Goal: Task Accomplishment & Management: Manage account settings

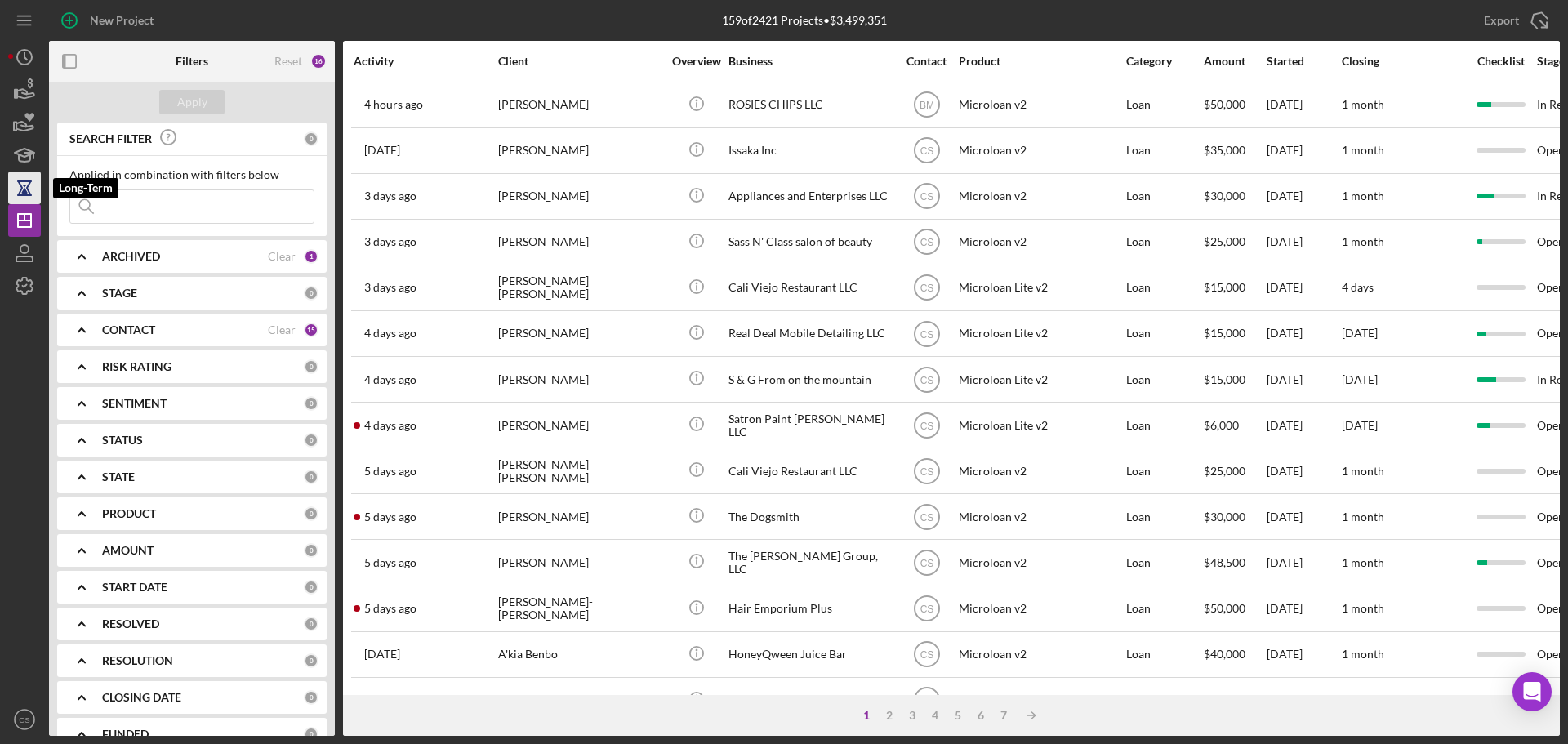
click at [18, 181] on icon "button" at bounding box center [25, 181] width 15 height 2
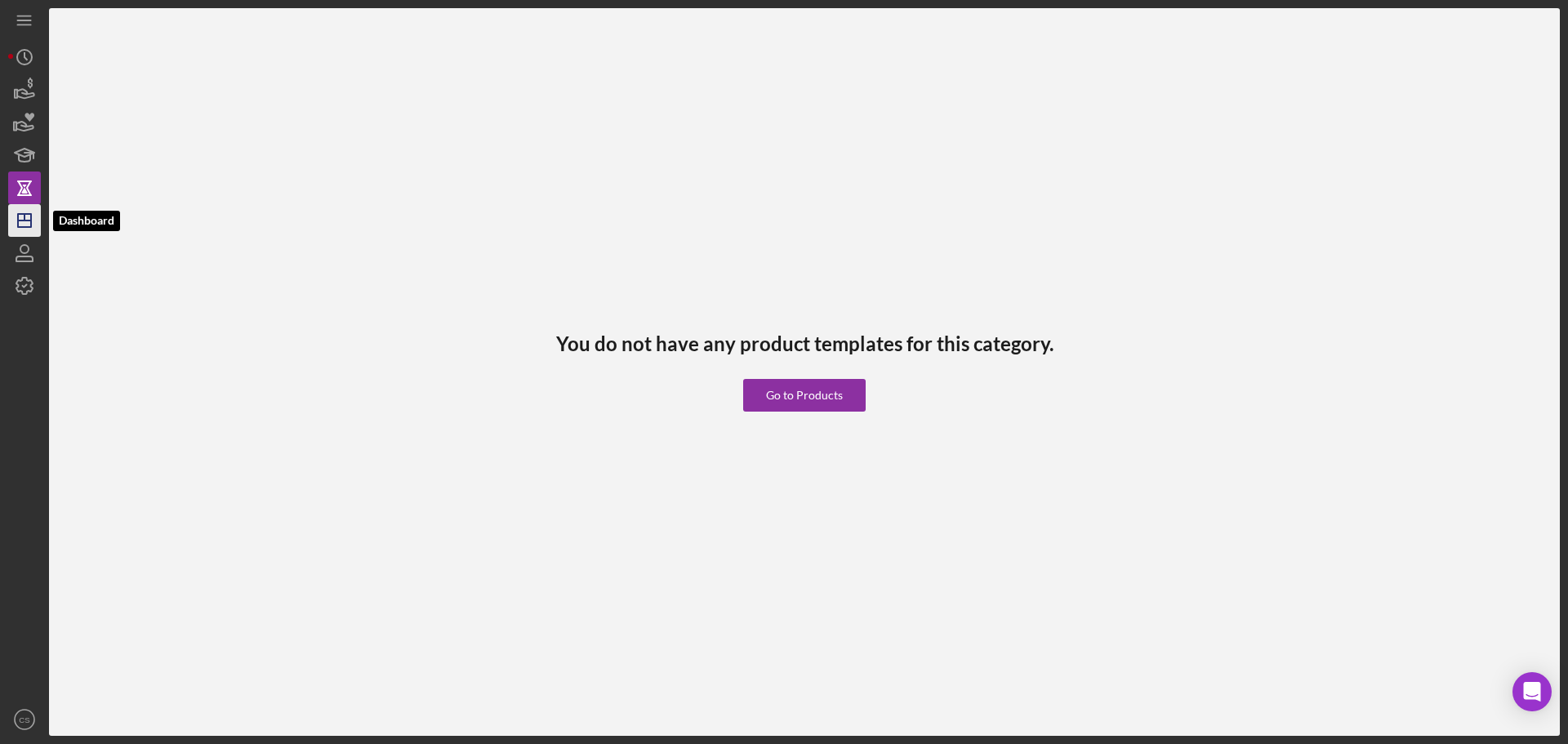
click at [29, 220] on line "button" at bounding box center [24, 220] width 13 height 0
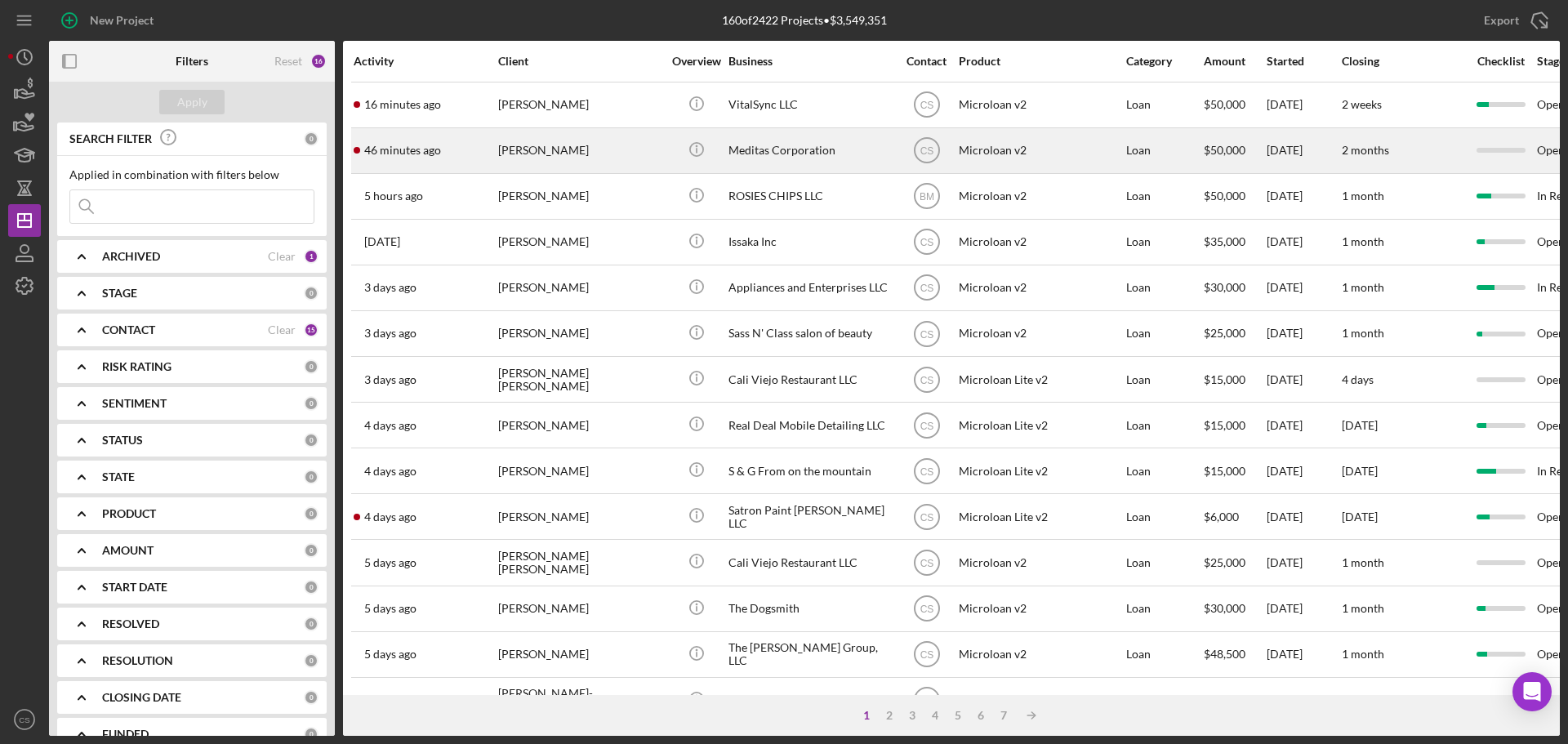
click at [660, 150] on div "[PERSON_NAME]" at bounding box center [580, 150] width 164 height 43
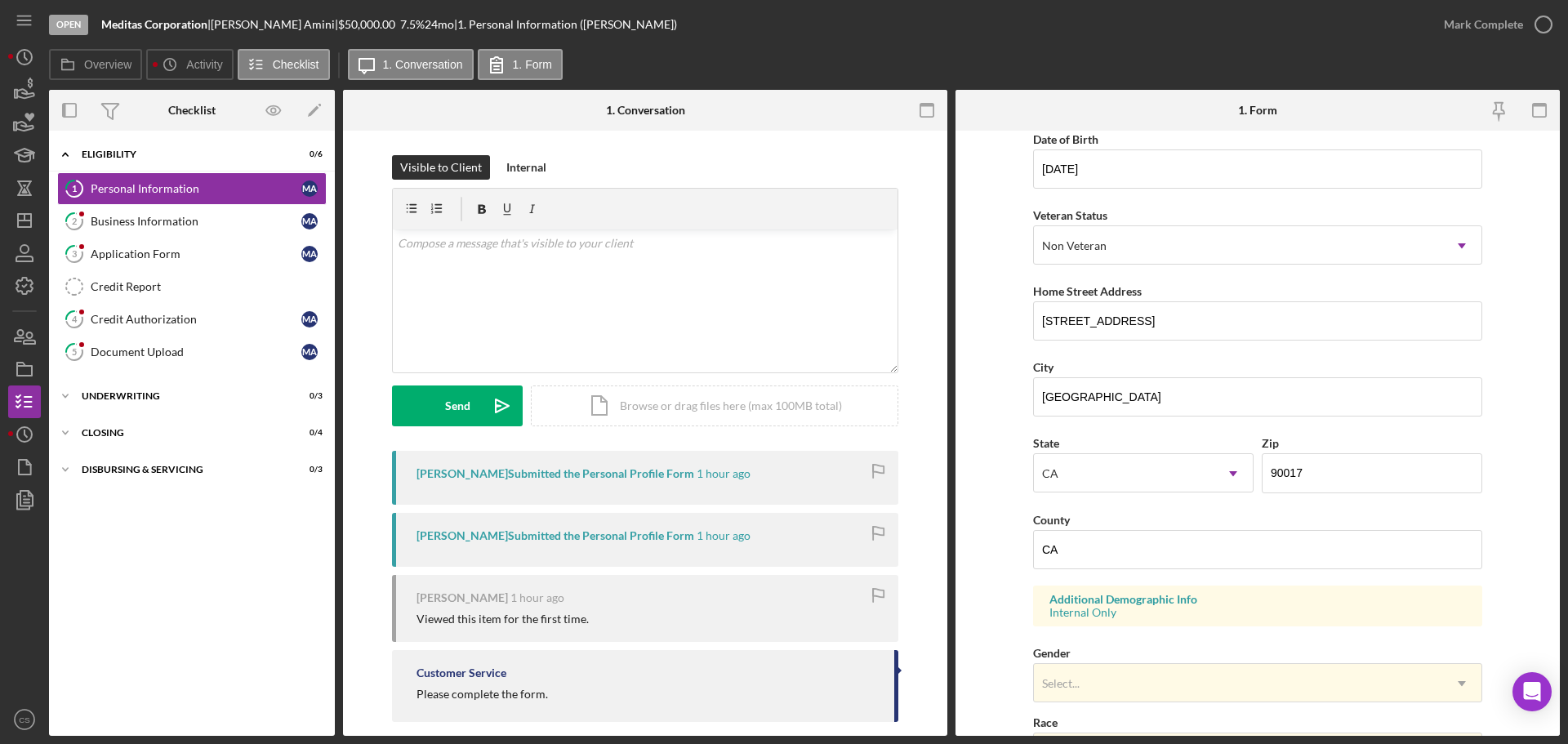
scroll to position [164, 0]
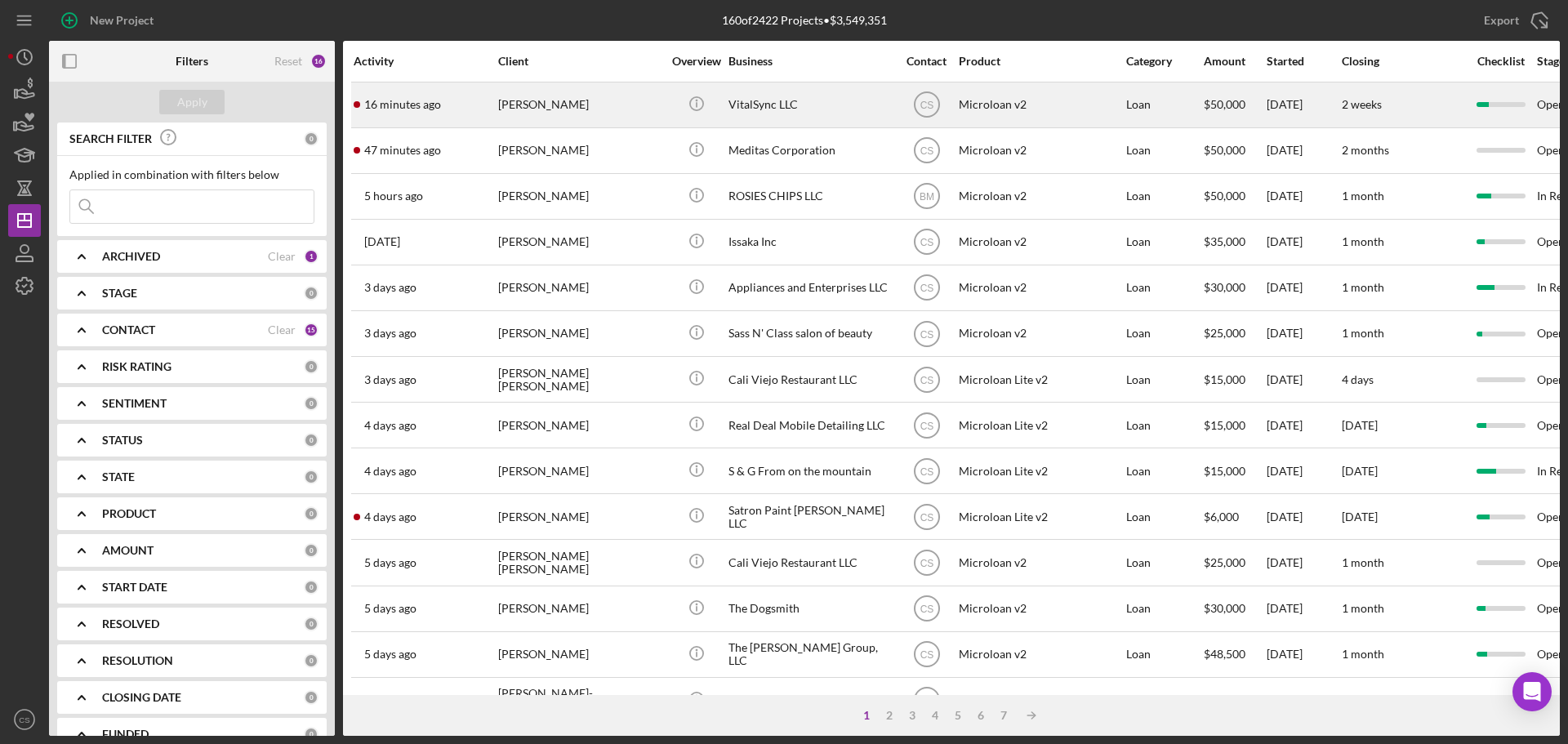
click at [653, 102] on div "[PERSON_NAME]" at bounding box center [580, 105] width 164 height 43
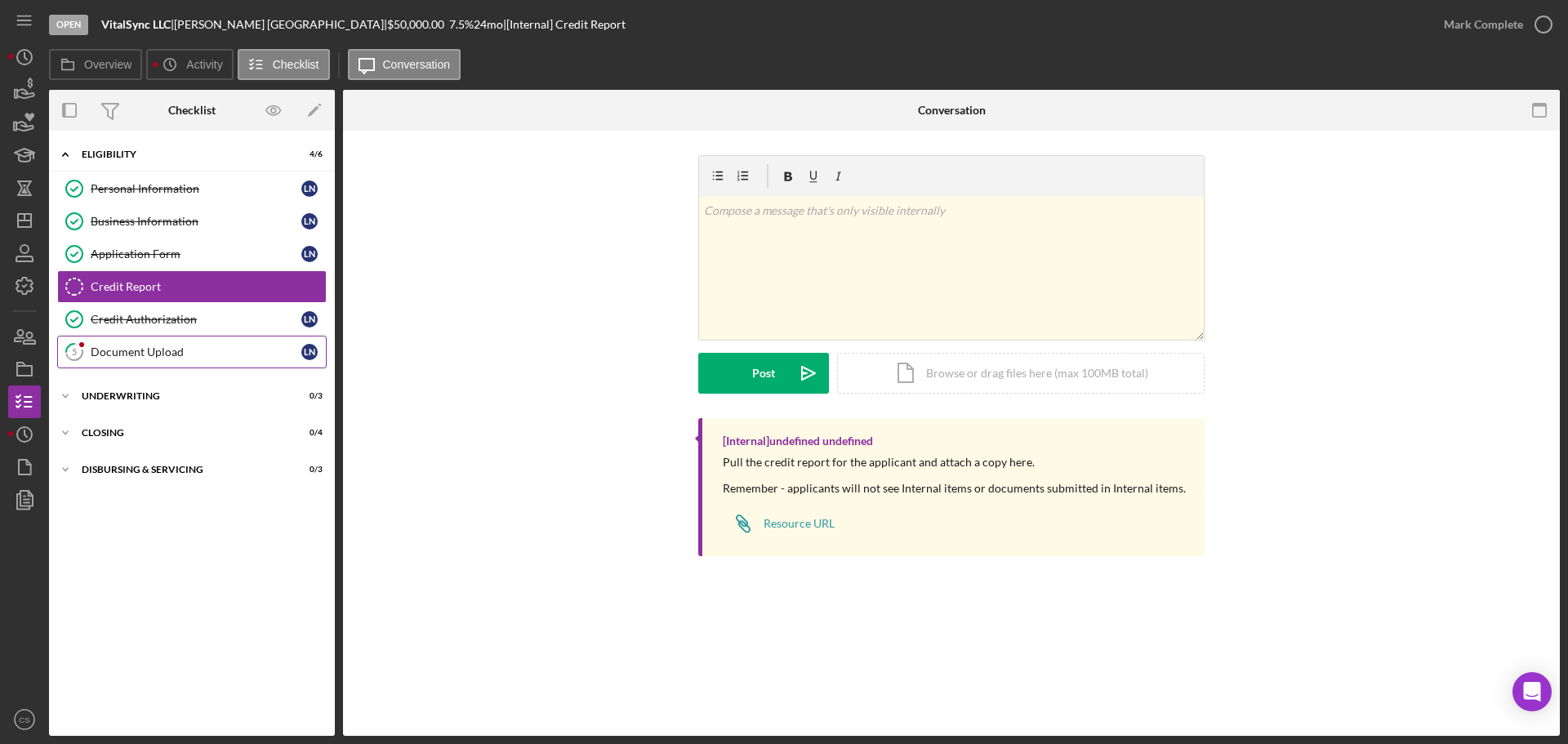
click at [208, 340] on link "5 Document Upload L N" at bounding box center [191, 352] width 269 height 32
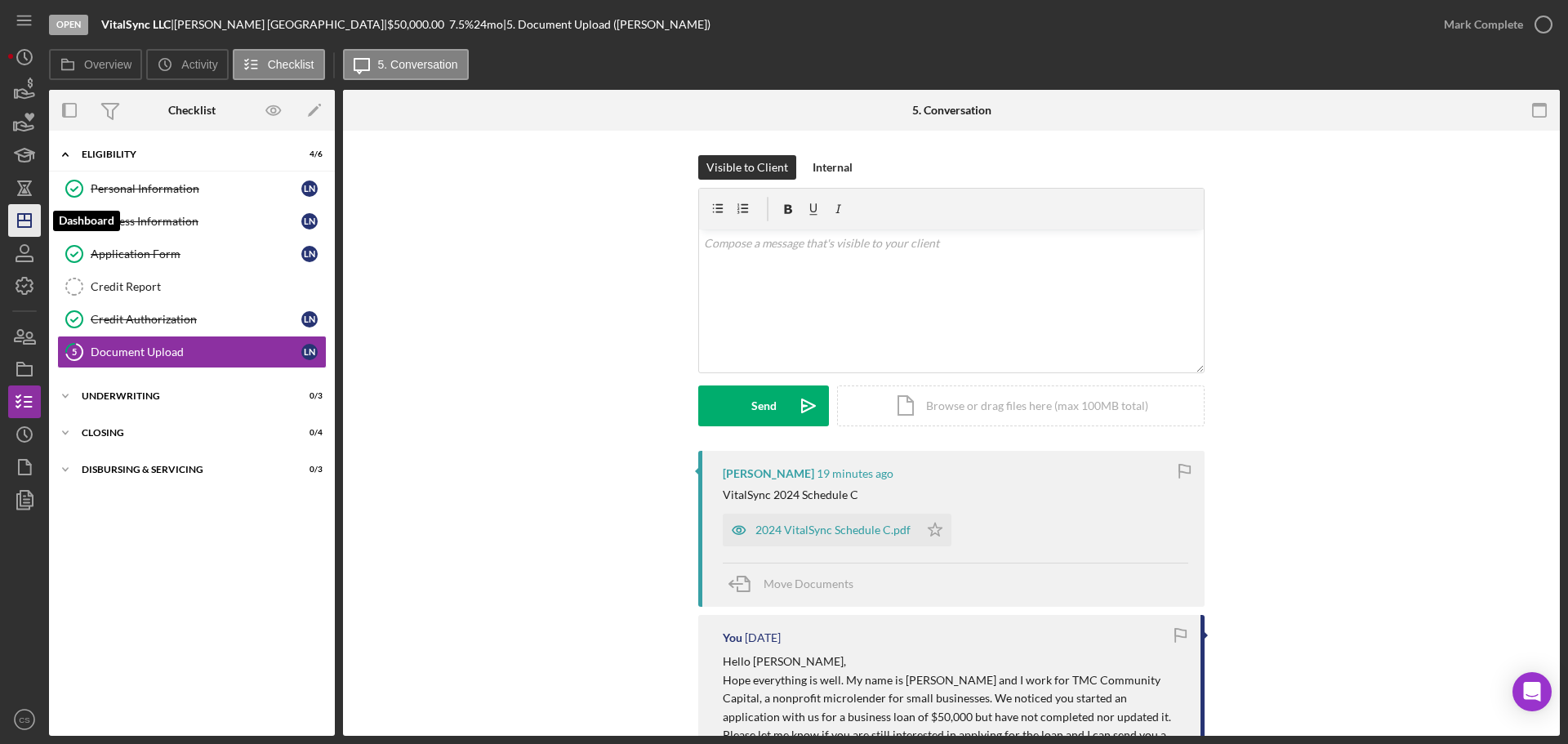
click at [24, 230] on icon "Icon/Dashboard" at bounding box center [24, 220] width 41 height 41
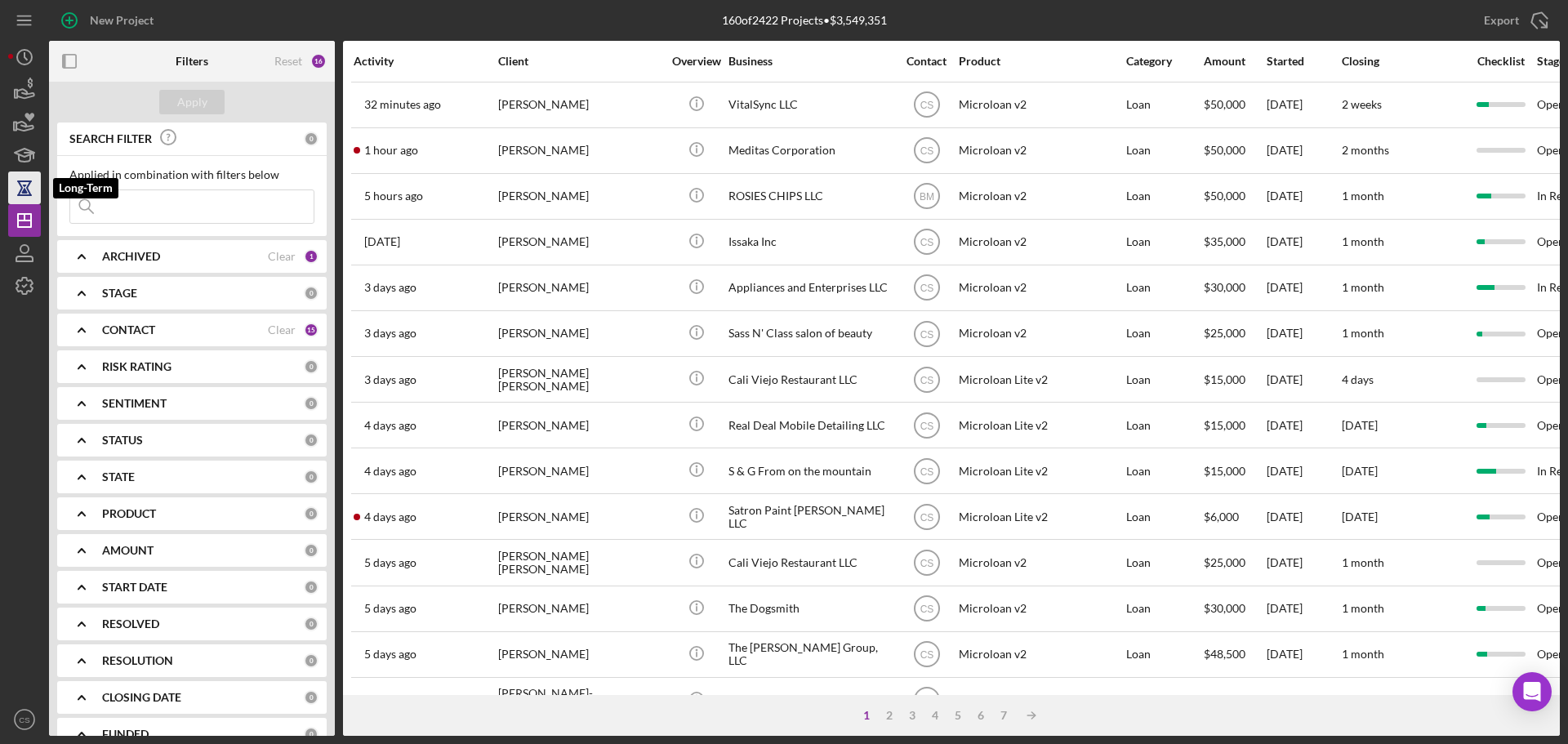
click at [22, 186] on icon "button" at bounding box center [24, 188] width 11 height 12
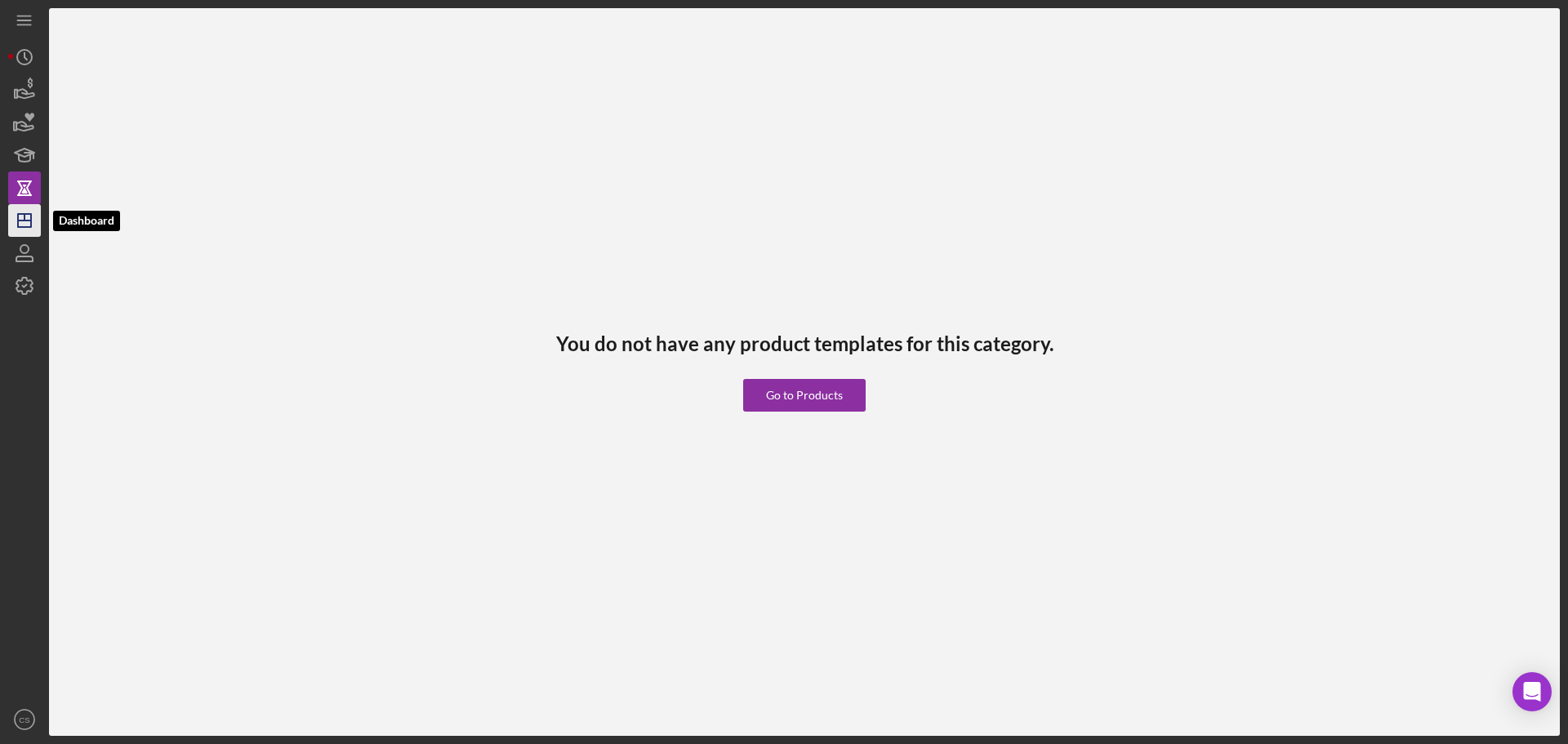
click at [20, 226] on icon "Icon/Dashboard" at bounding box center [24, 220] width 41 height 41
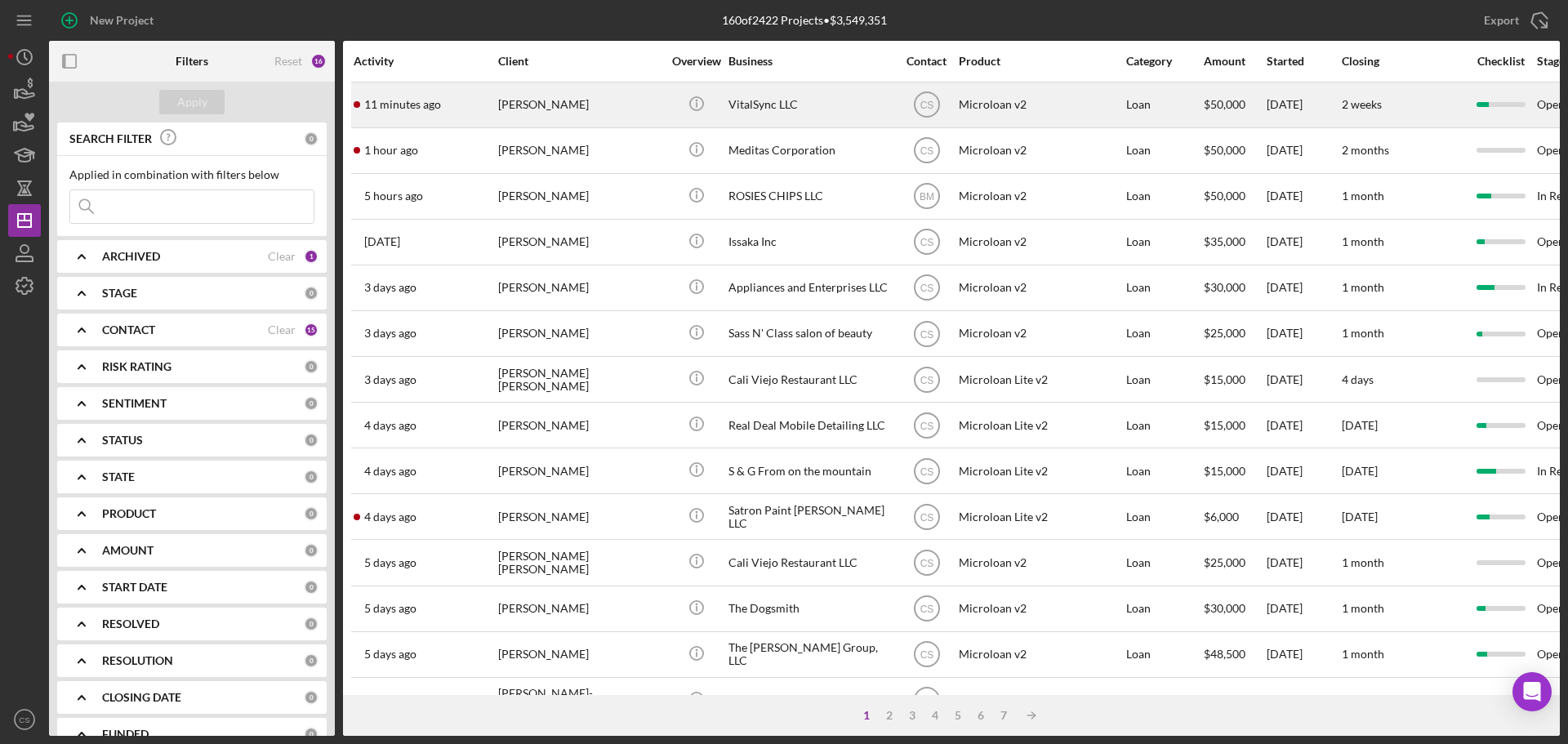
click at [613, 106] on div "[PERSON_NAME]" at bounding box center [580, 105] width 164 height 43
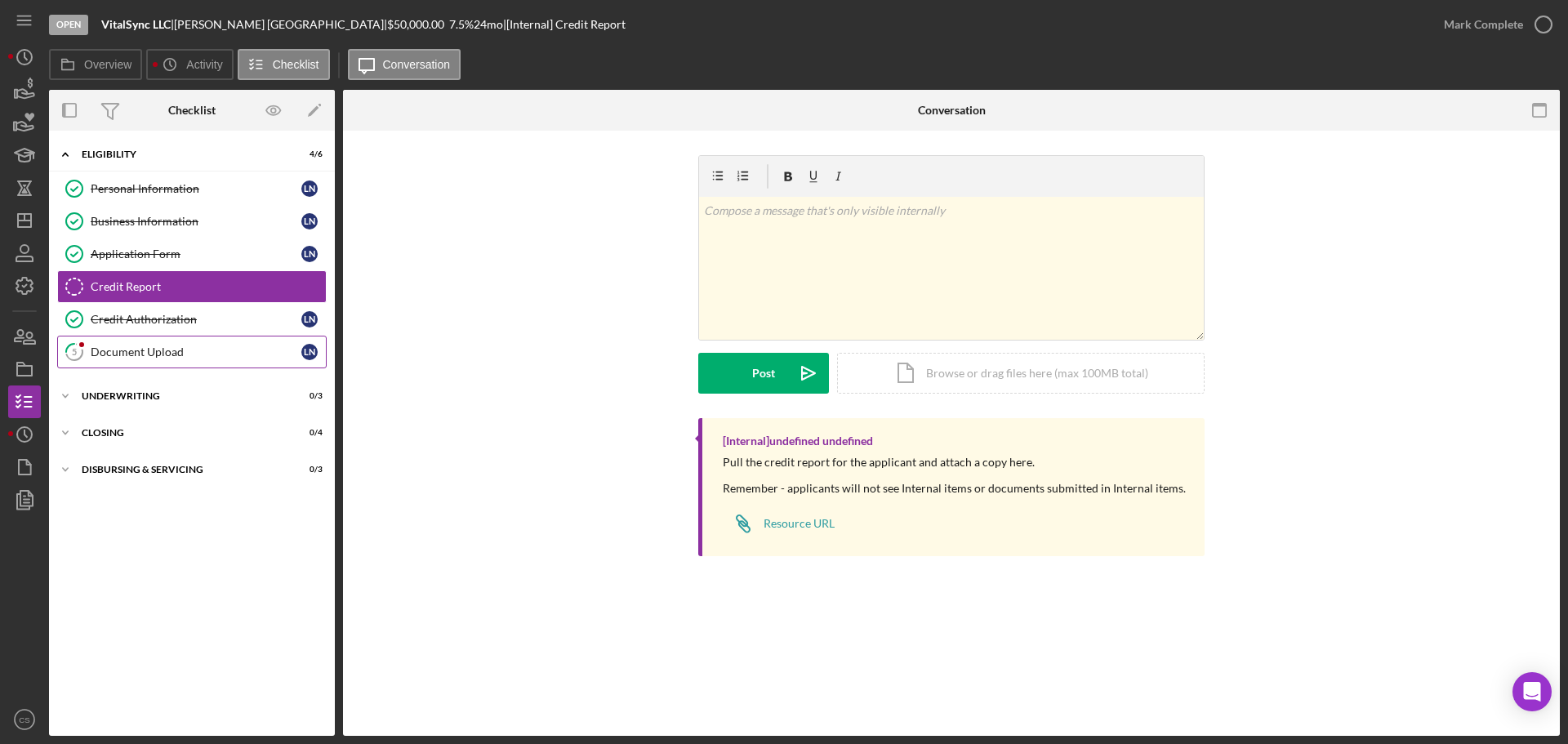
click at [203, 353] on div "Document Upload" at bounding box center [196, 352] width 211 height 13
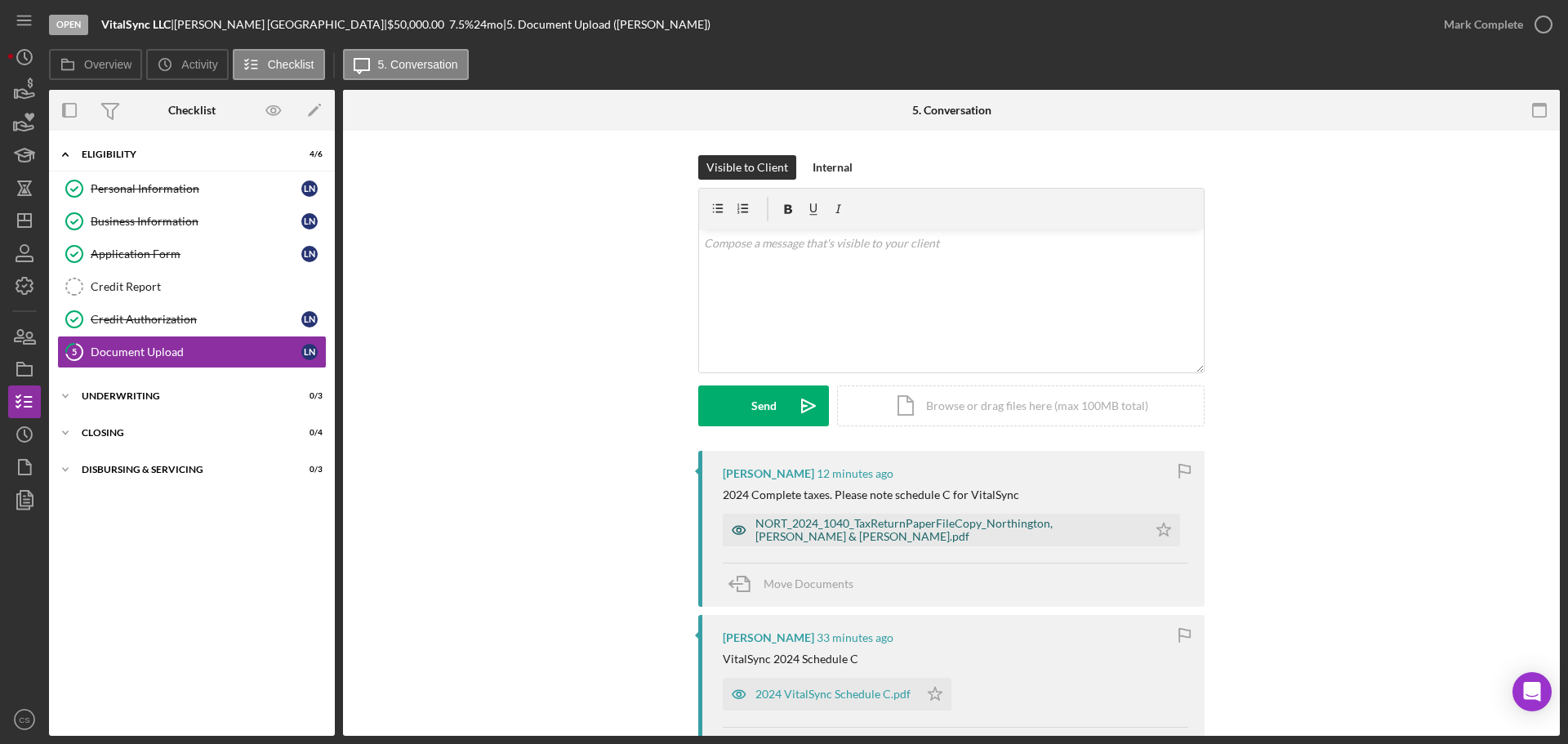
click at [868, 527] on div "NORT_2024_1040_TaxReturnPaperFileCopy_Northington, [PERSON_NAME] & [PERSON_NAME…" at bounding box center [947, 530] width 384 height 26
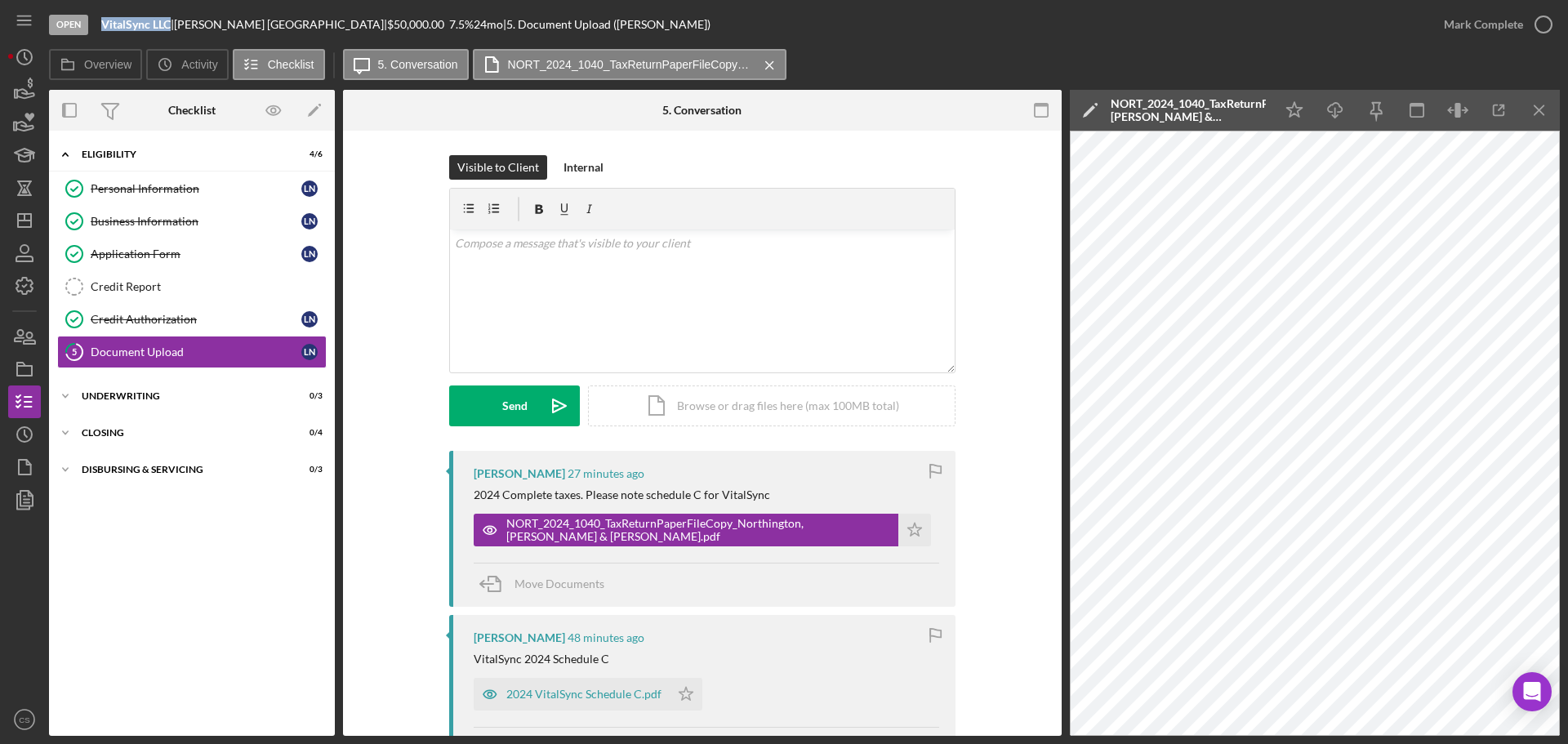
drag, startPoint x: 126, startPoint y: 22, endPoint x: 171, endPoint y: 24, distance: 45.0
click at [171, 24] on div "VitalSync LLC |" at bounding box center [137, 24] width 73 height 13
copy b "VitalSync LLC"
click at [917, 530] on polygon "button" at bounding box center [915, 529] width 14 height 13
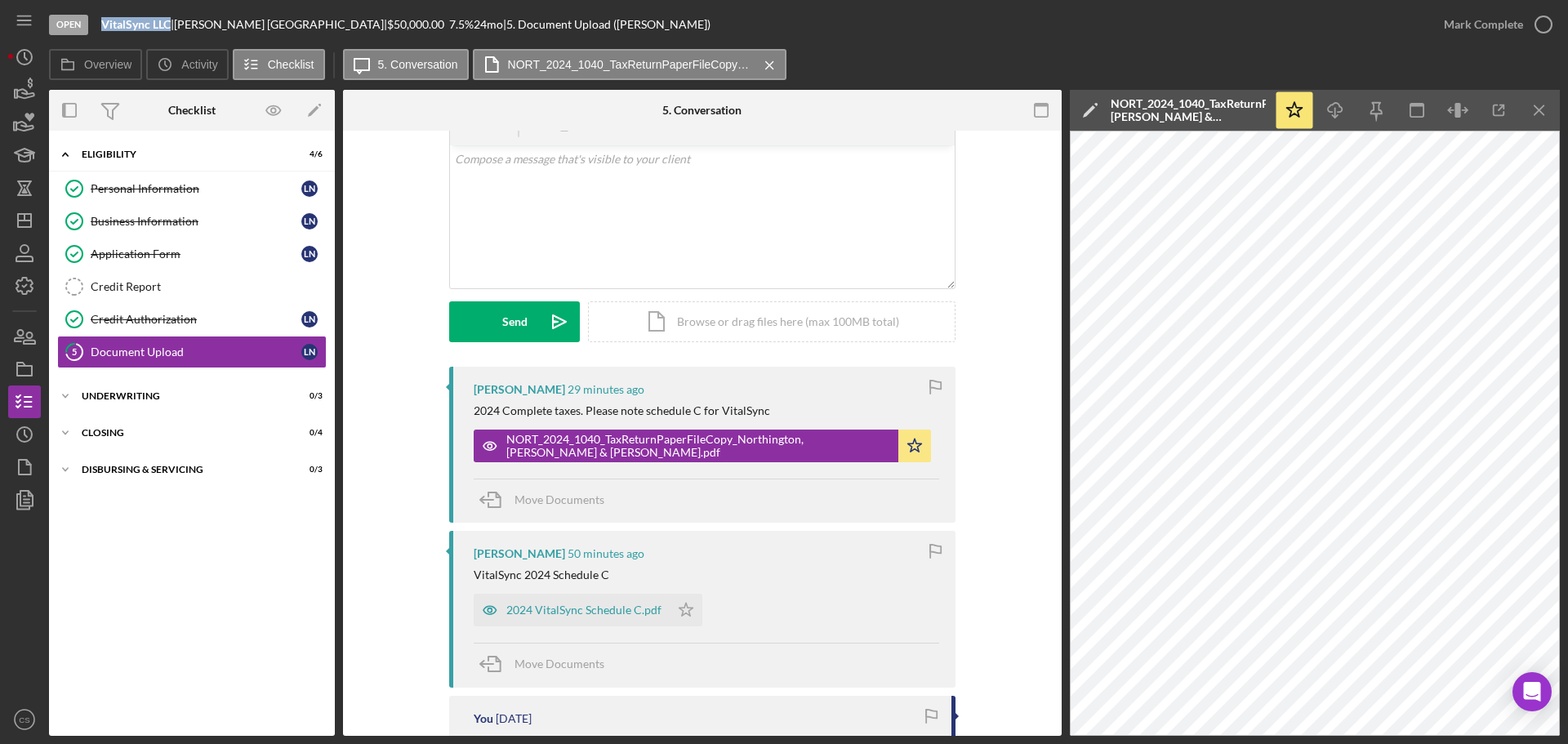
scroll to position [164, 0]
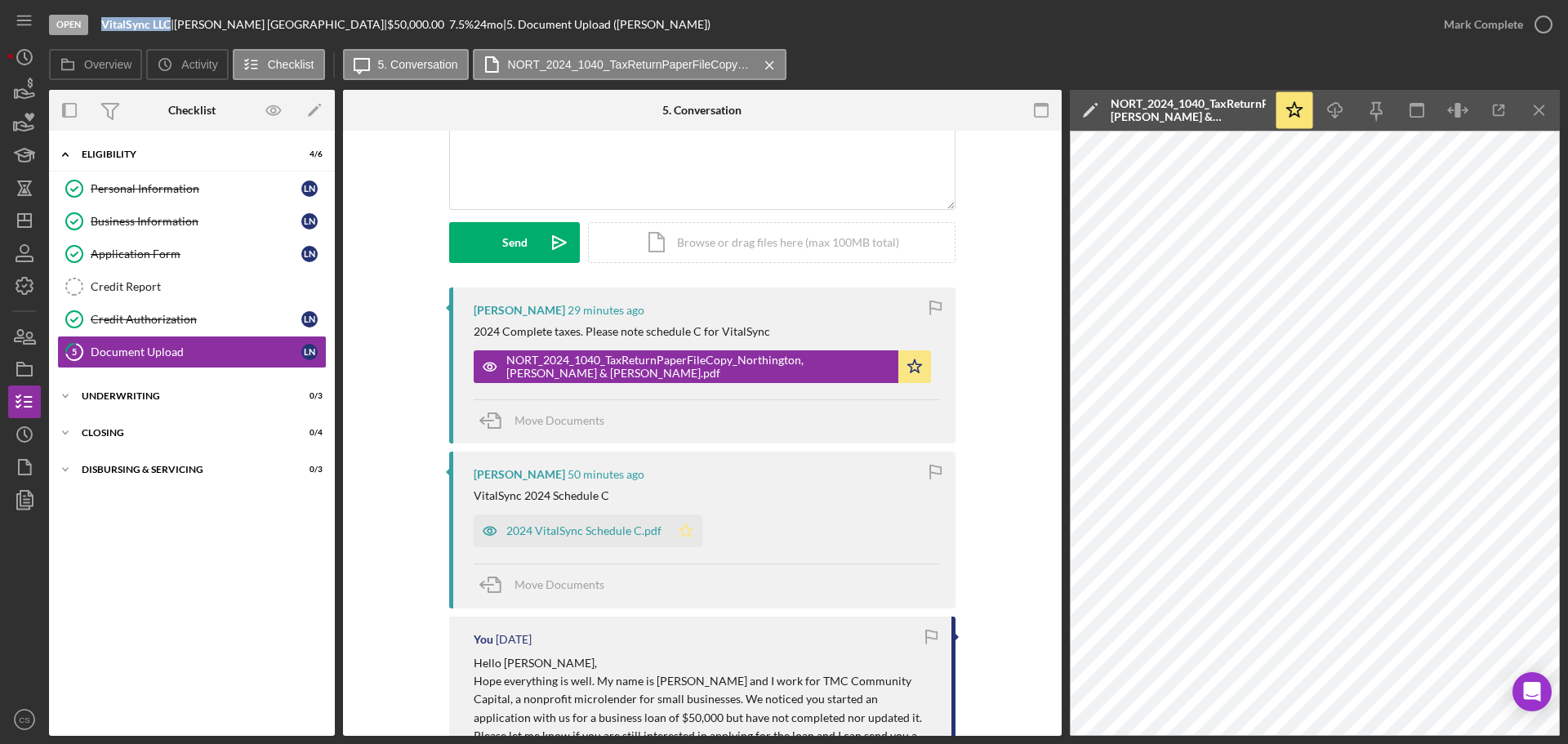
click at [673, 527] on icon "Icon/Star" at bounding box center [685, 530] width 32 height 32
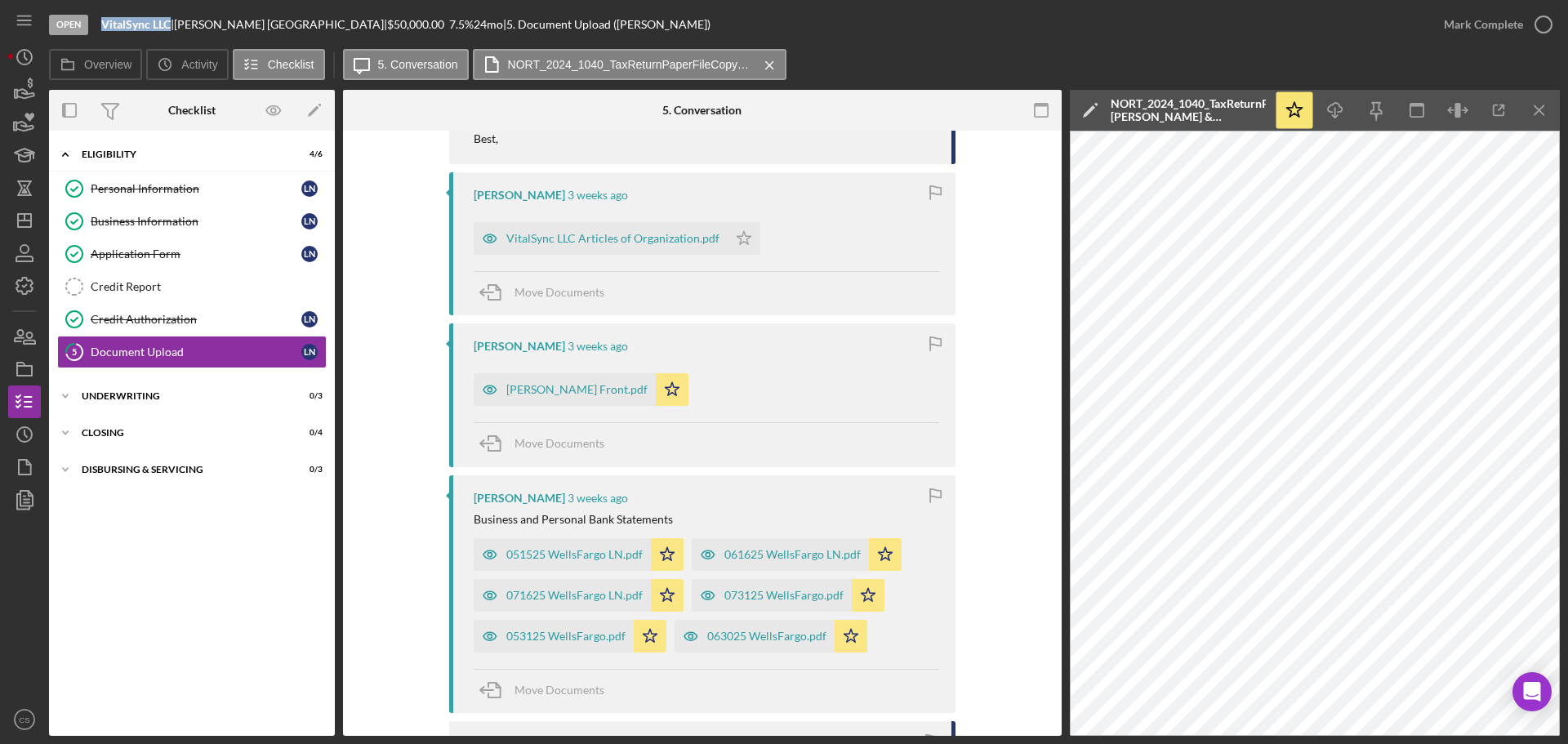
scroll to position [817, 0]
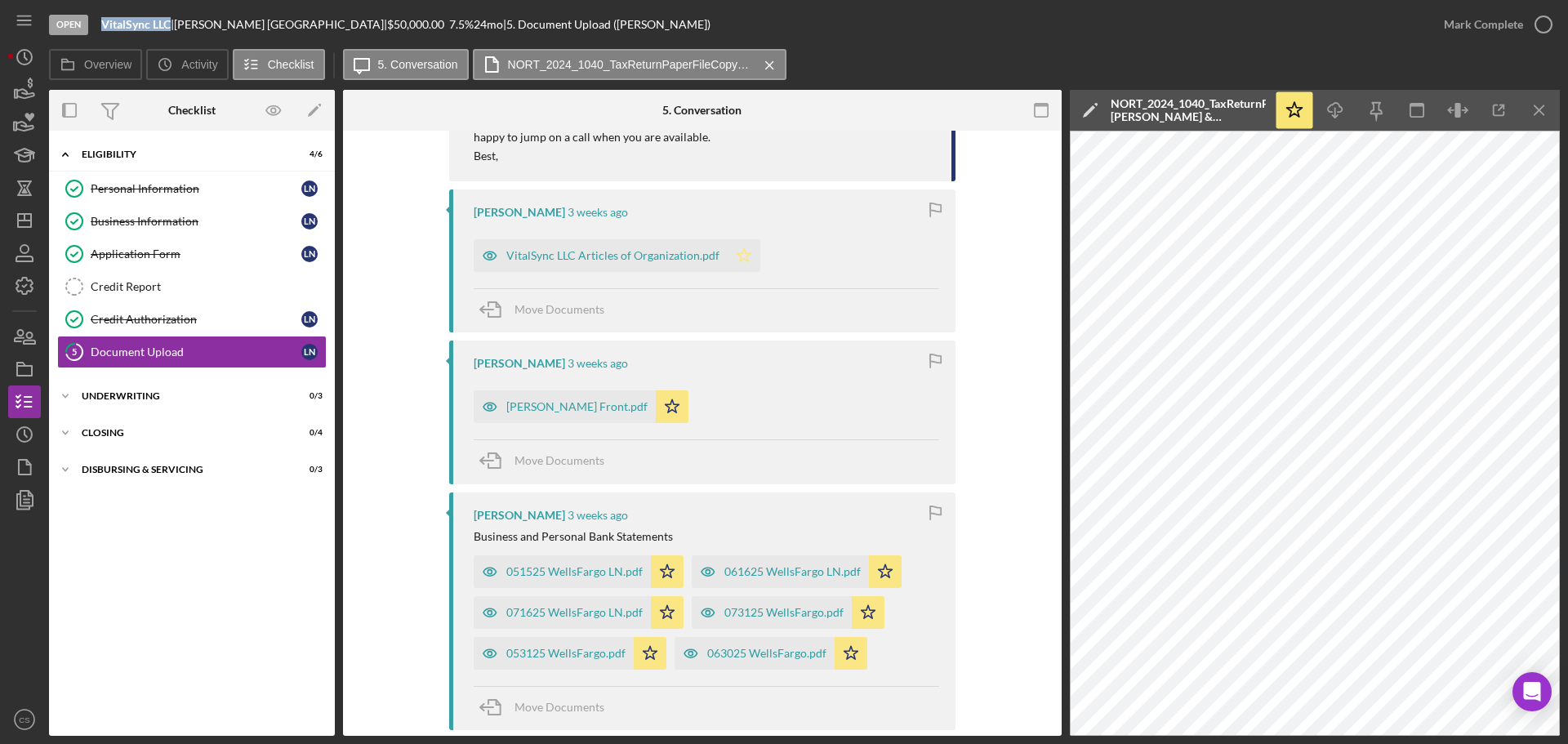
click at [749, 256] on icon "Icon/Star" at bounding box center [744, 255] width 32 height 32
click at [611, 259] on div "VitalSync LLC Articles of Organization.pdf" at bounding box center [612, 255] width 213 height 13
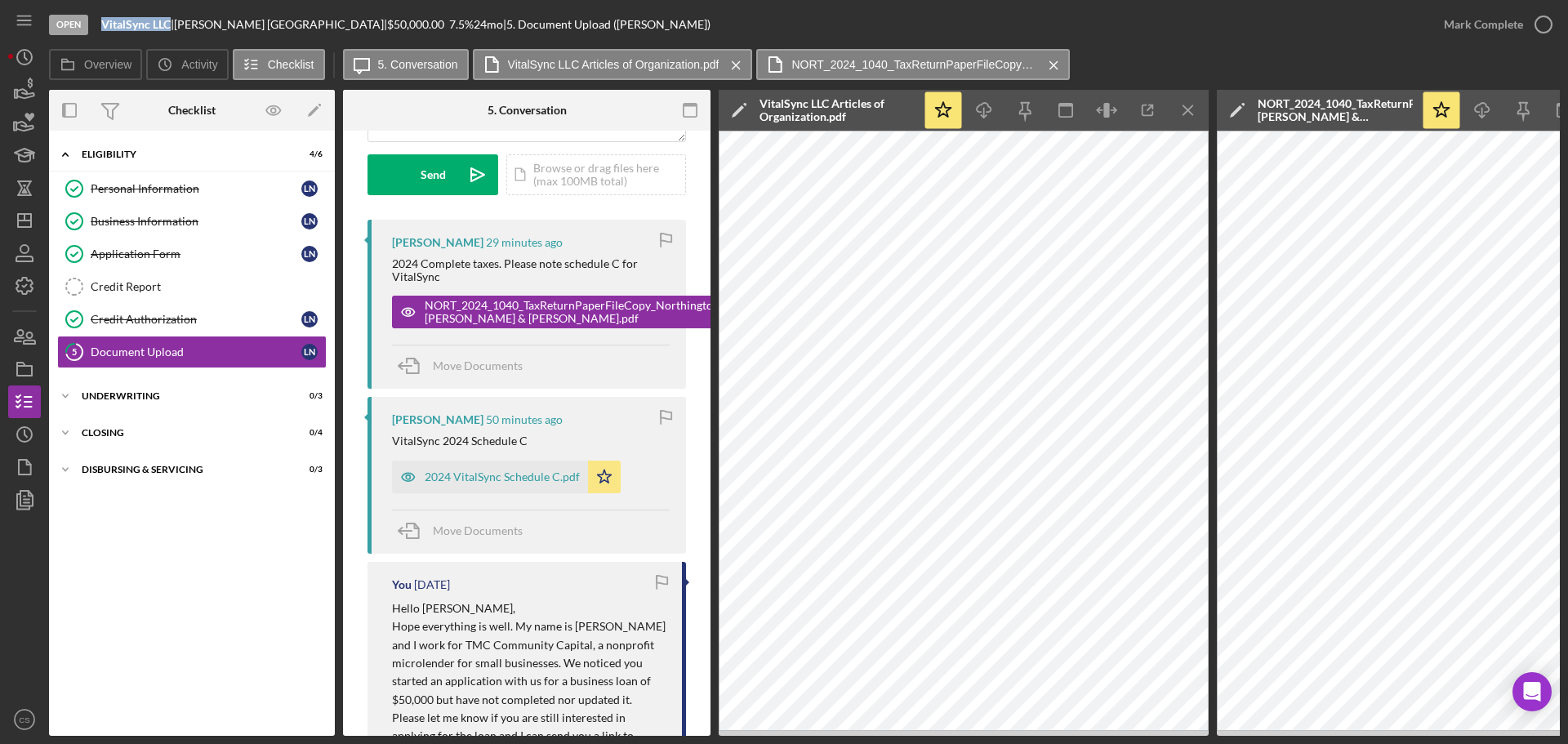
scroll to position [0, 0]
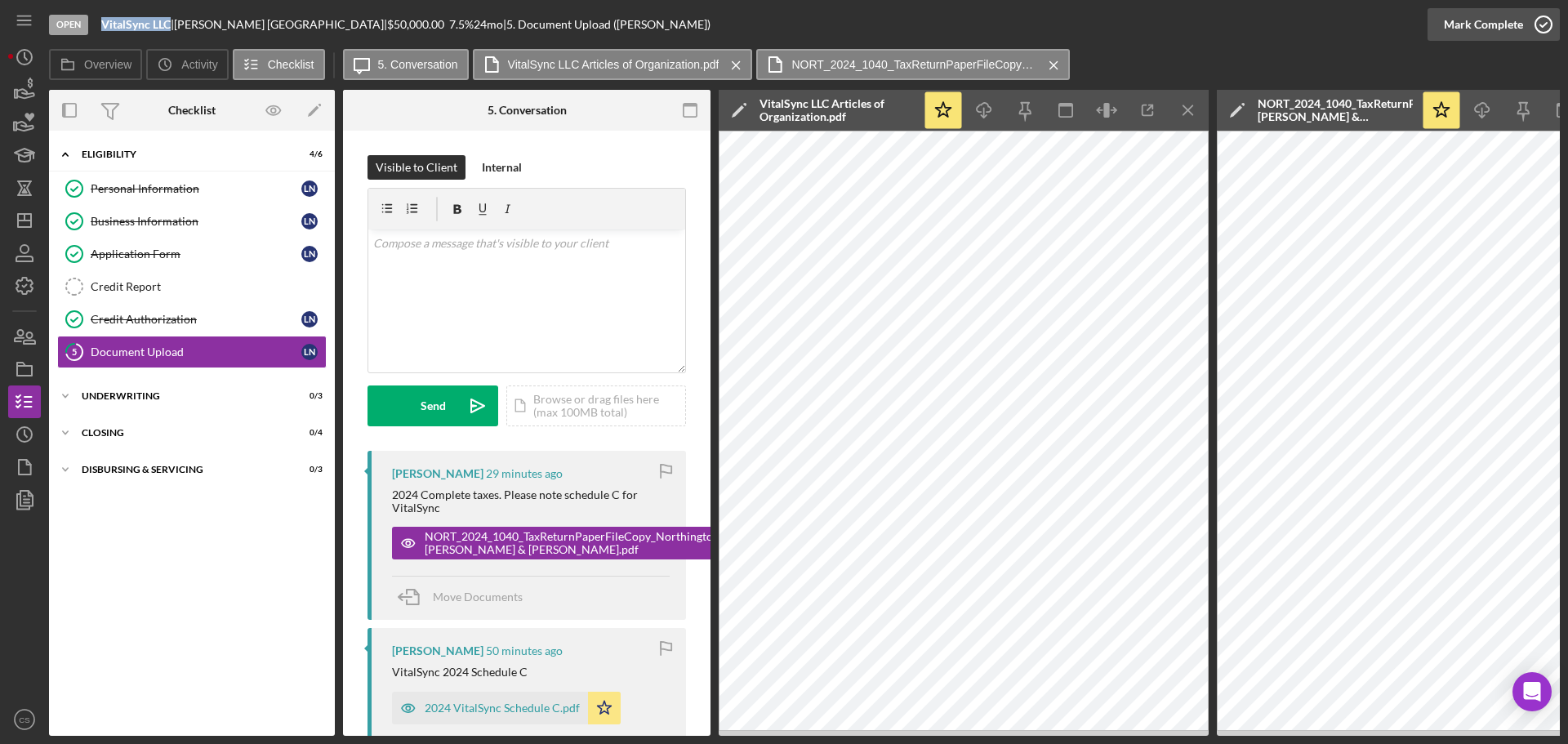
click at [1547, 26] on icon "button" at bounding box center [1543, 24] width 41 height 41
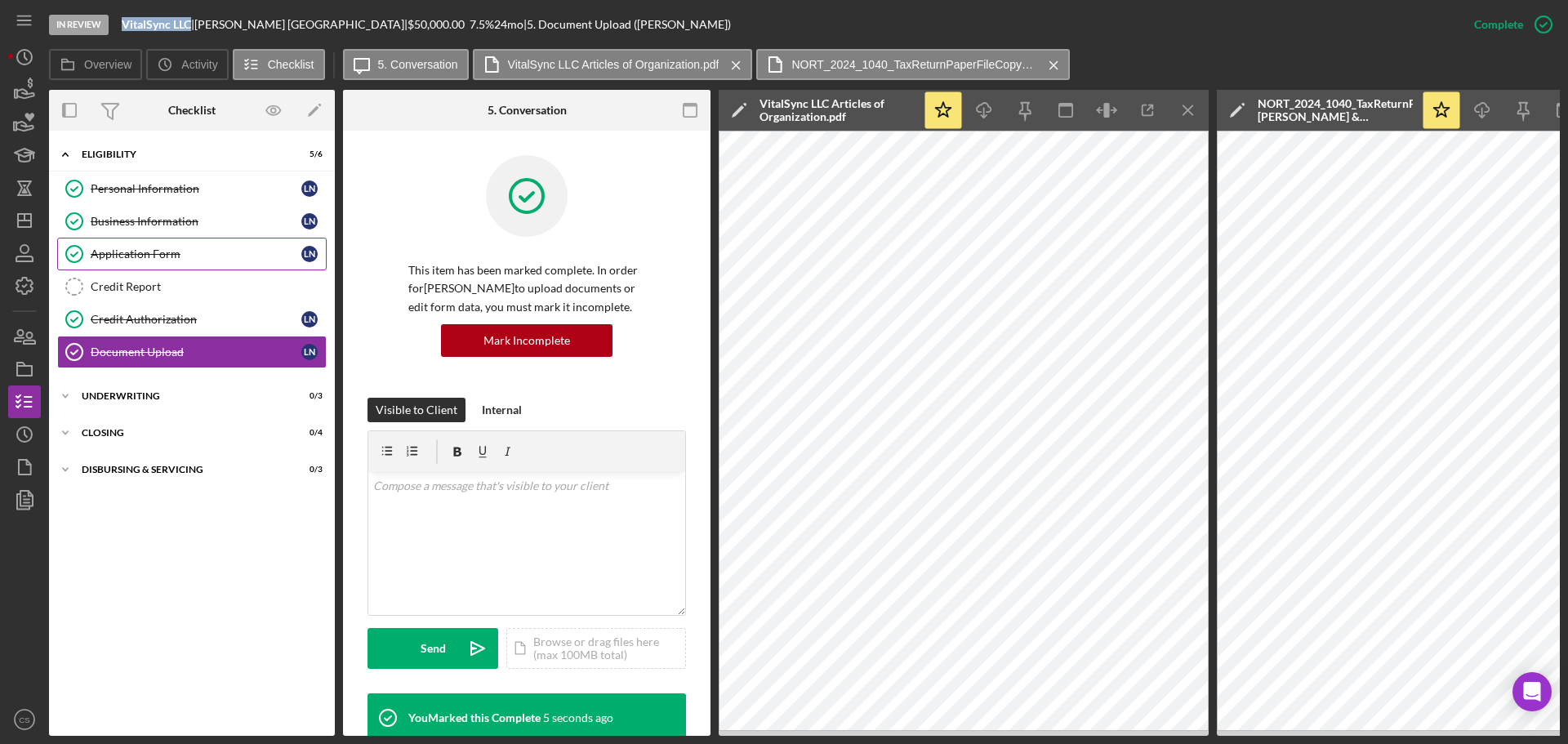
click at [227, 256] on div "Application Form" at bounding box center [196, 254] width 211 height 13
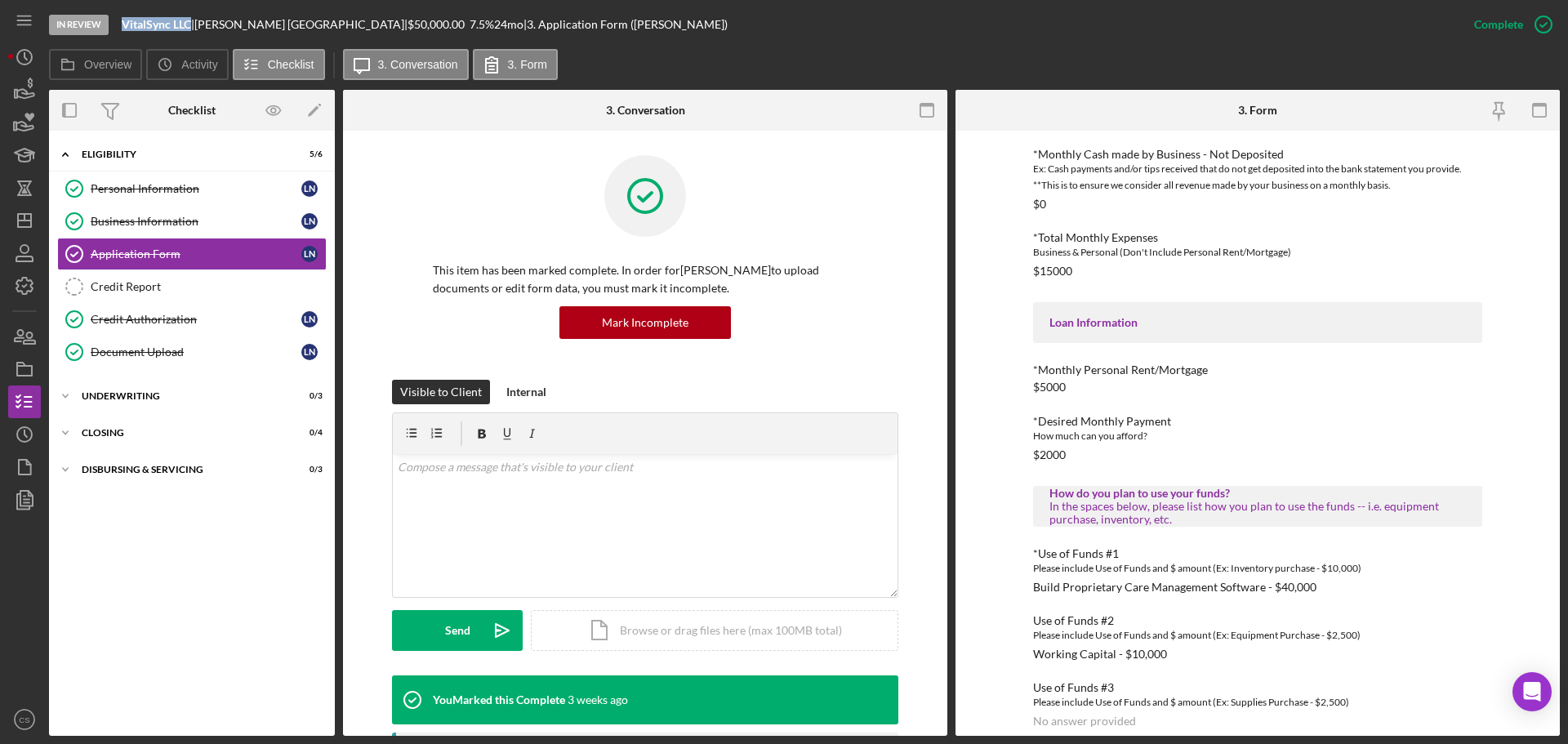
scroll to position [547, 0]
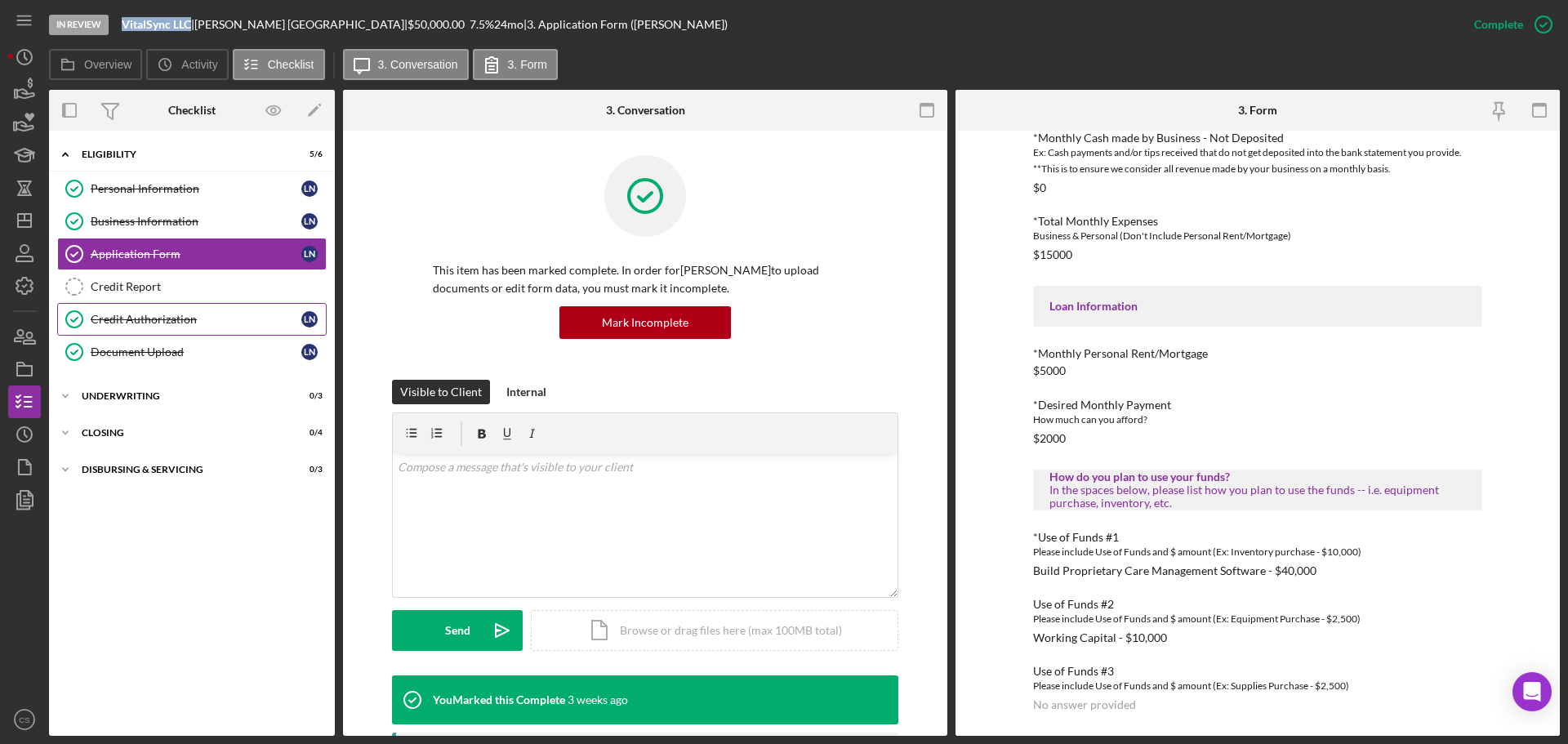
click at [198, 317] on div "Credit Authorization" at bounding box center [196, 319] width 211 height 13
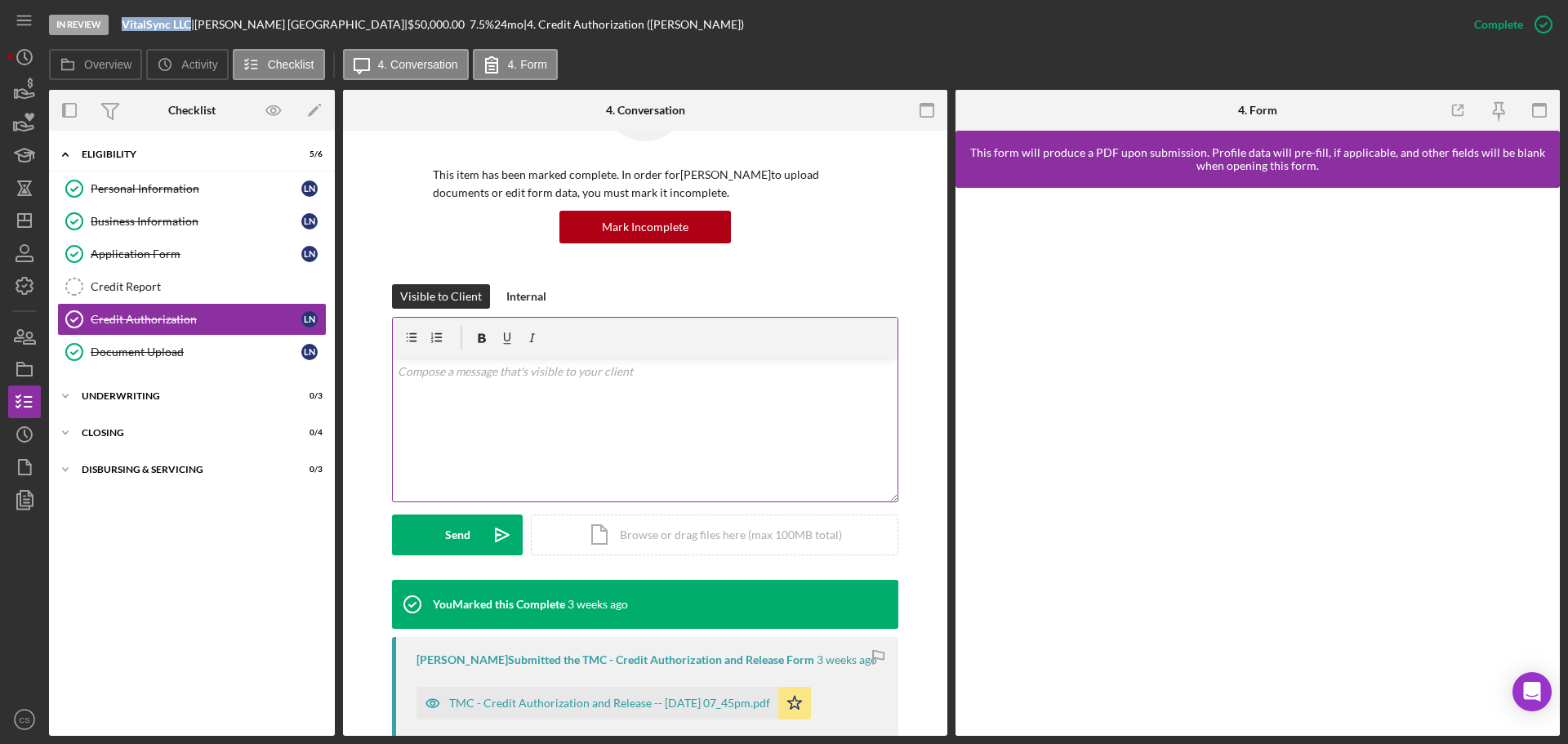
scroll to position [327, 0]
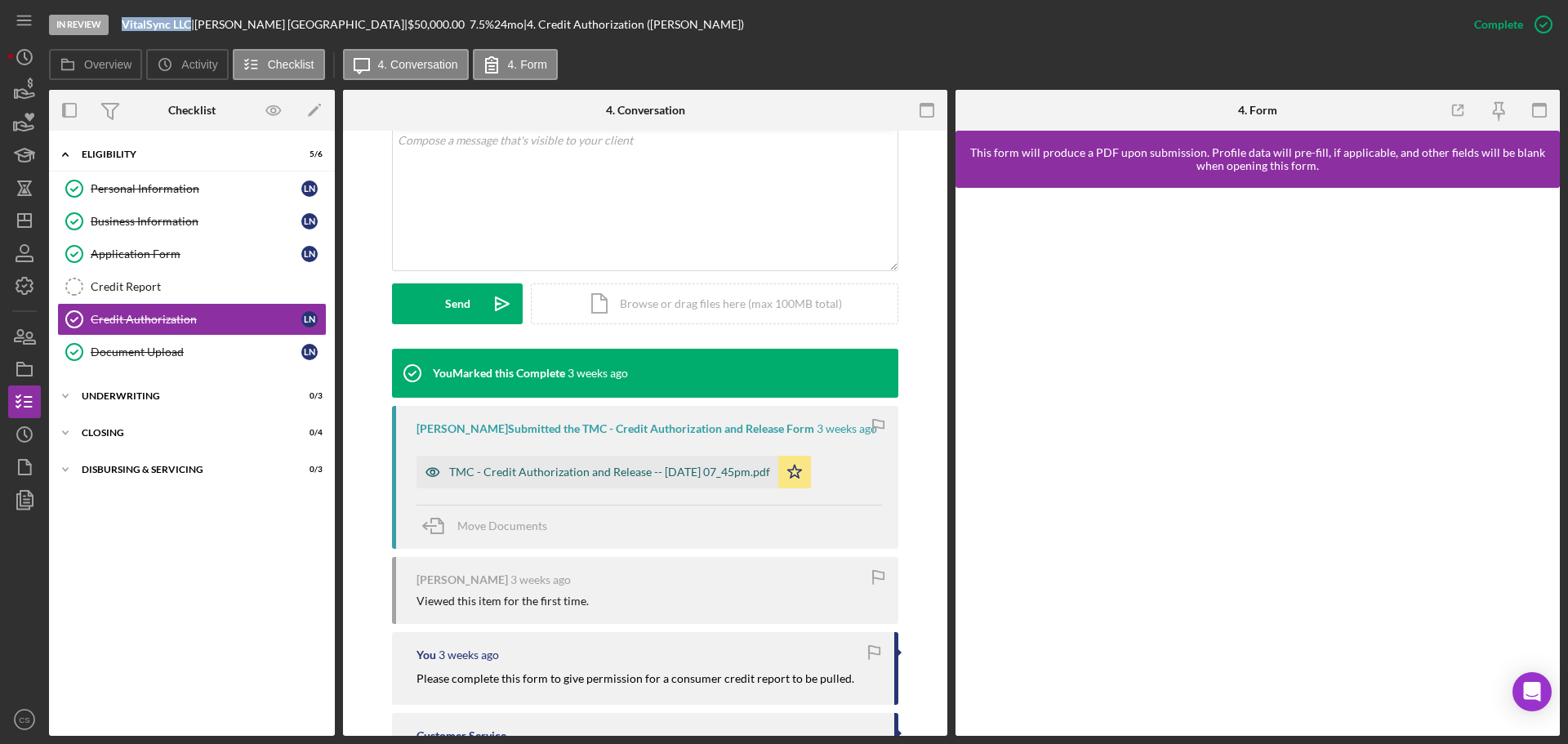
click at [649, 478] on div "TMC - Credit Authorization and Release -- [DATE] 07_45pm.pdf" at bounding box center [610, 472] width 321 height 13
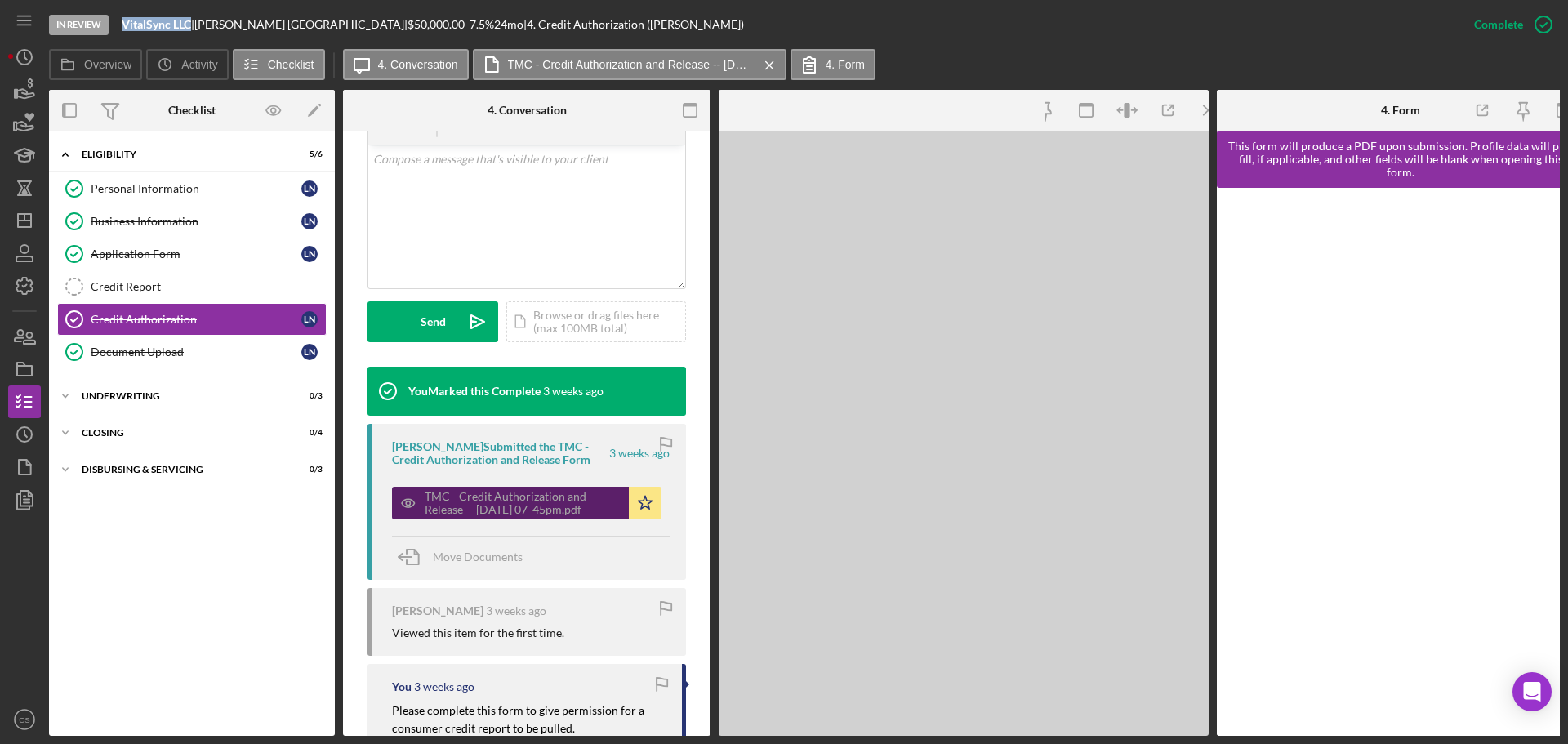
scroll to position [364, 0]
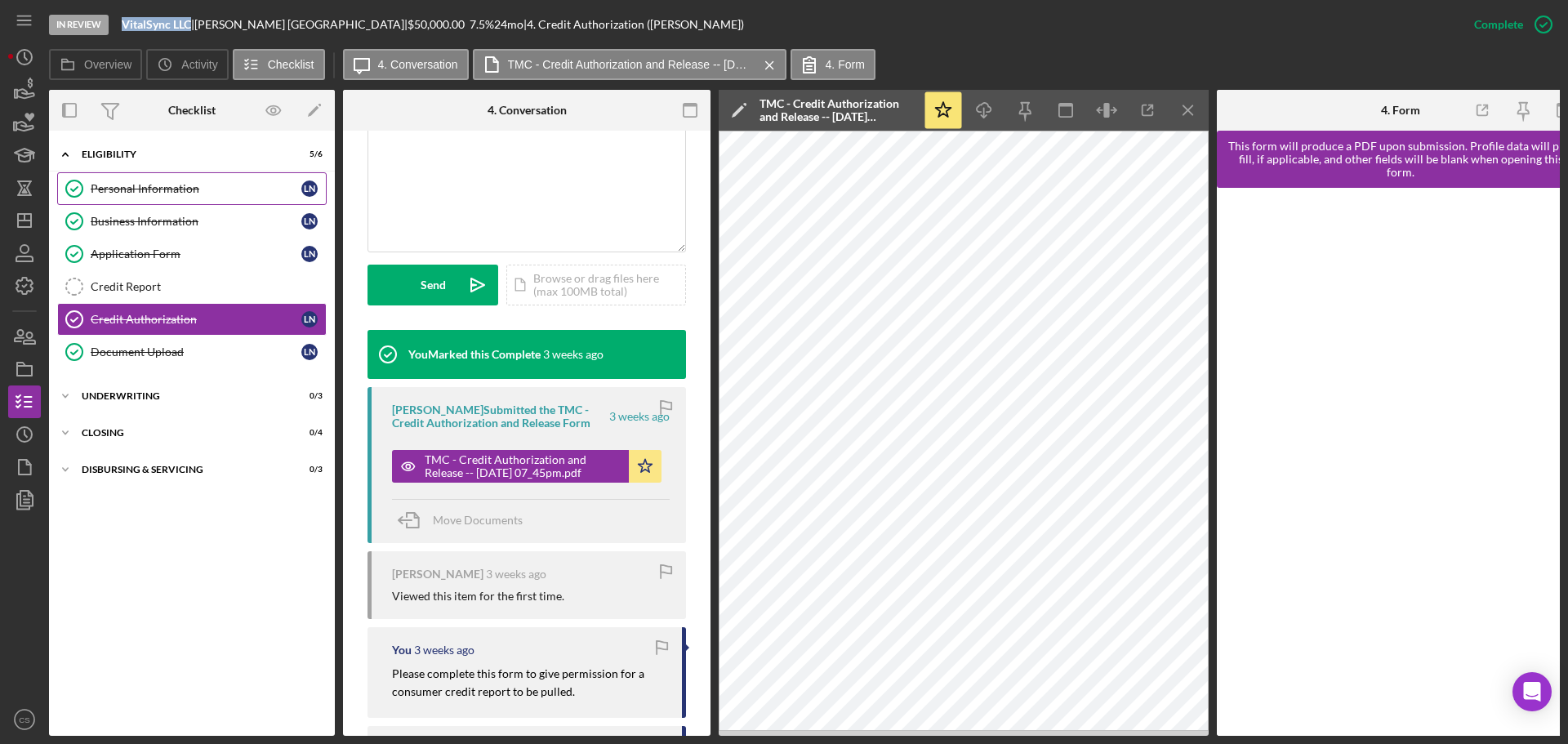
click at [193, 202] on link "Personal Information Personal Information L N" at bounding box center [191, 188] width 269 height 32
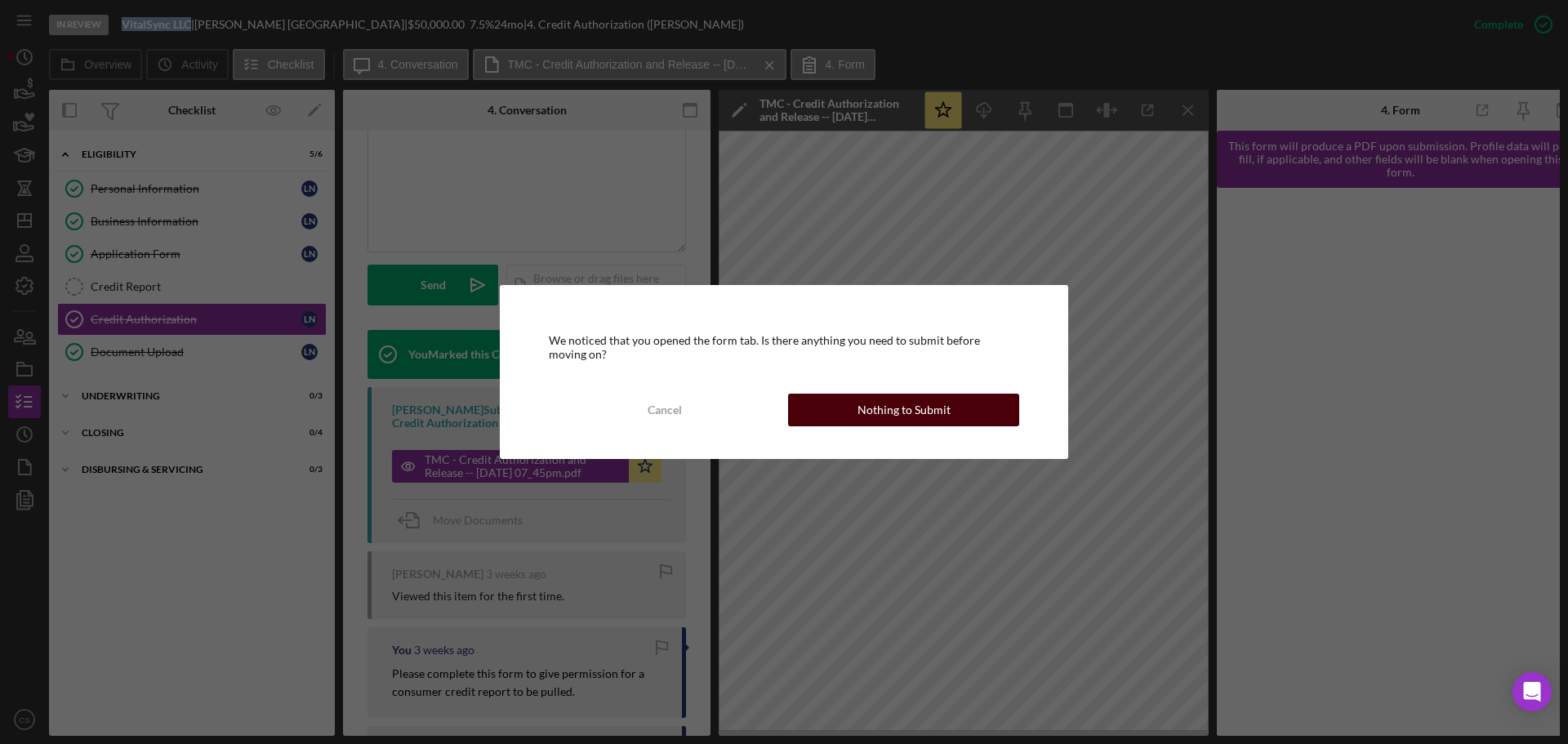
click at [797, 403] on button "Nothing to Submit" at bounding box center [904, 410] width 231 height 32
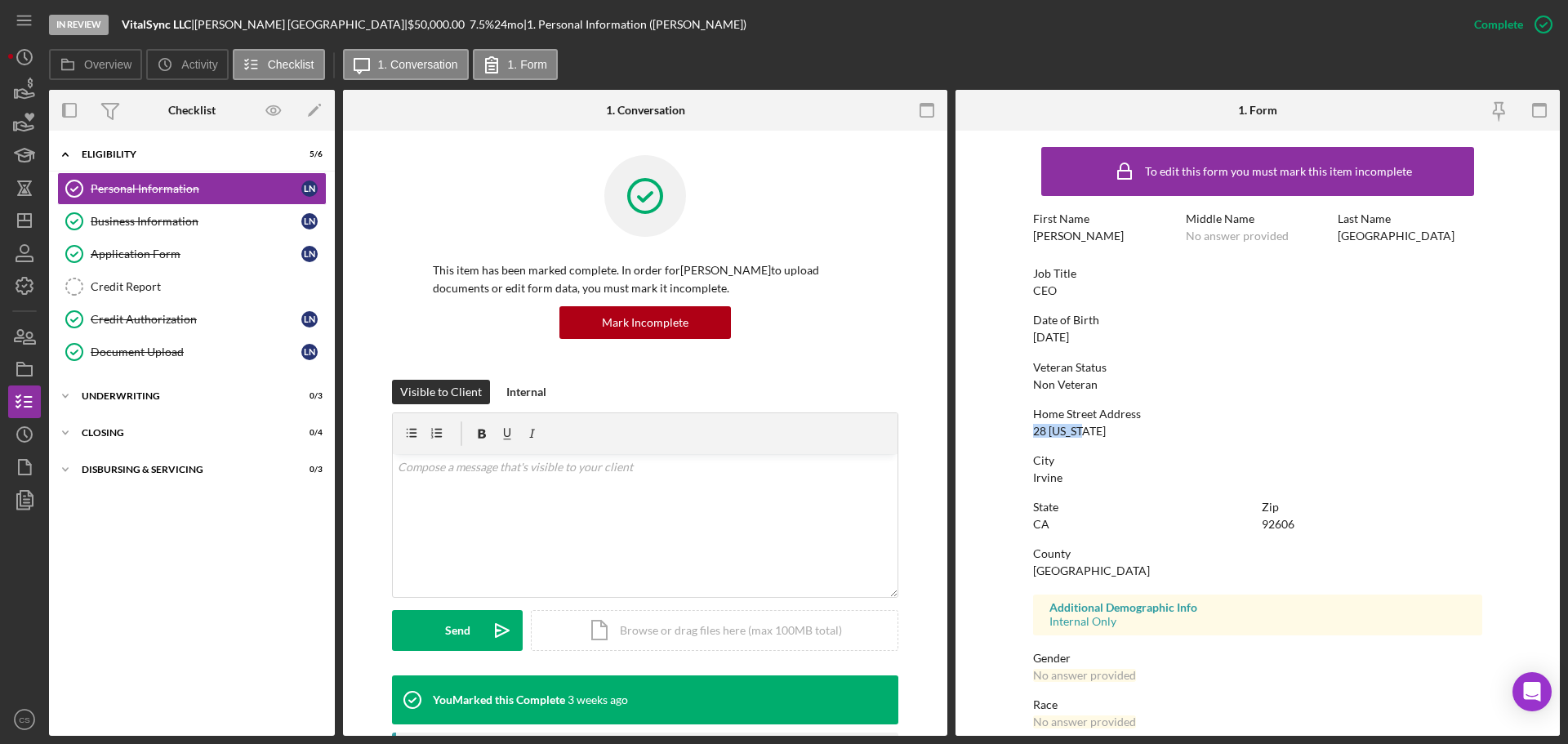
drag, startPoint x: 1105, startPoint y: 434, endPoint x: 1017, endPoint y: 429, distance: 88.1
click at [1017, 429] on form "To edit this form you must mark this item incomplete First Name [PERSON_NAME] M…" at bounding box center [1257, 433] width 604 height 605
copy div "28 [US_STATE]"
click at [1039, 479] on div "Irvine" at bounding box center [1048, 477] width 30 height 13
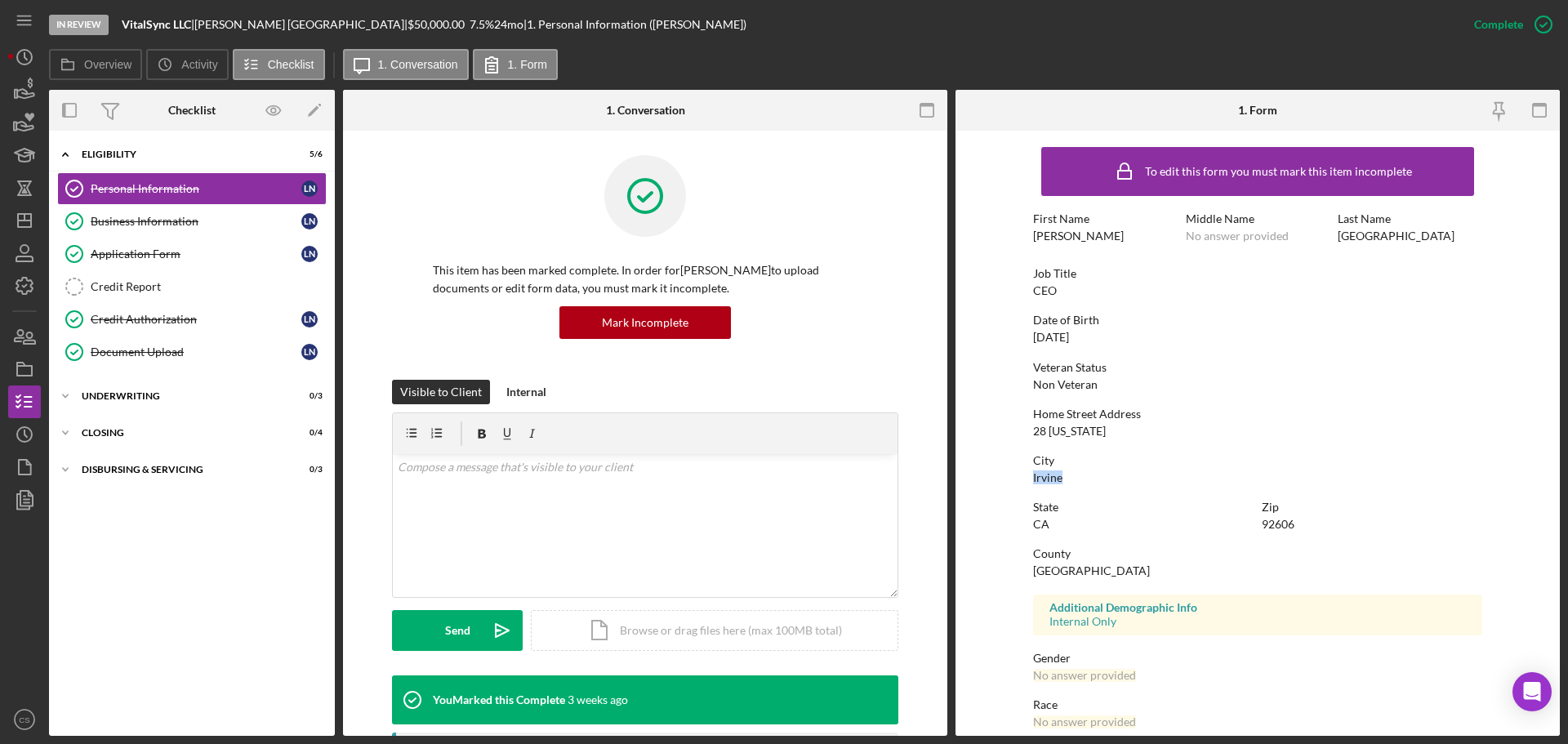
copy div "Irvine"
click at [1272, 525] on div "92606" at bounding box center [1278, 525] width 32 height 13
copy div "92606"
click at [192, 345] on div "Document Upload" at bounding box center [196, 352] width 211 height 13
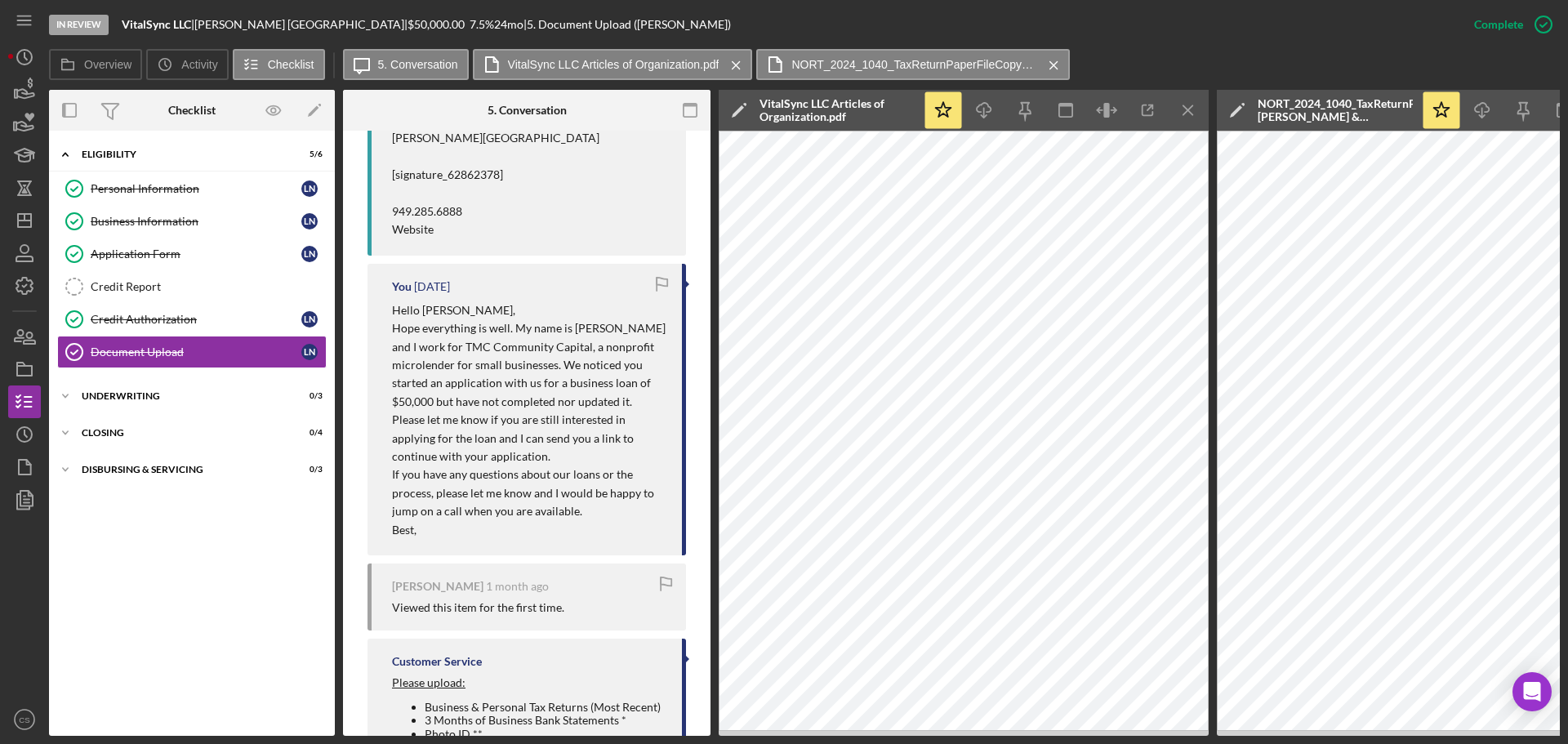
scroll to position [1918, 0]
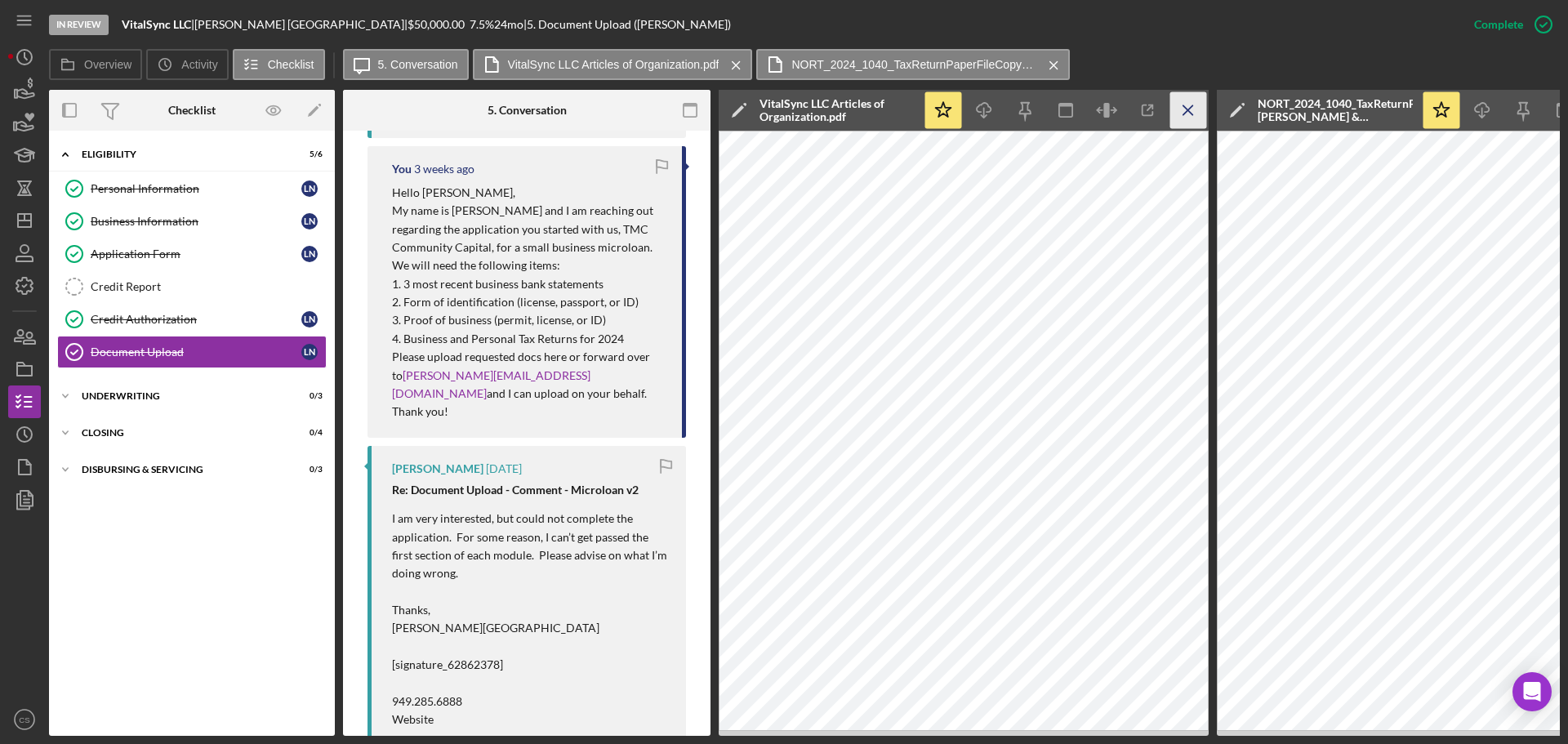
click at [1200, 104] on icon "Icon/Menu Close" at bounding box center [1189, 111] width 37 height 37
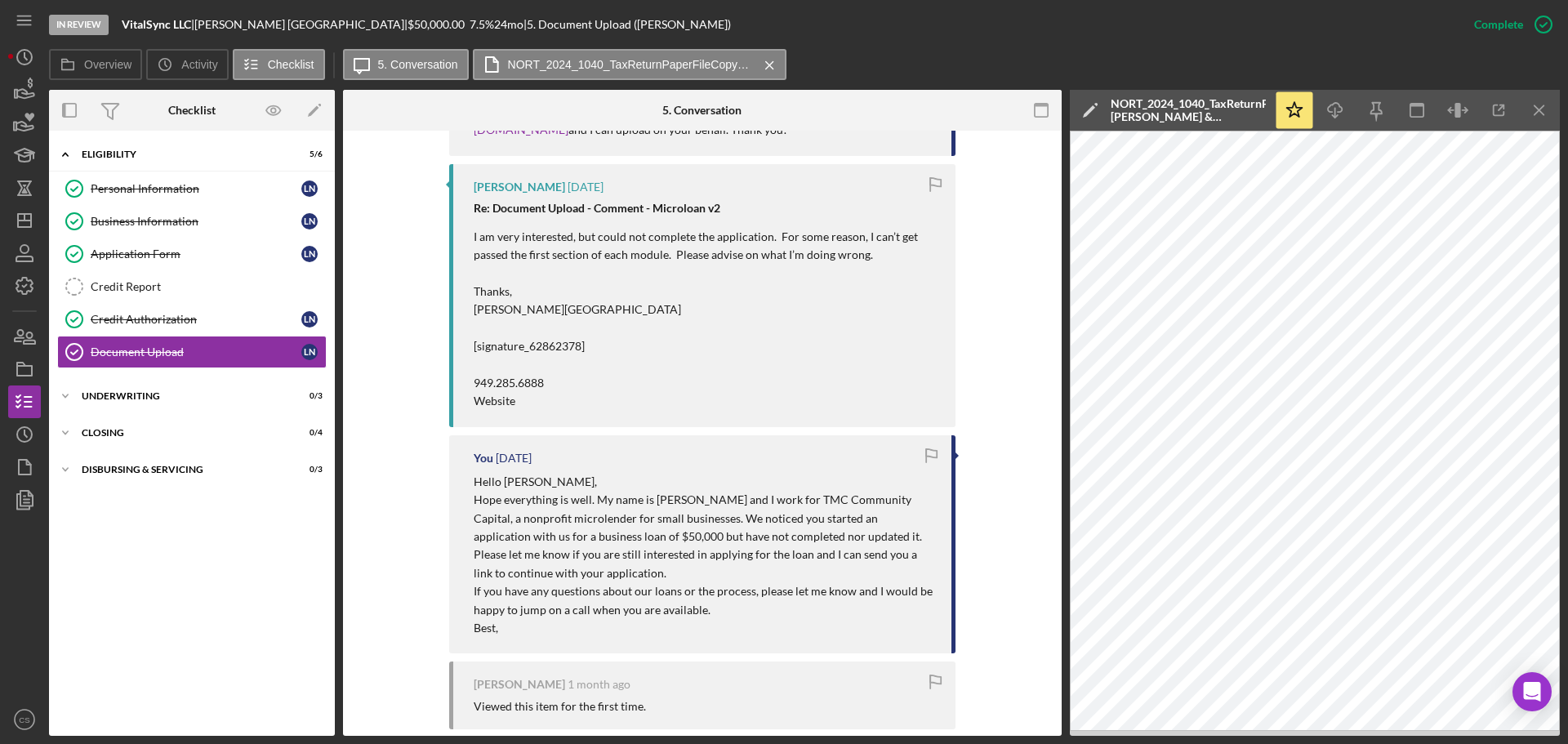
scroll to position [1673, 0]
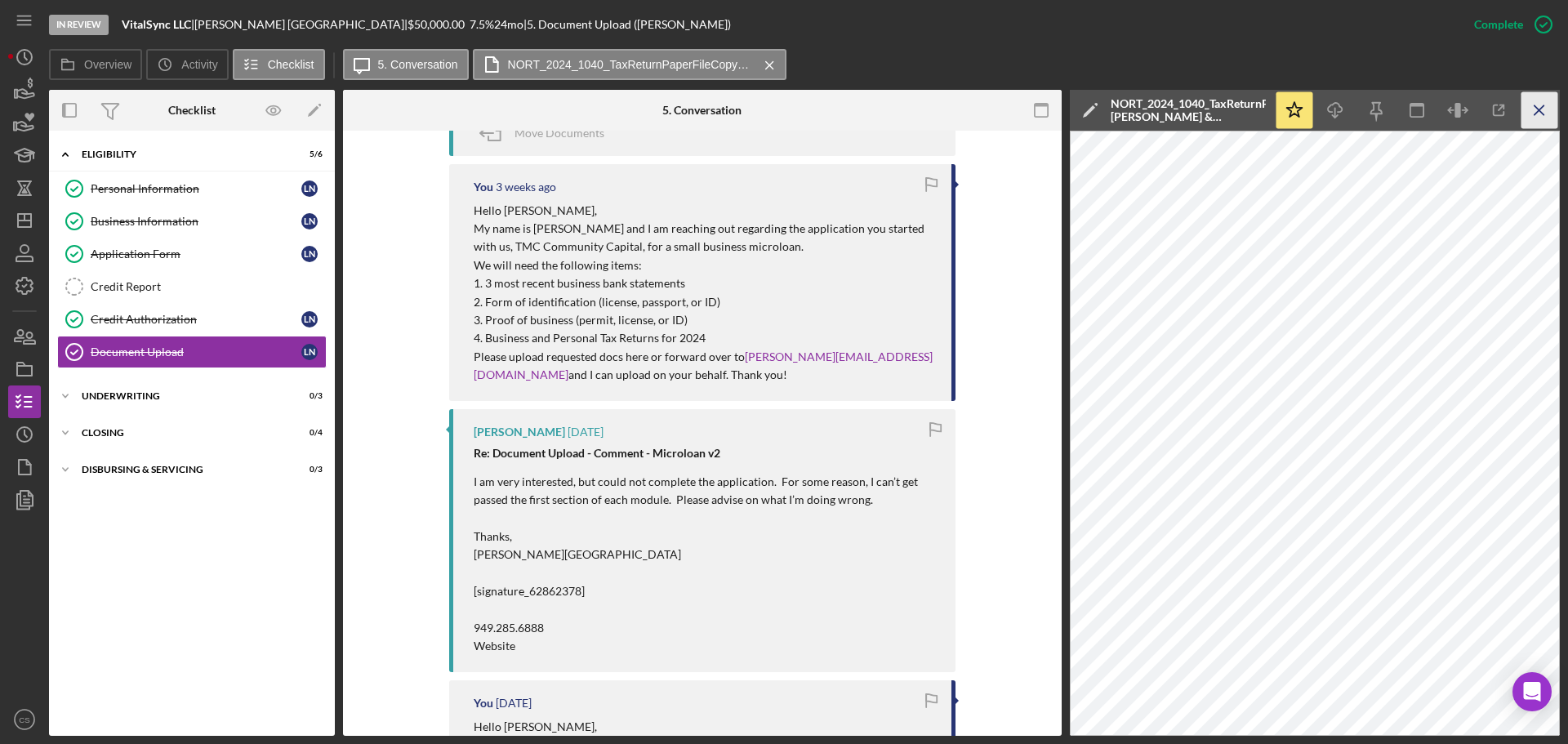
click at [1539, 115] on icon "Icon/Menu Close" at bounding box center [1540, 111] width 37 height 37
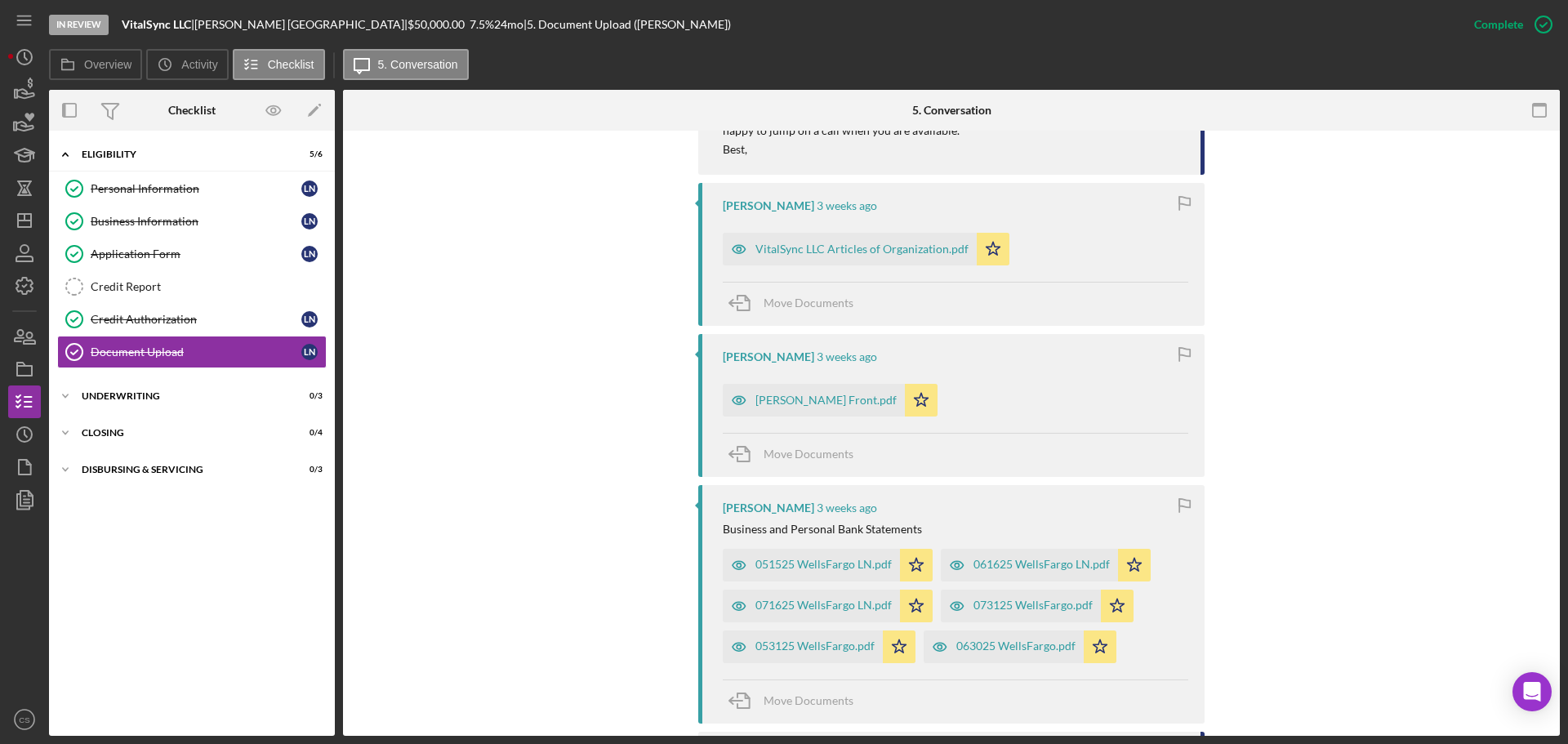
scroll to position [1306, 0]
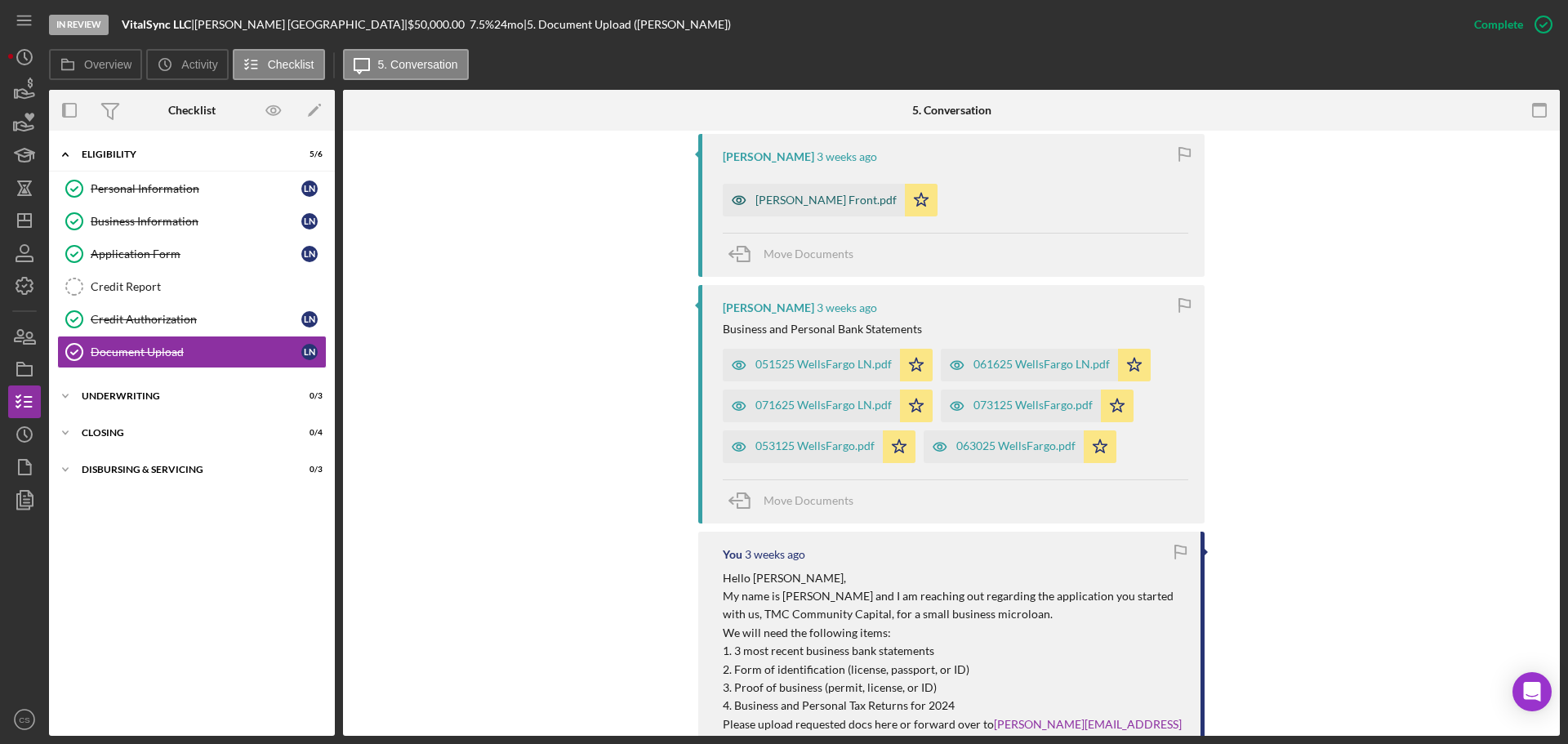
click at [804, 196] on div "[PERSON_NAME] Front.pdf" at bounding box center [826, 200] width 142 height 13
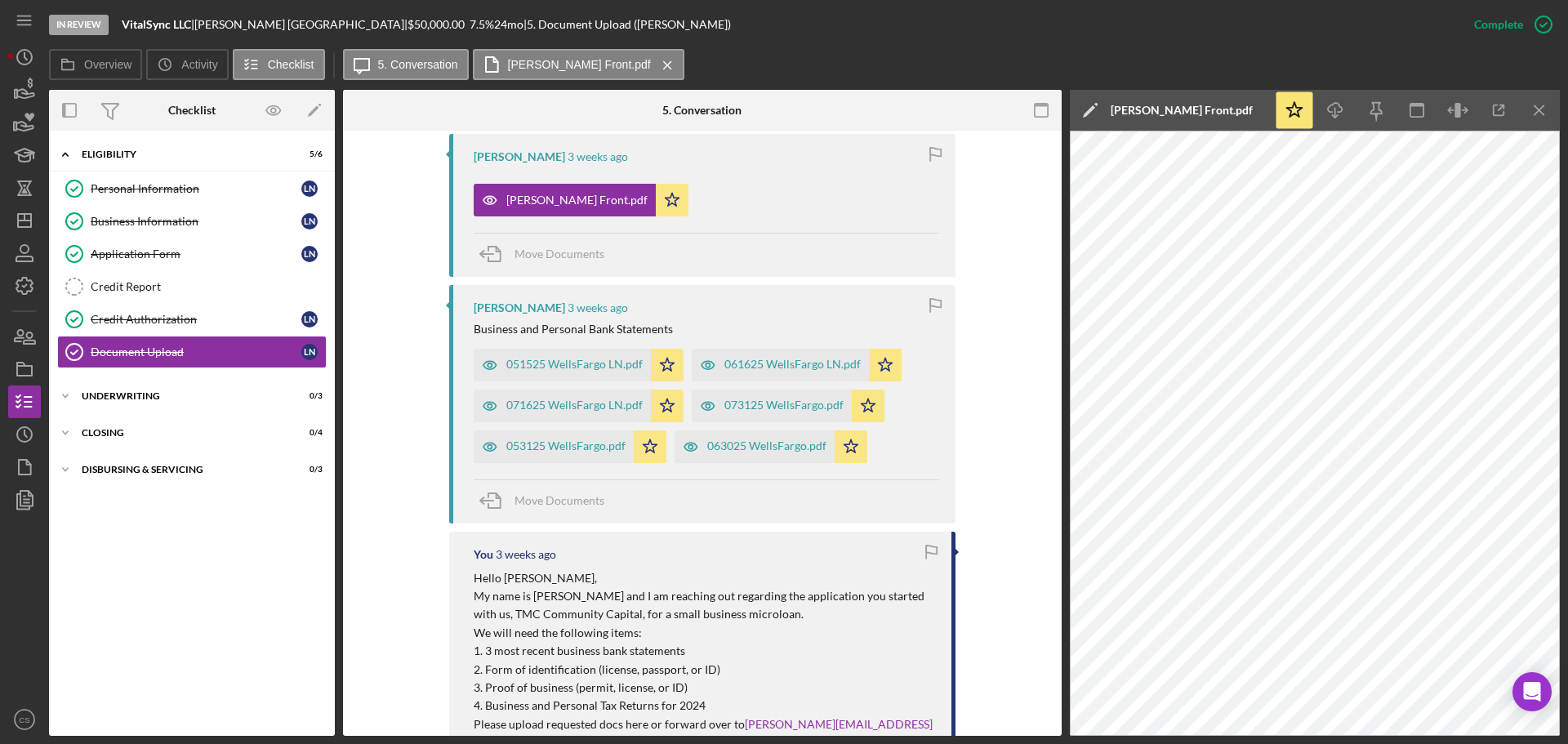
click at [993, 425] on div "You Marked this Complete 11 minutes ago [PERSON_NAME] 42 minutes ago 2024 Compl…" at bounding box center [702, 490] width 670 height 2240
click at [204, 280] on div "Credit Report" at bounding box center [208, 287] width 235 height 13
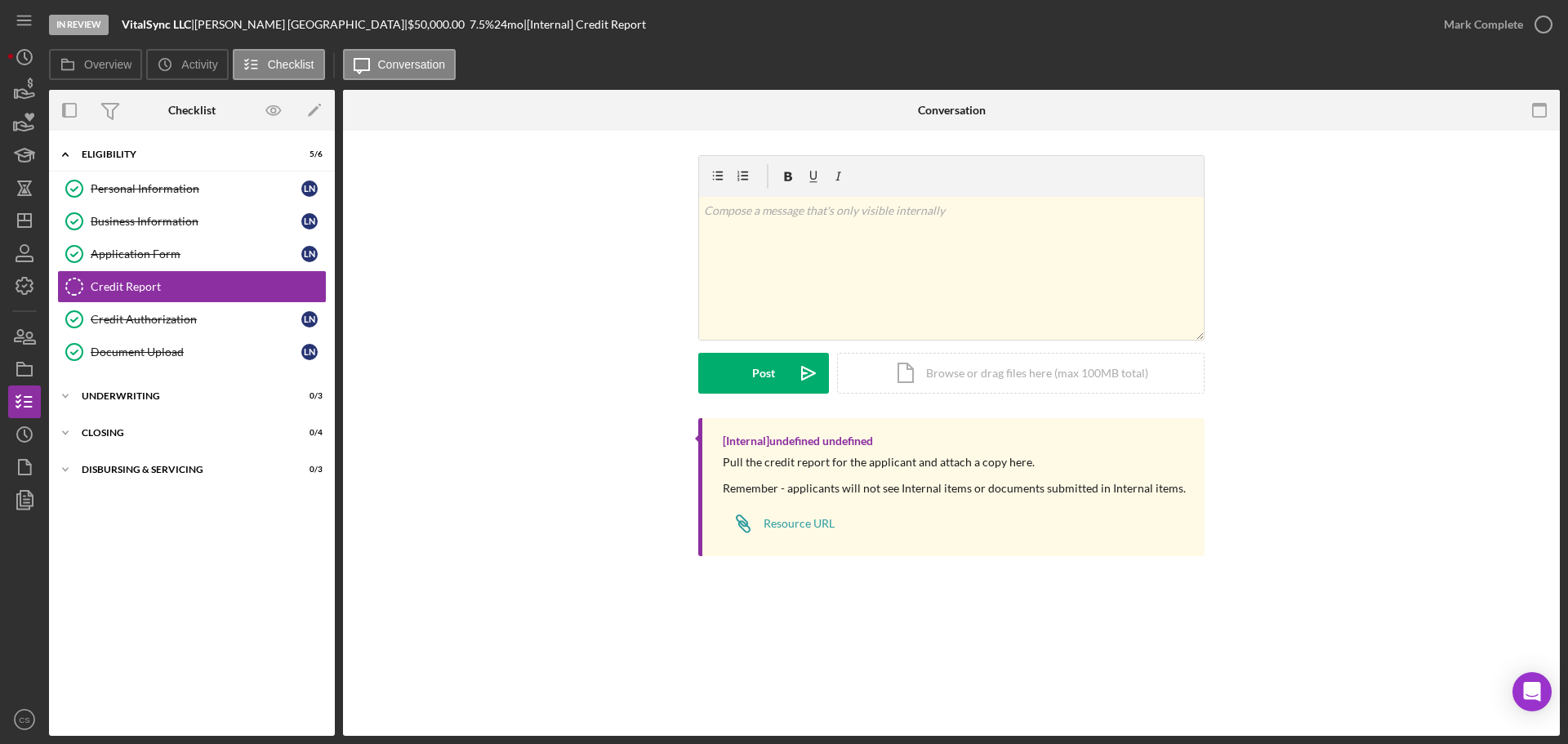
click at [570, 333] on div "v Color teal Color pink Remove color Add row above Add row below Add column bef…" at bounding box center [951, 287] width 1167 height 263
click at [870, 366] on div "Icon/Document Browse or drag files here (max 100MB total) Tap to choose files o…" at bounding box center [1020, 373] width 367 height 41
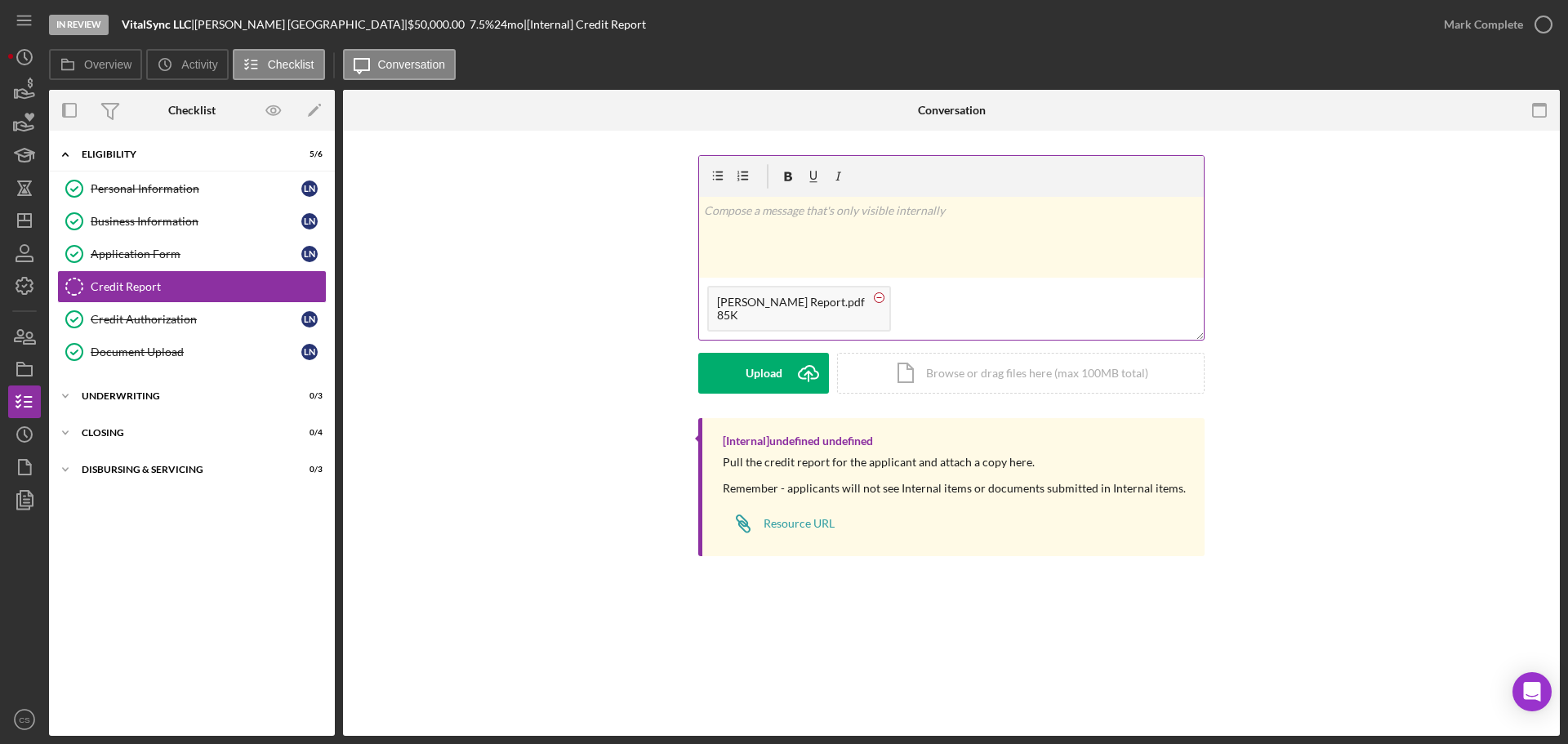
click at [884, 293] on circle at bounding box center [880, 297] width 10 height 10
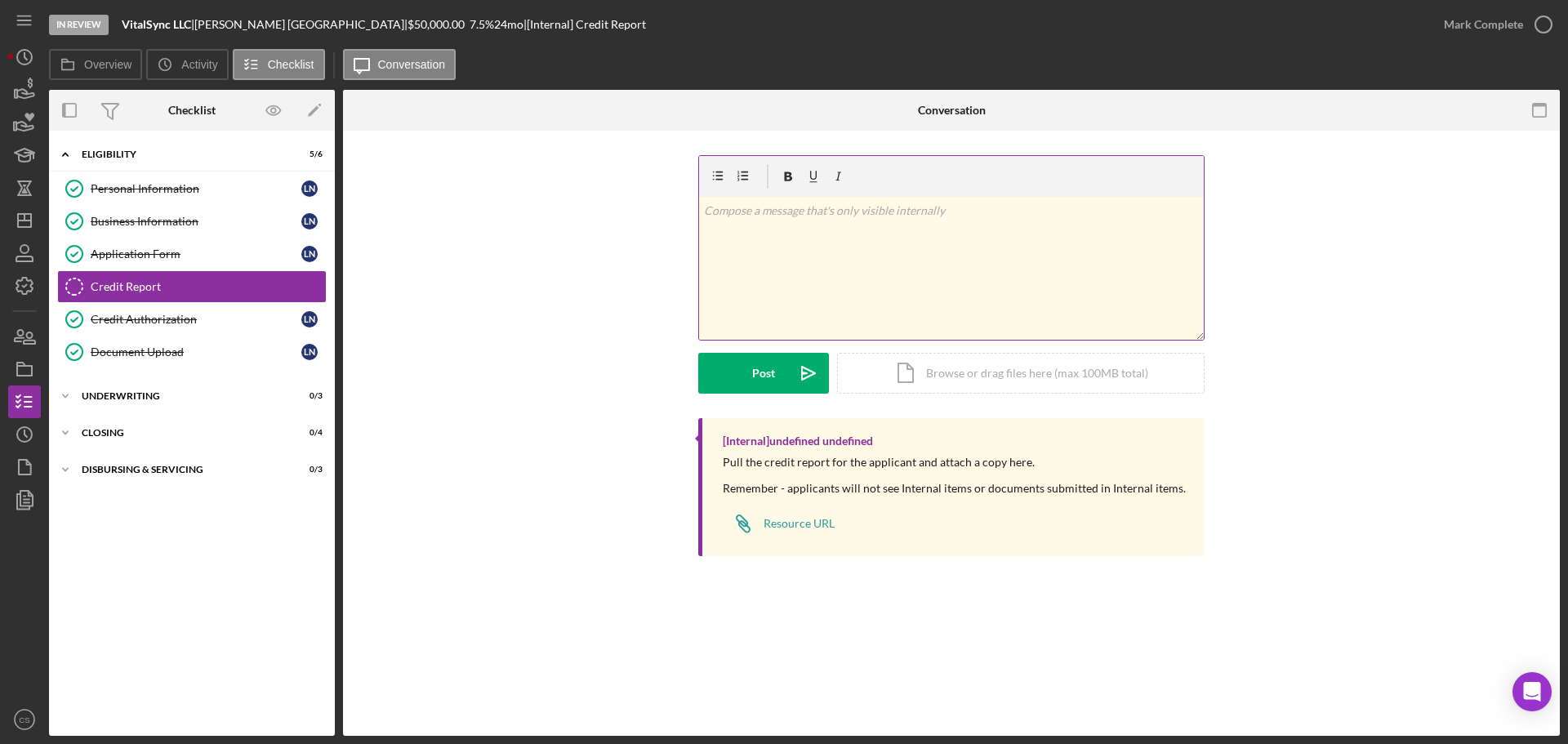
click at [931, 274] on div "v Color teal Color pink Remove color Add row above Add row below Add column bef…" at bounding box center [952, 268] width 505 height 143
click at [870, 373] on div "Icon/Document Browse or drag files here (max 100MB total) Tap to choose files o…" at bounding box center [1020, 371] width 367 height 41
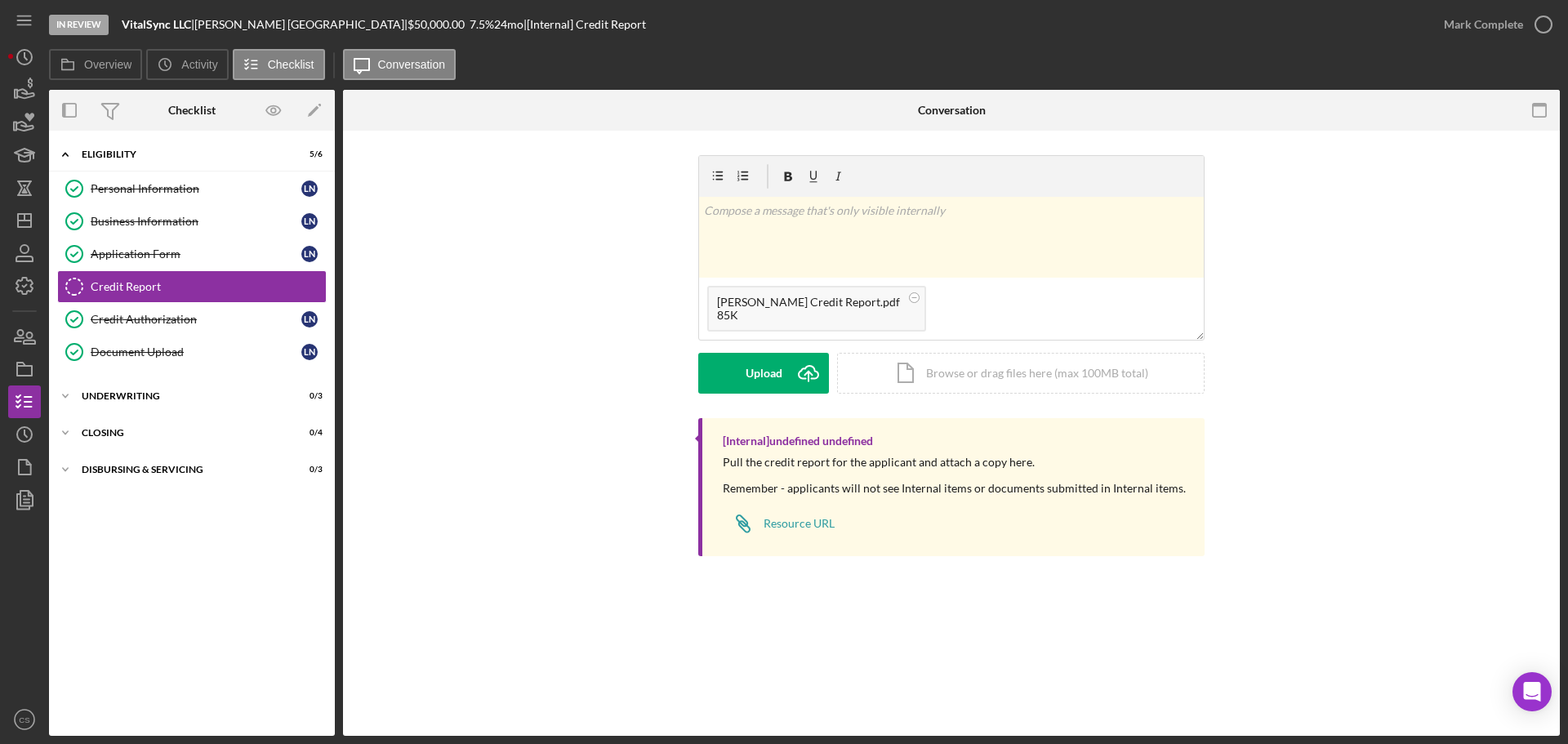
click at [592, 384] on div "v Color teal Color pink Remove color Add row above Add row below Add column bef…" at bounding box center [951, 287] width 1167 height 263
click at [728, 375] on button "Upload Icon/Upload" at bounding box center [763, 373] width 130 height 41
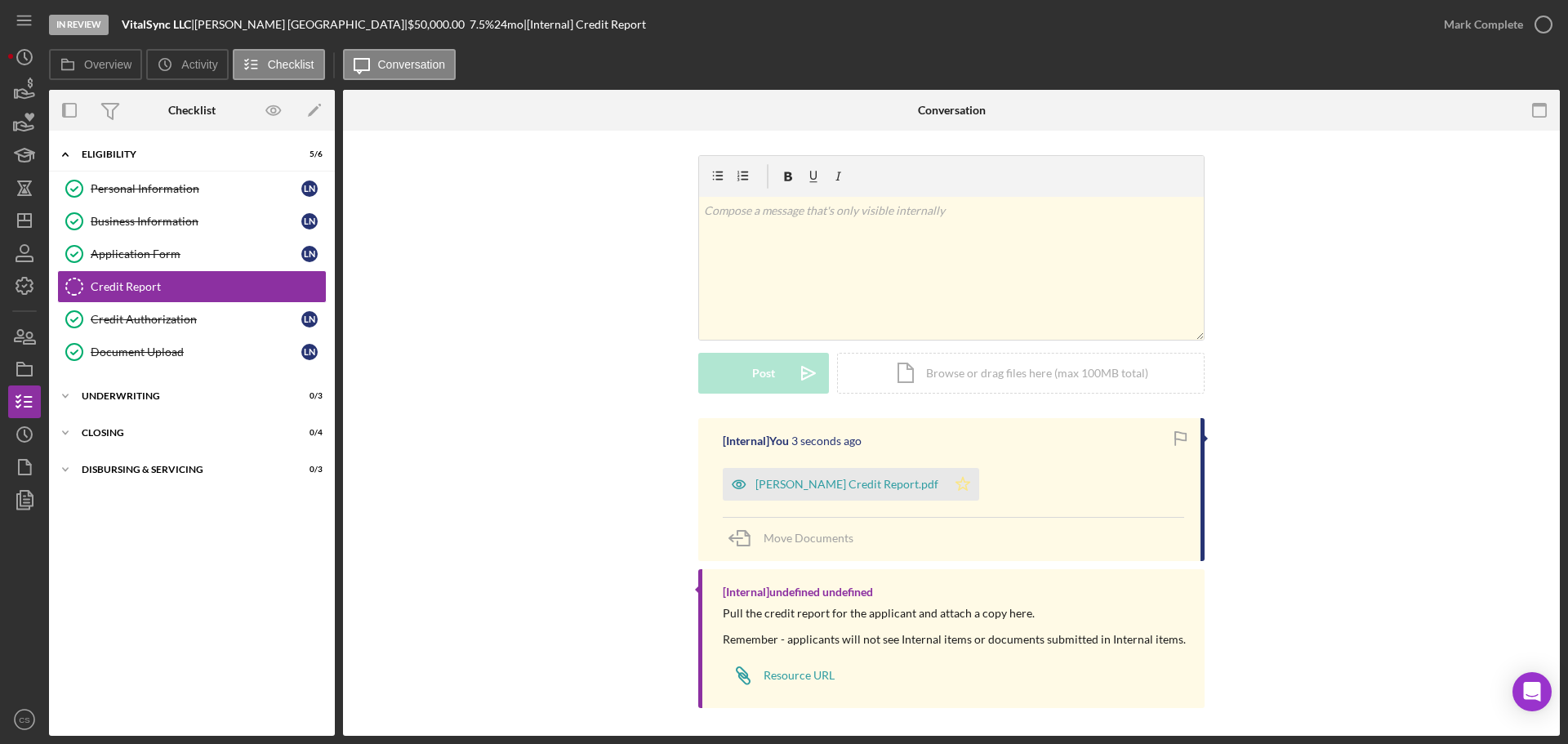
click at [980, 487] on icon "Icon/Star" at bounding box center [962, 484] width 32 height 32
click at [1534, 22] on icon "button" at bounding box center [1543, 24] width 41 height 41
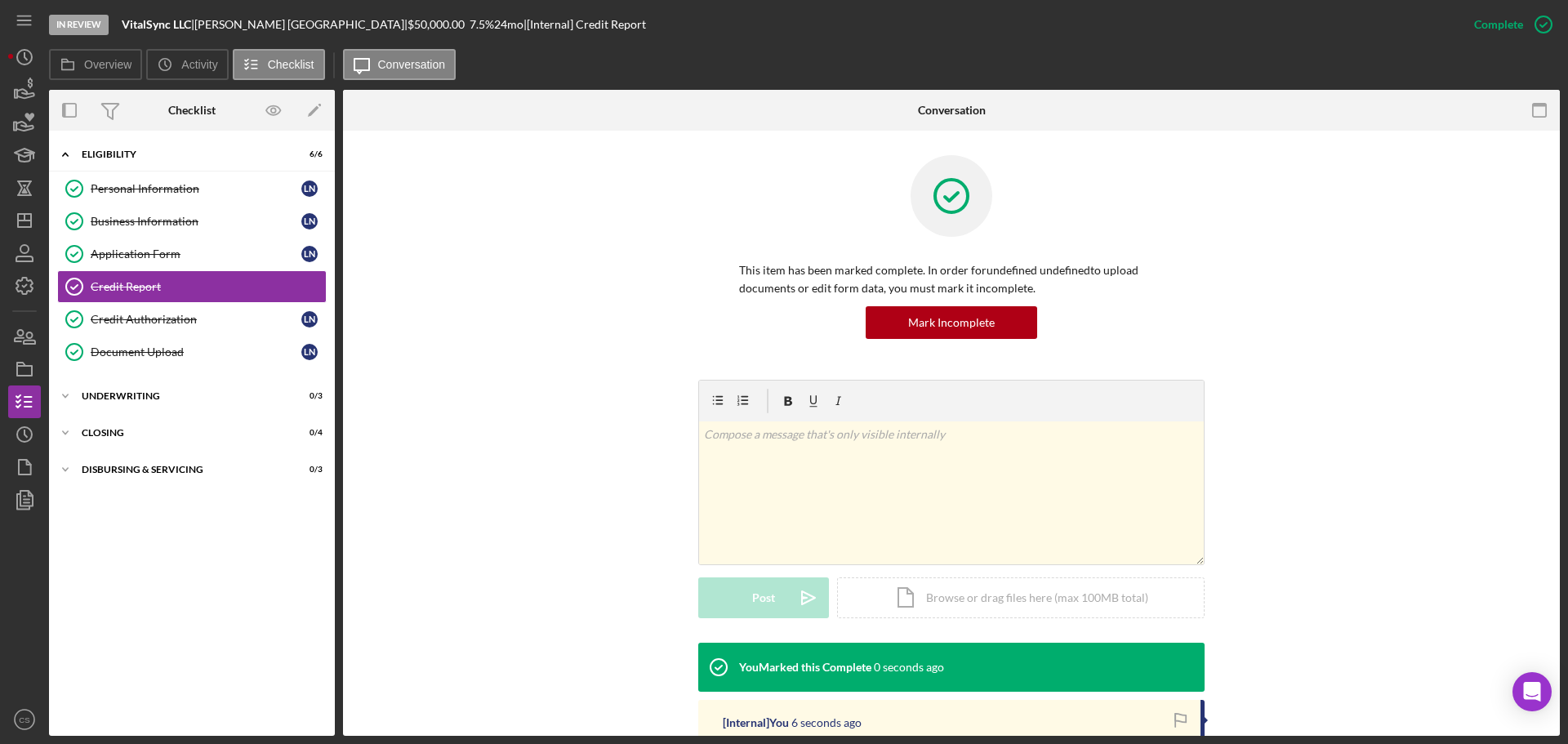
click at [460, 367] on div "This item has been marked complete. In order for undefined undefined to upload …" at bounding box center [951, 267] width 1167 height 225
click at [541, 374] on div "This item has been marked complete. In order for undefined undefined to upload …" at bounding box center [951, 267] width 1167 height 225
click at [25, 371] on icon "button" at bounding box center [24, 369] width 41 height 41
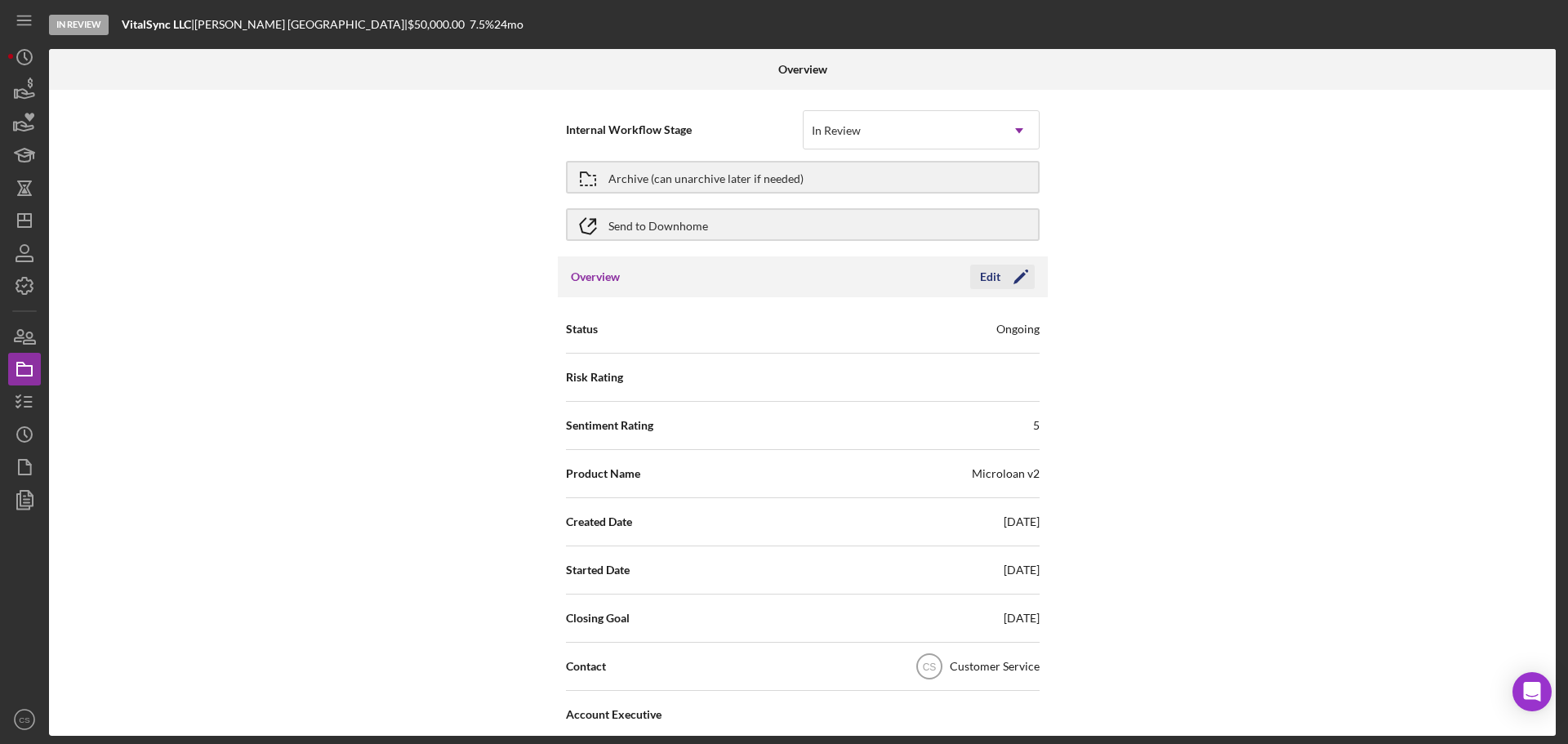
click at [1026, 282] on icon "Icon/Edit" at bounding box center [1020, 277] width 41 height 41
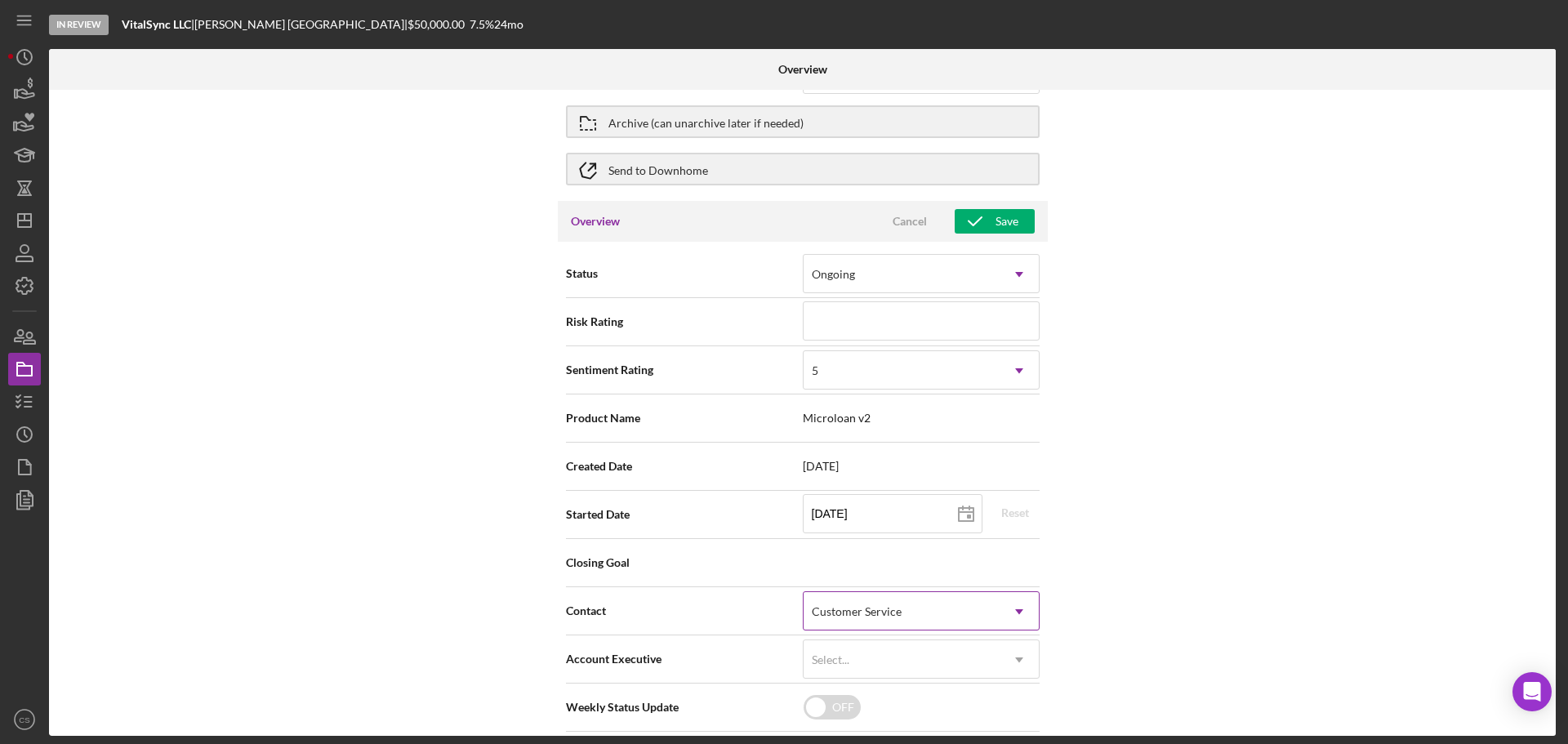
scroll to position [81, 0]
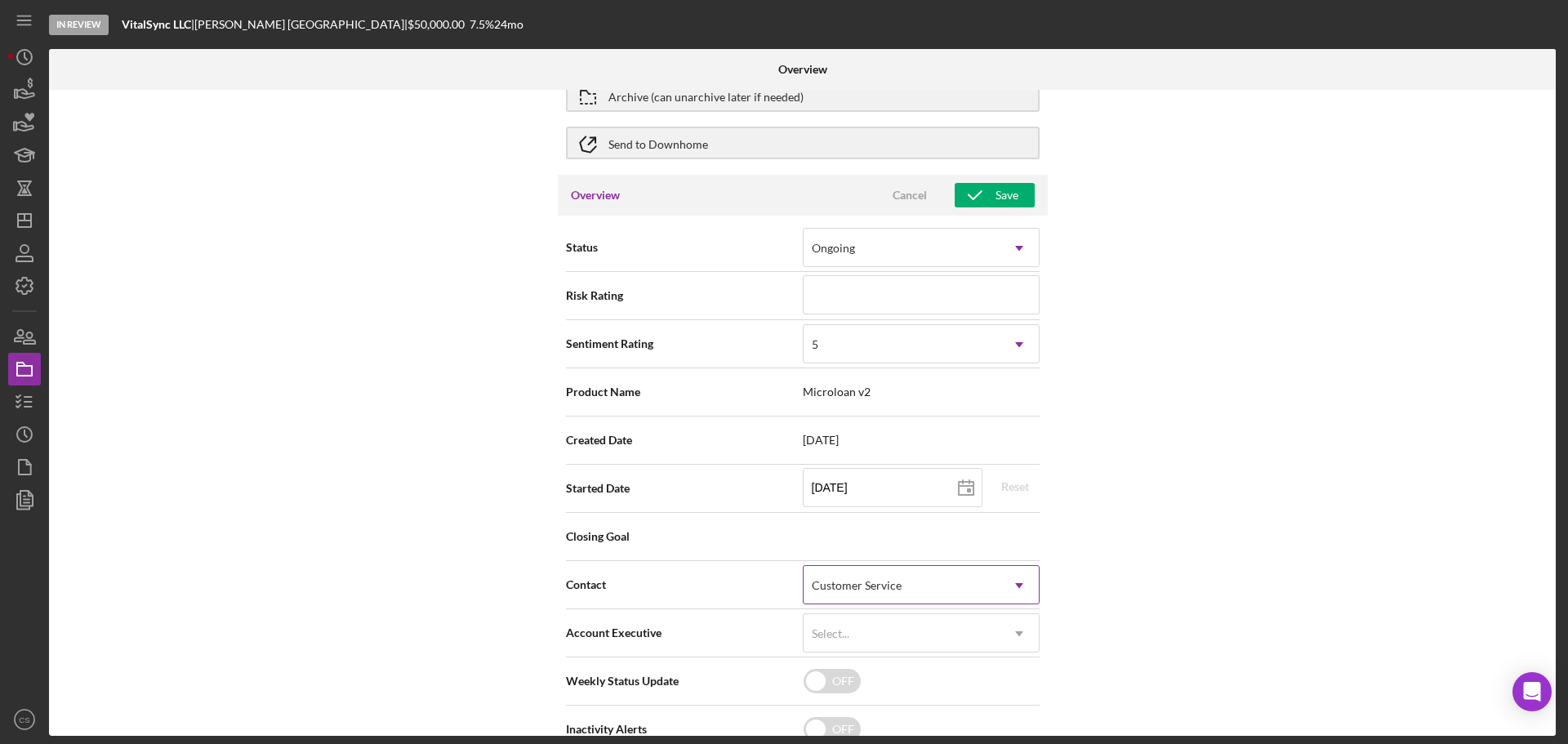
click at [889, 586] on div "Customer Service" at bounding box center [857, 586] width 90 height 13
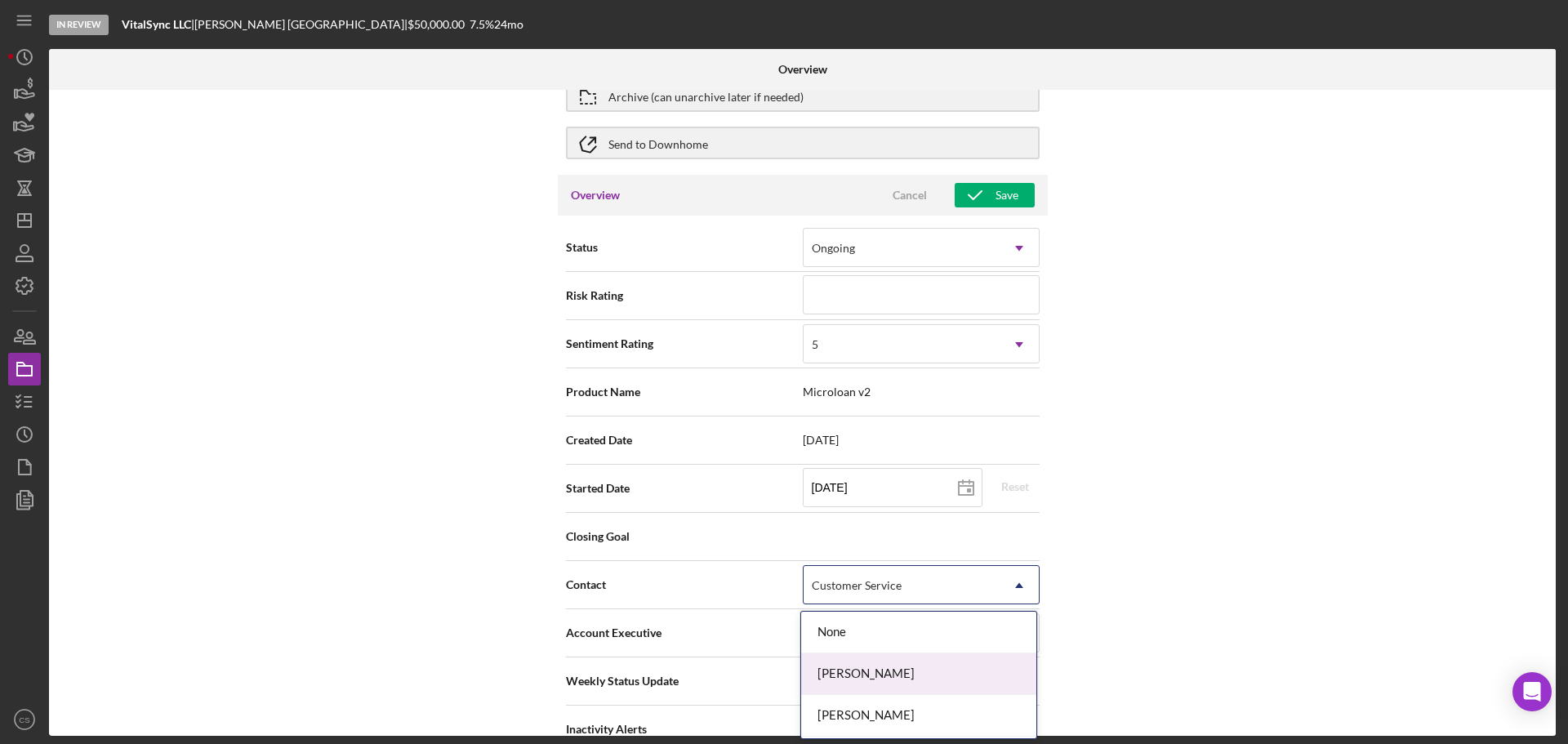
click at [888, 676] on div "[PERSON_NAME]" at bounding box center [919, 674] width 235 height 42
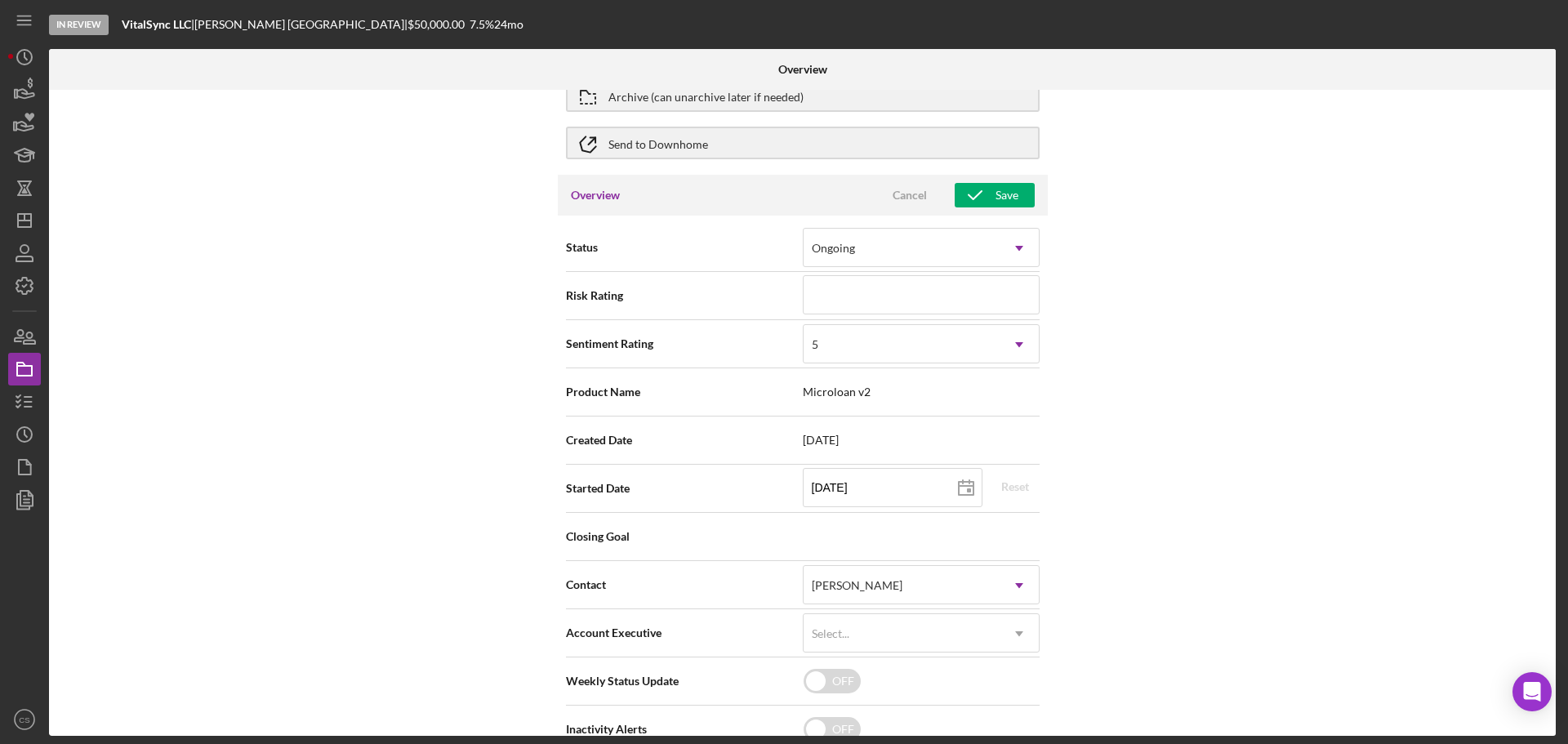
drag, startPoint x: 436, startPoint y: 491, endPoint x: 477, endPoint y: 429, distance: 74.3
click at [436, 490] on div "Internal Workflow Stage In Review Icon/Dropdown Arrow Archive (can unarchive la…" at bounding box center [802, 413] width 1507 height 646
click at [1033, 200] on div "Overview Cancel Save" at bounding box center [803, 195] width 490 height 41
click at [1006, 193] on div "Save" at bounding box center [1006, 195] width 23 height 24
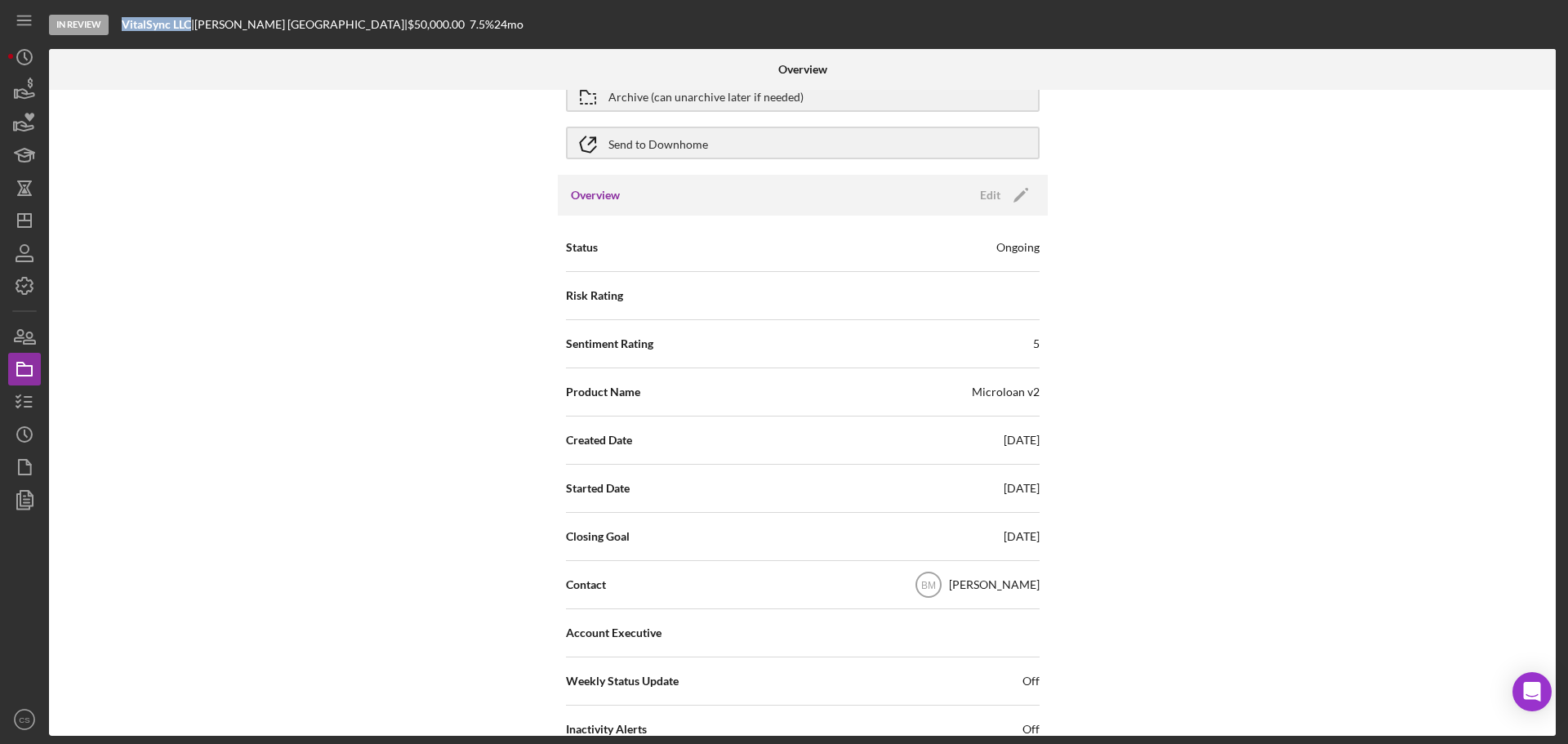
drag, startPoint x: 192, startPoint y: 27, endPoint x: 105, endPoint y: 31, distance: 87.1
click at [105, 32] on div "In Review VitalSync LLC | [GEOGRAPHIC_DATA][PERSON_NAME] | $50,000.00 7.5 % 24 …" at bounding box center [804, 24] width 1511 height 49
copy div "VitalSync LLC"
click at [11, 400] on icon "button" at bounding box center [24, 402] width 41 height 41
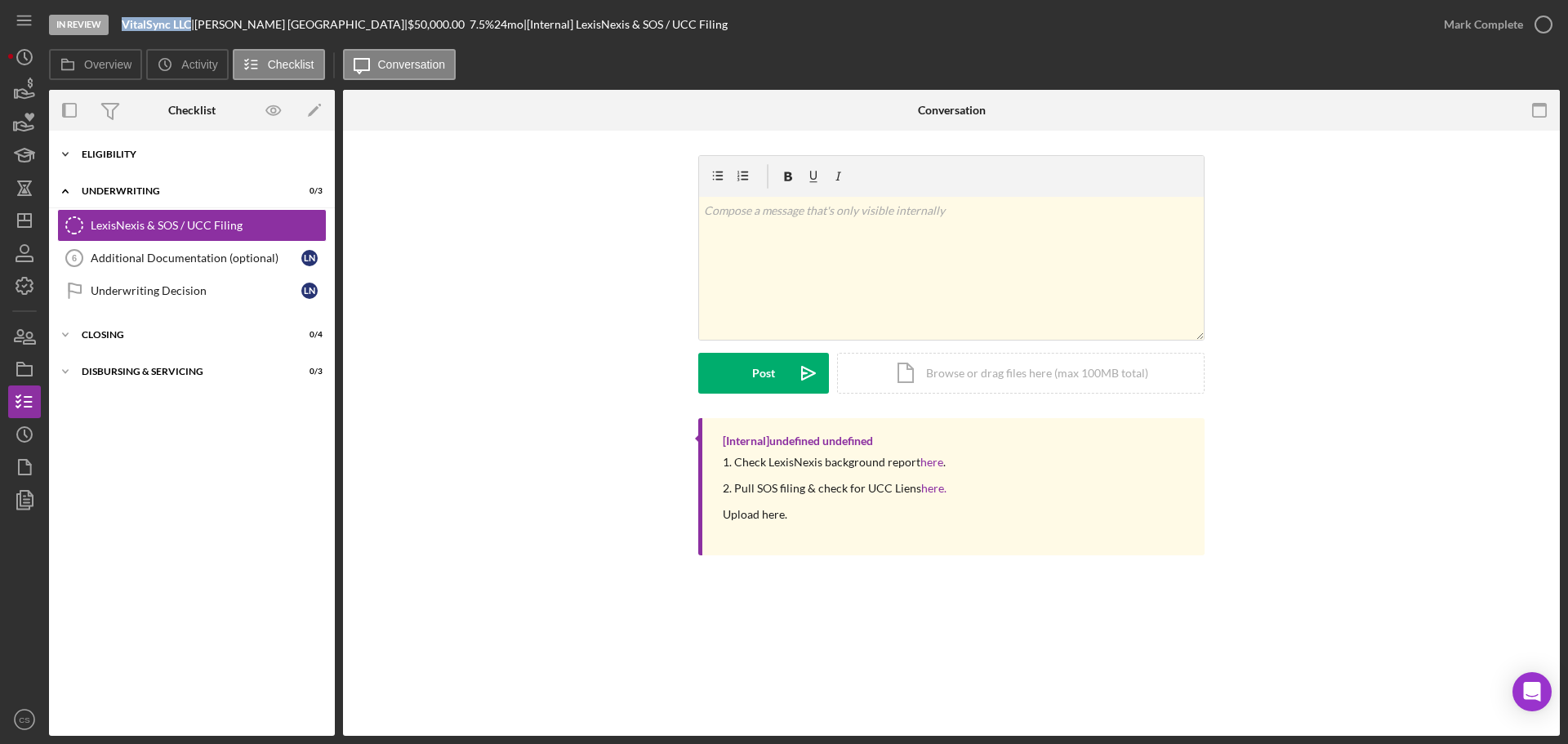
click at [198, 157] on div "Eligibility" at bounding box center [198, 155] width 233 height 10
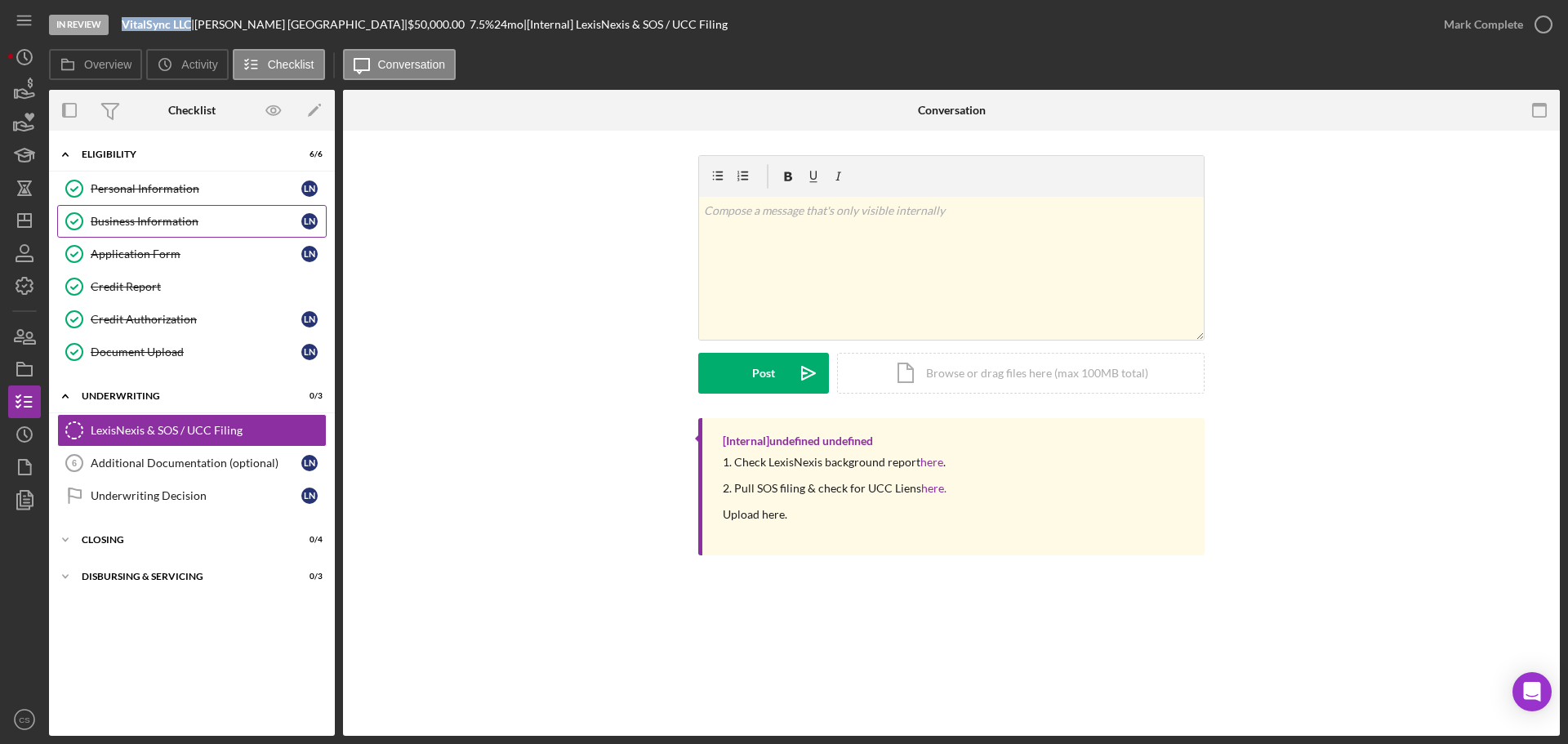
click at [209, 223] on div "Business Information" at bounding box center [196, 221] width 211 height 13
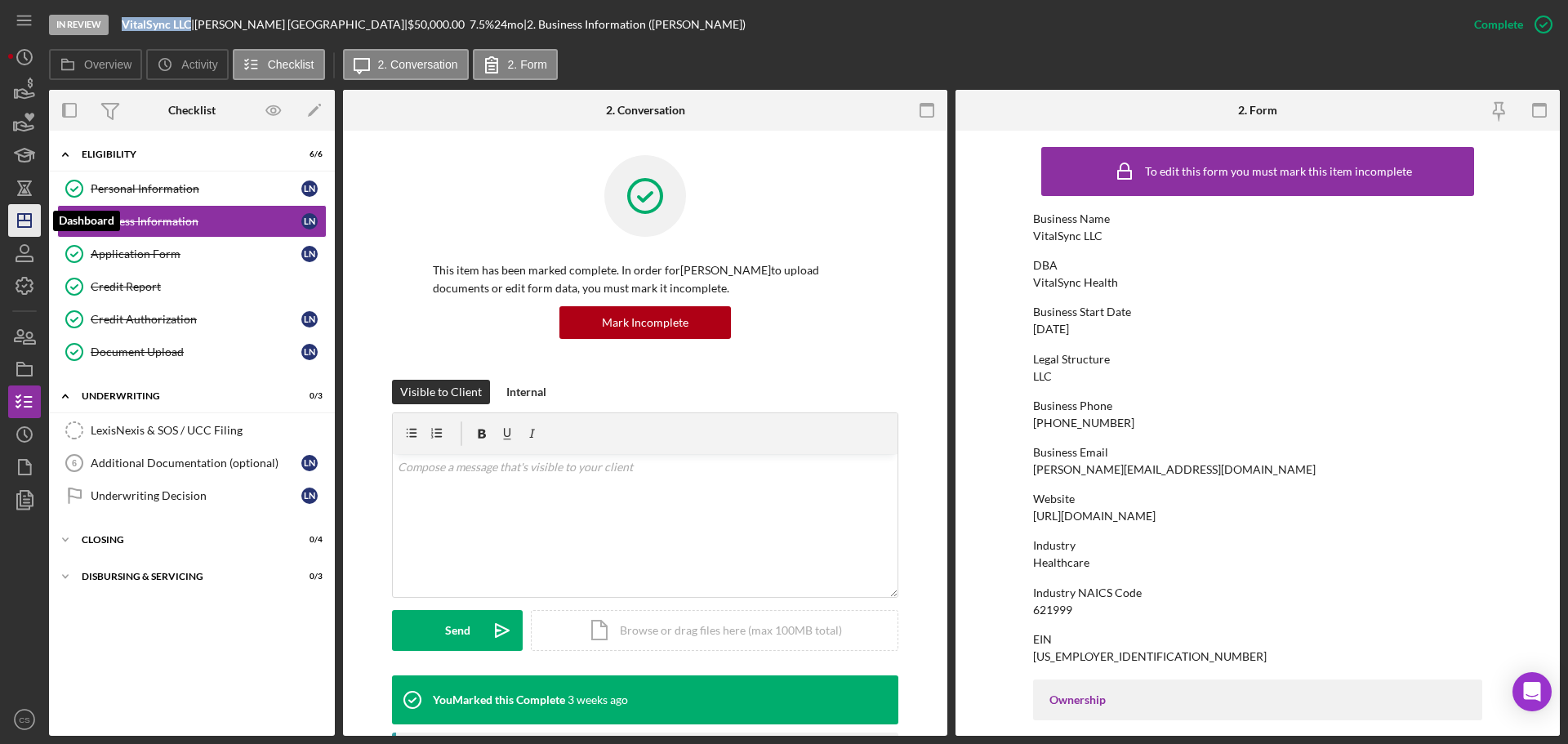
click at [29, 227] on icon "Icon/Dashboard" at bounding box center [24, 220] width 41 height 41
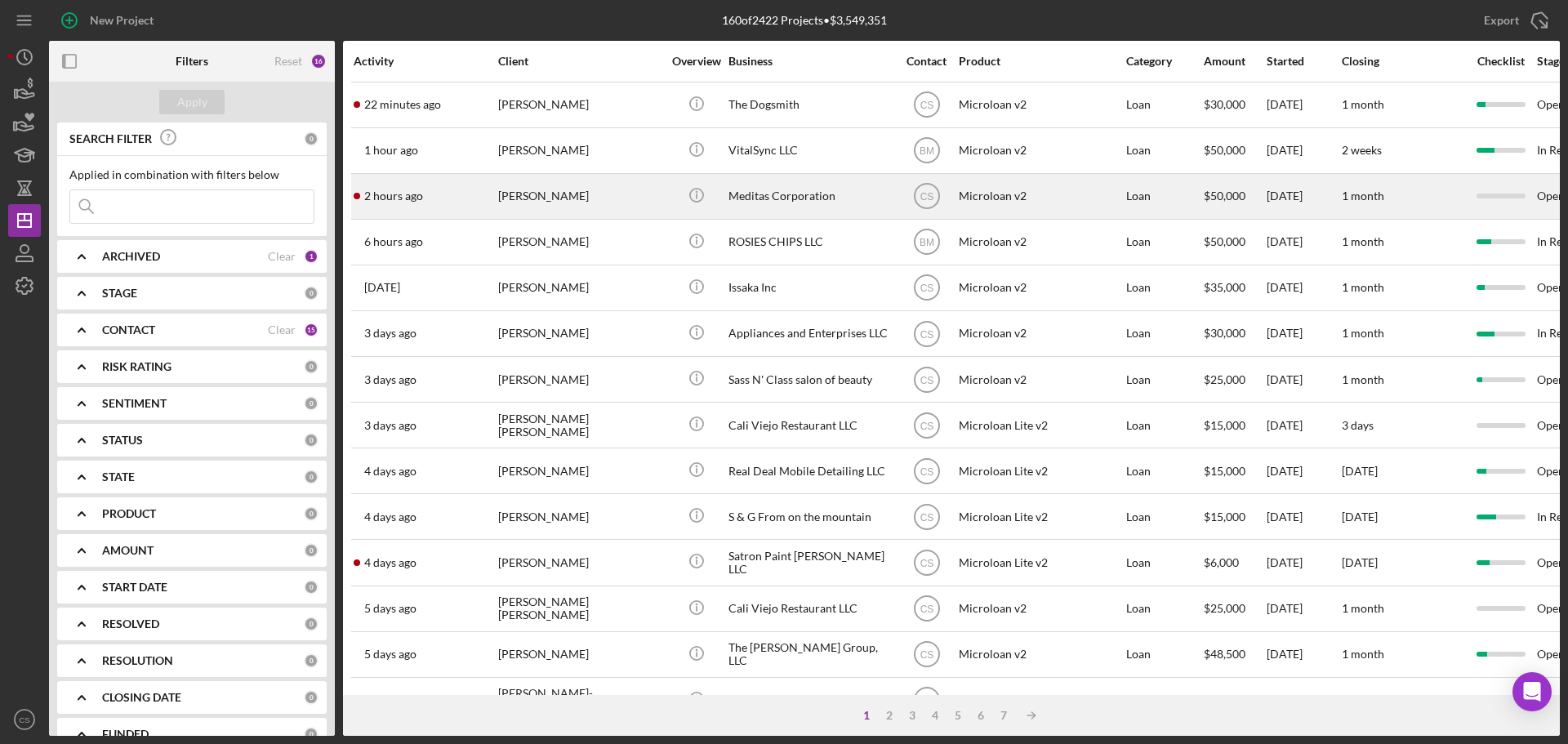
click at [644, 192] on div "[PERSON_NAME]" at bounding box center [580, 196] width 164 height 43
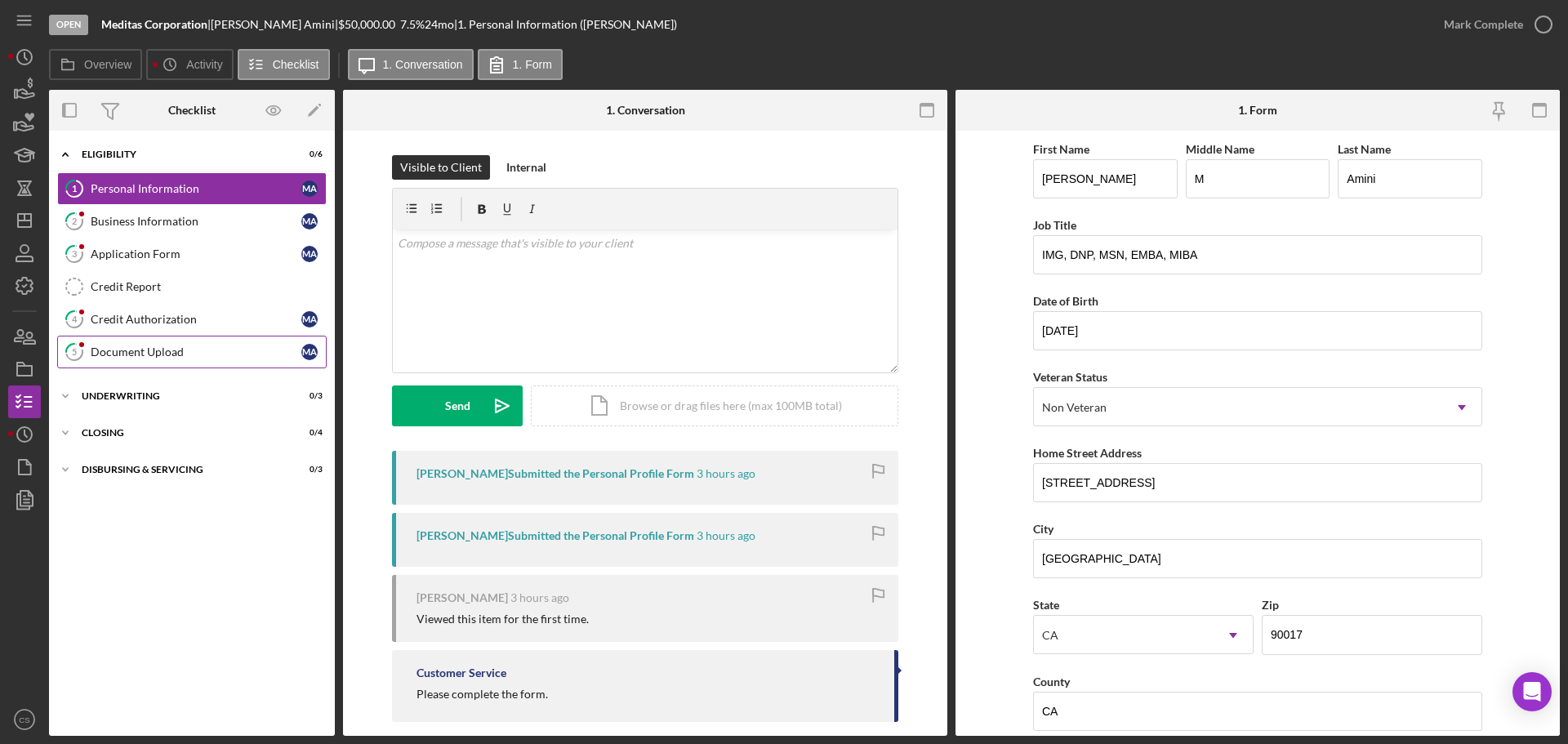
click at [131, 359] on link "5 Document Upload M A" at bounding box center [191, 352] width 269 height 32
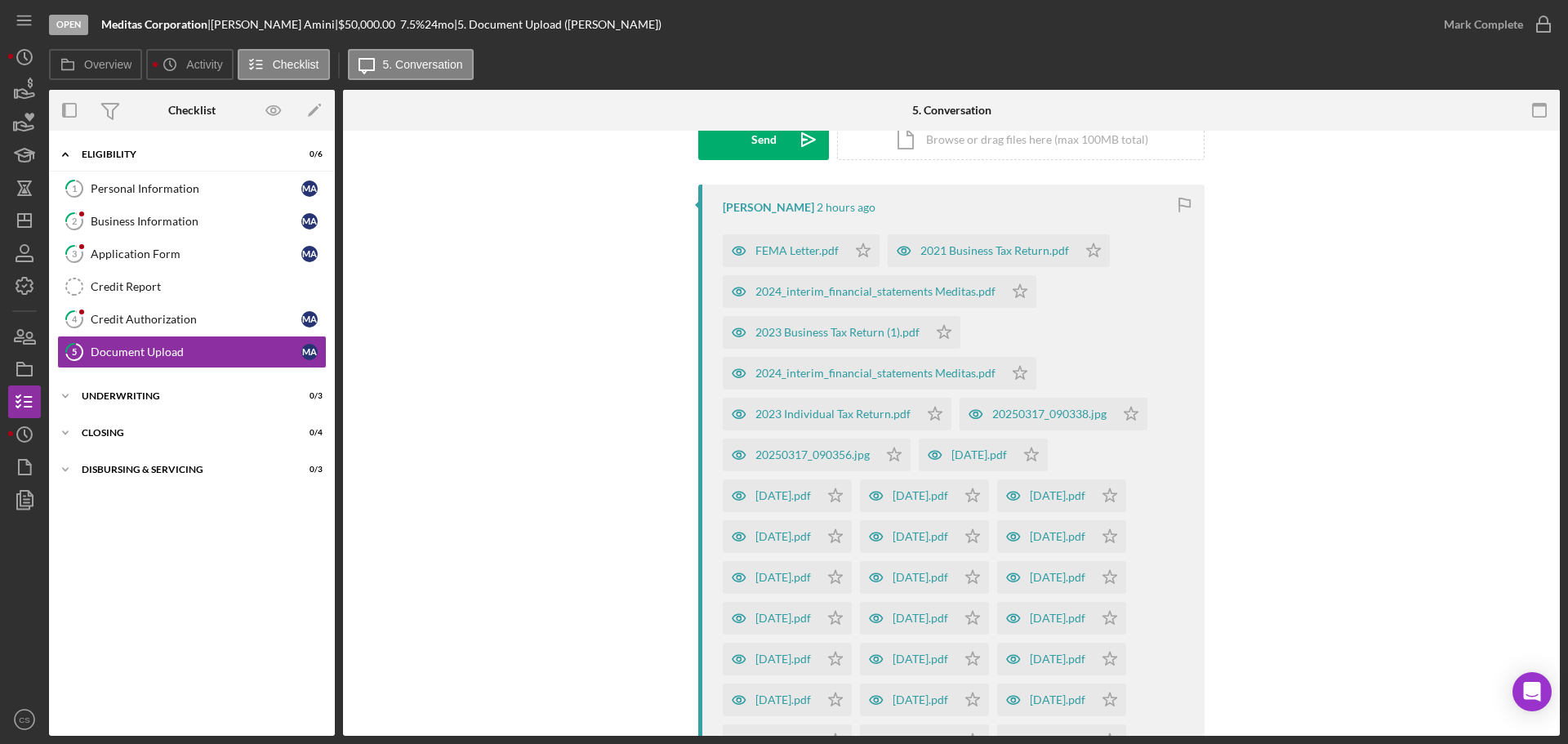
scroll to position [267, 0]
click at [770, 242] on div "FEMA Letter.pdf" at bounding box center [784, 249] width 124 height 32
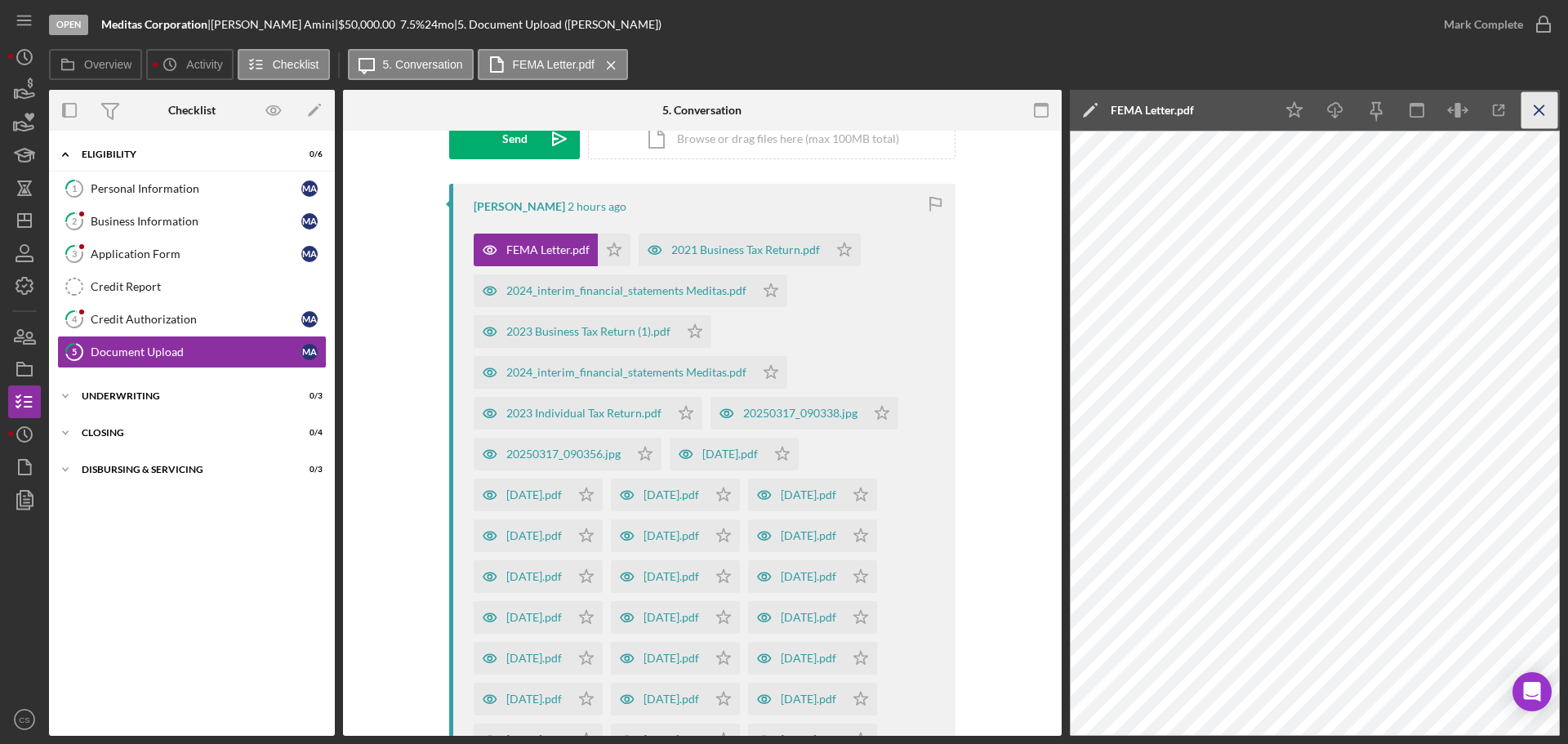
click at [1544, 102] on icon "Icon/Menu Close" at bounding box center [1540, 111] width 37 height 37
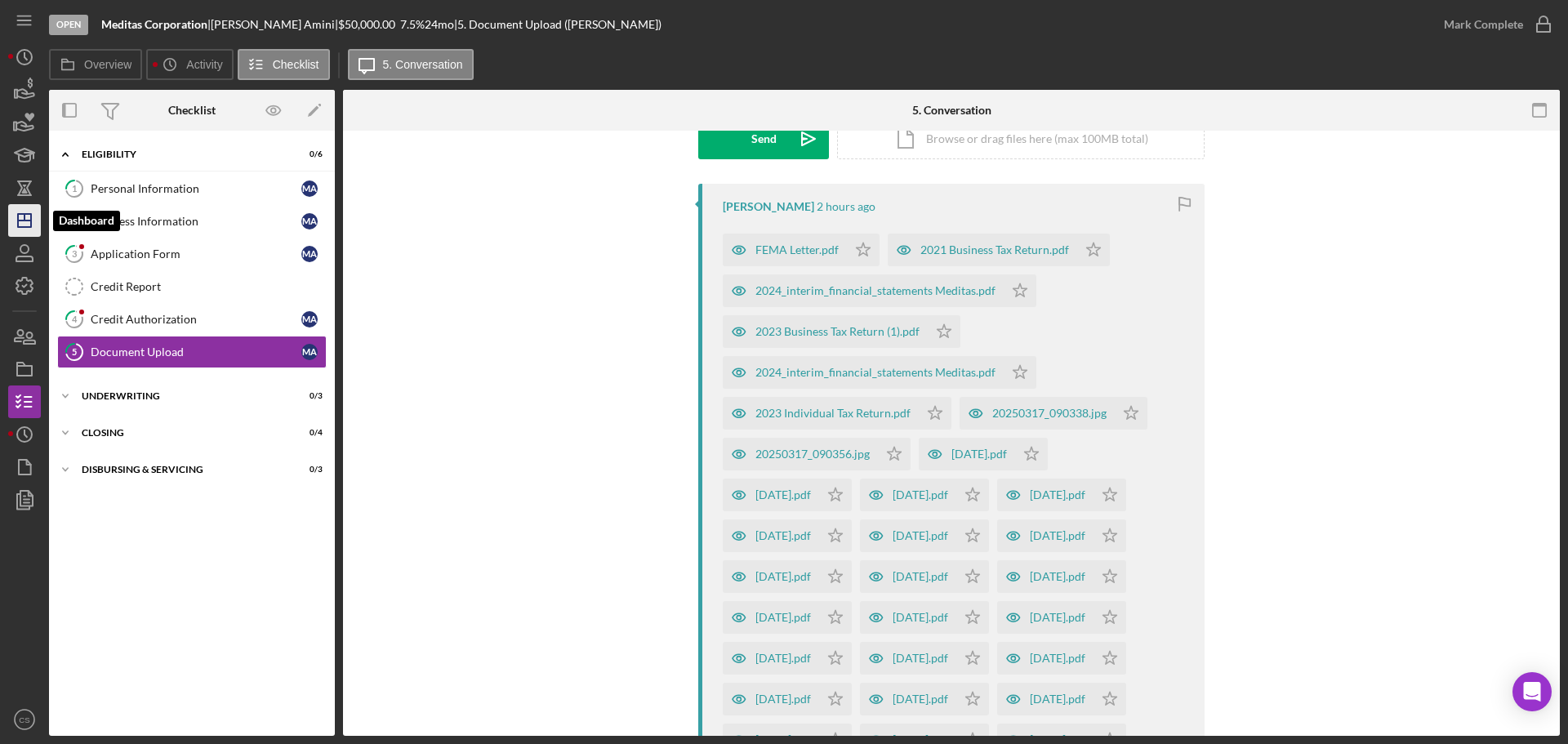
click at [25, 226] on icon "Icon/Dashboard" at bounding box center [24, 220] width 41 height 41
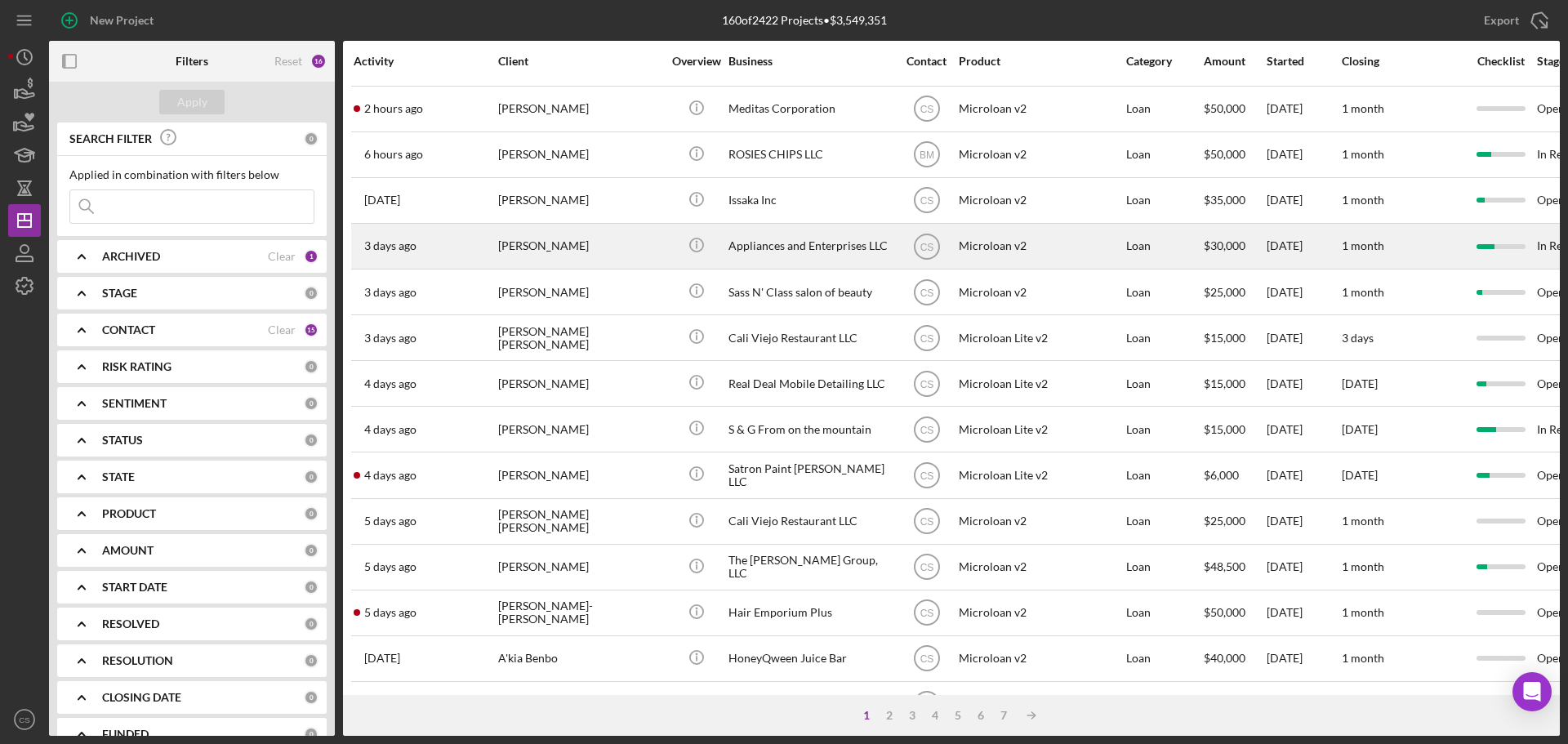
scroll to position [164, 0]
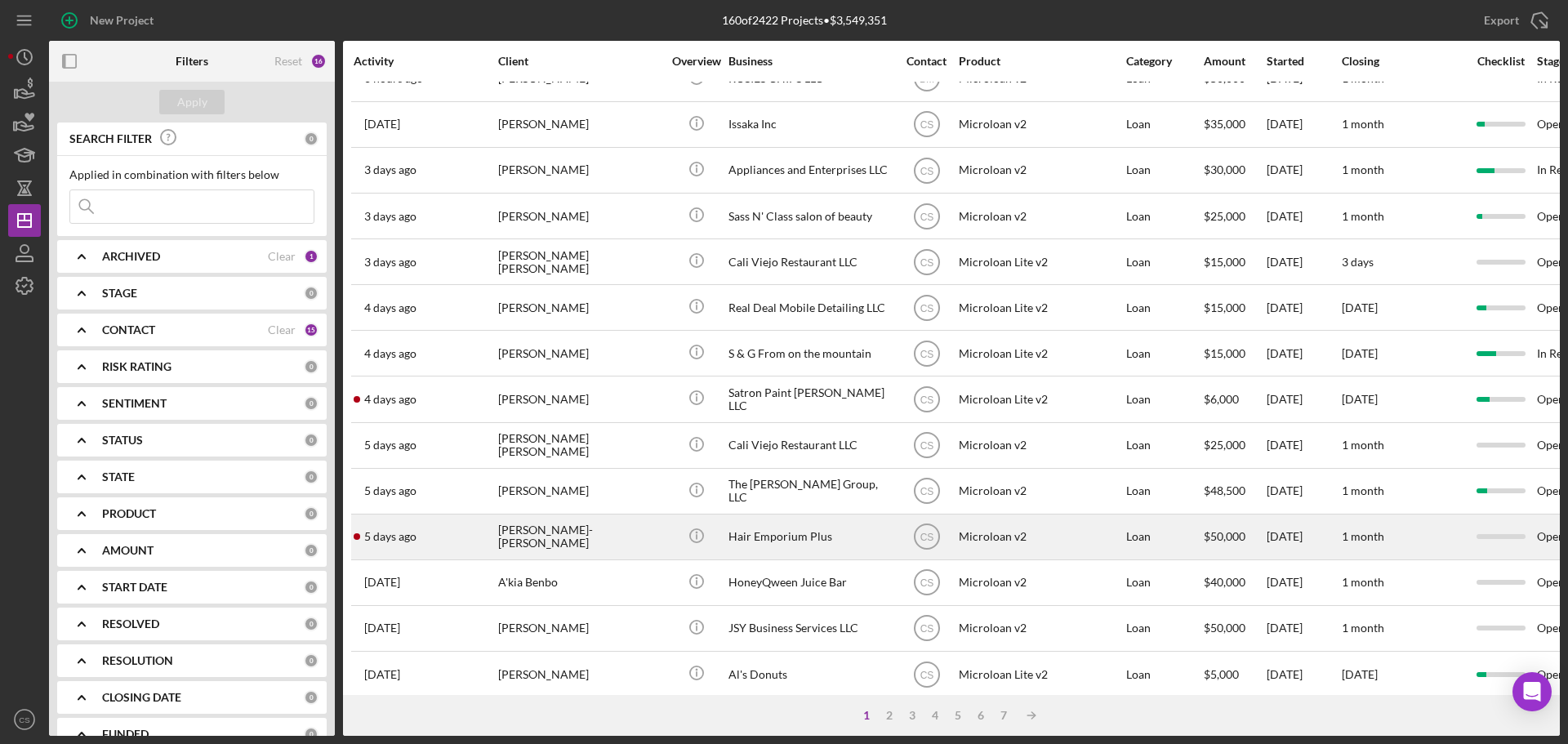
click at [639, 547] on div "[PERSON_NAME]-[PERSON_NAME]" at bounding box center [580, 537] width 164 height 43
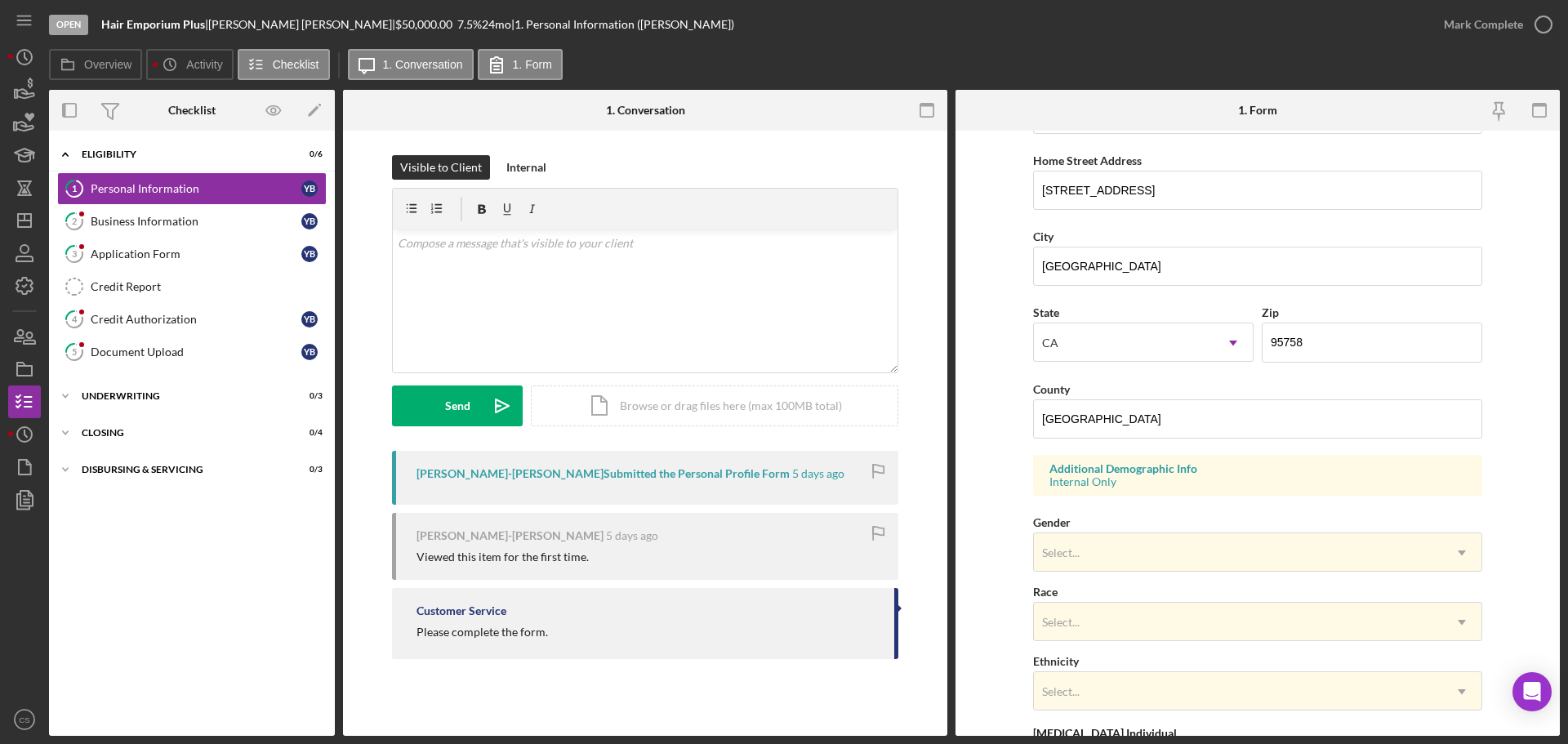
scroll to position [327, 0]
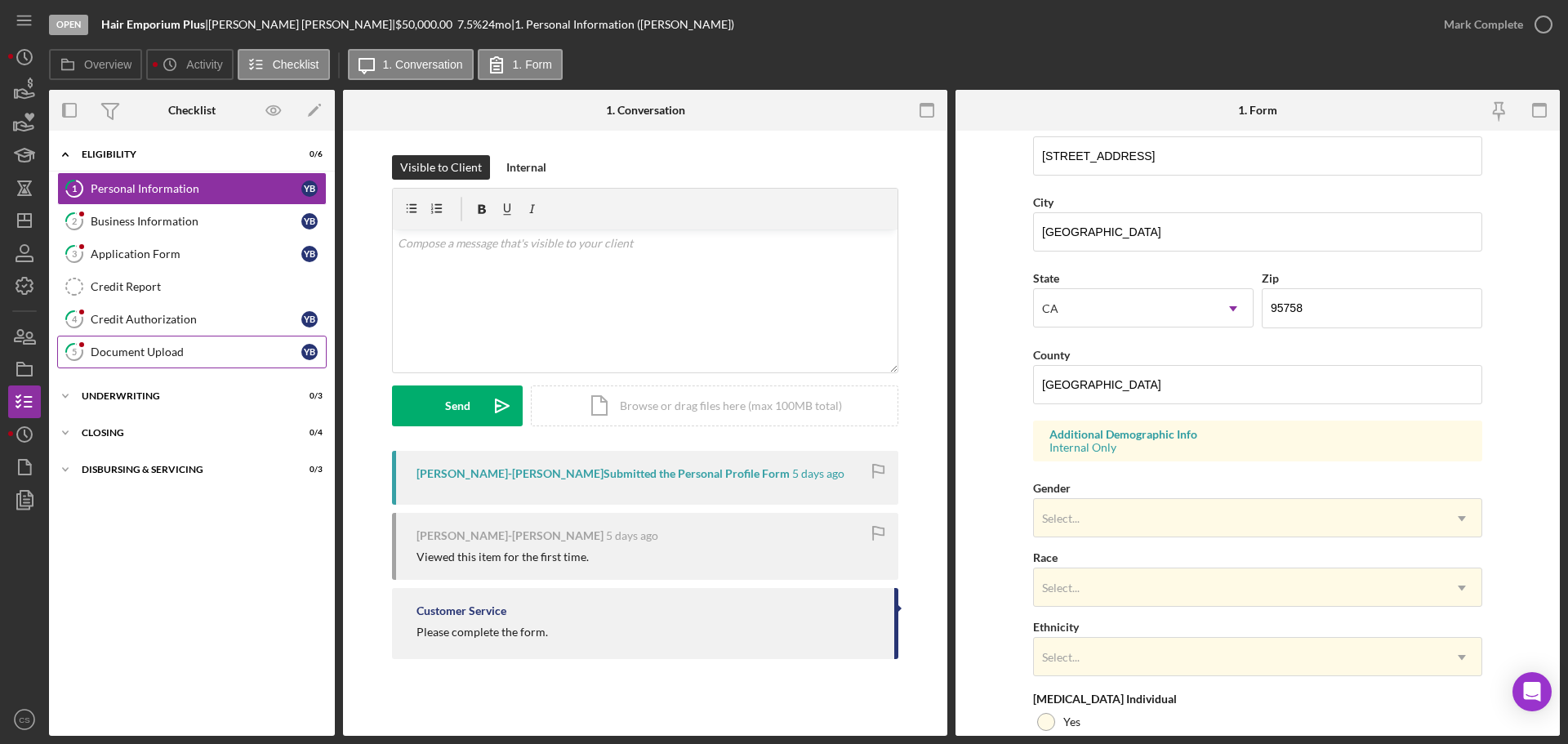
click at [202, 342] on link "5 Document Upload Y B" at bounding box center [191, 352] width 269 height 32
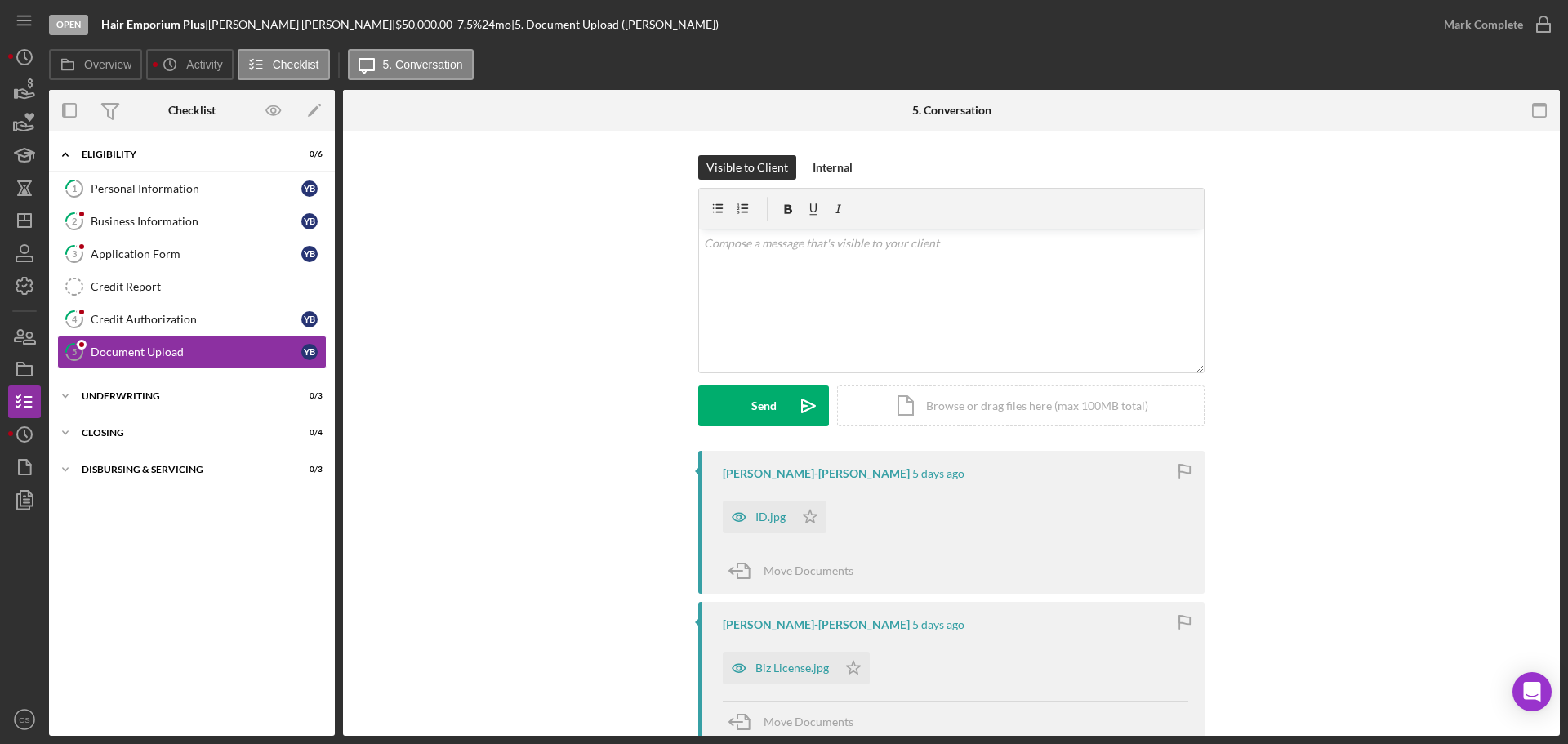
scroll to position [164, 0]
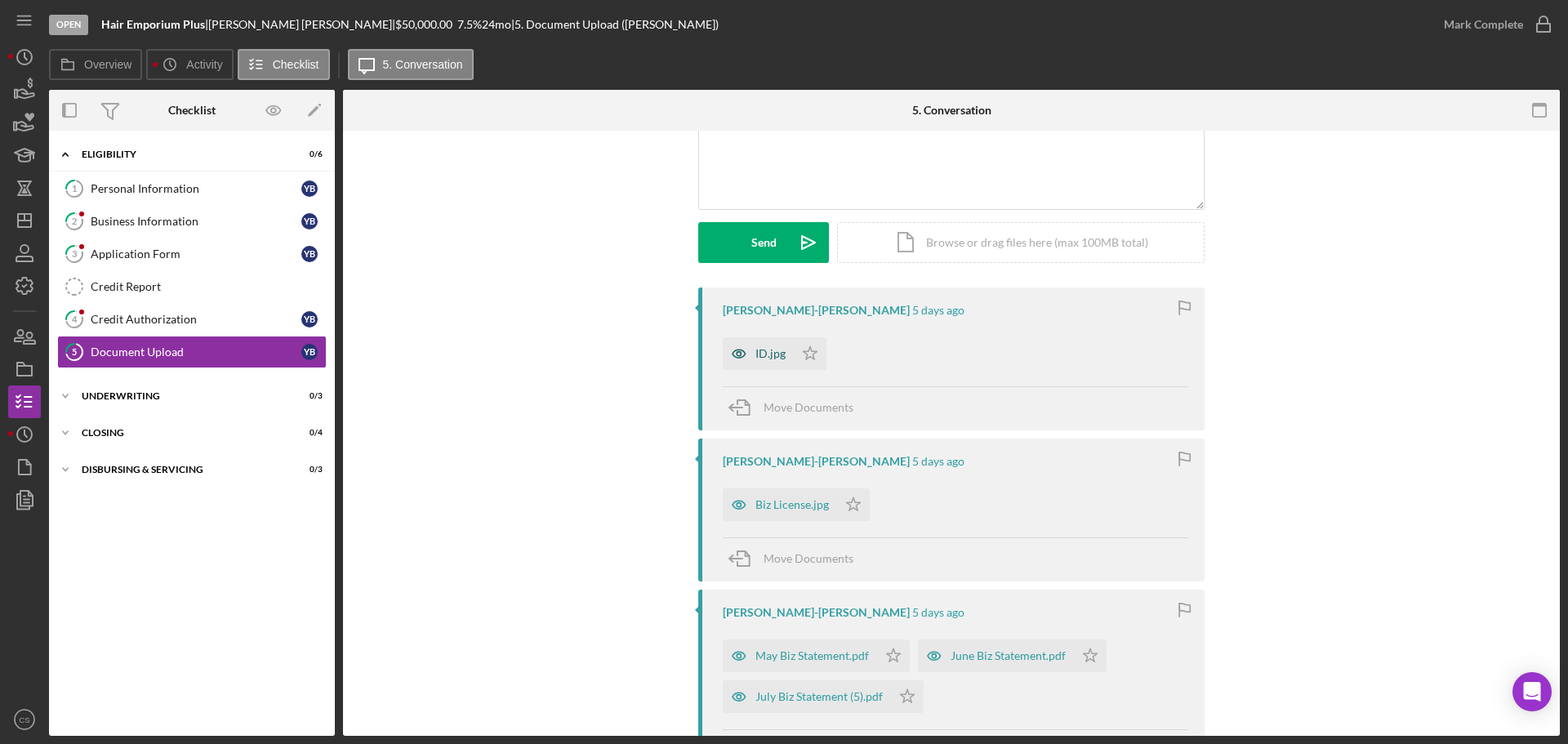
click at [767, 358] on div "ID.jpg" at bounding box center [771, 353] width 31 height 13
